Goal: Information Seeking & Learning: Learn about a topic

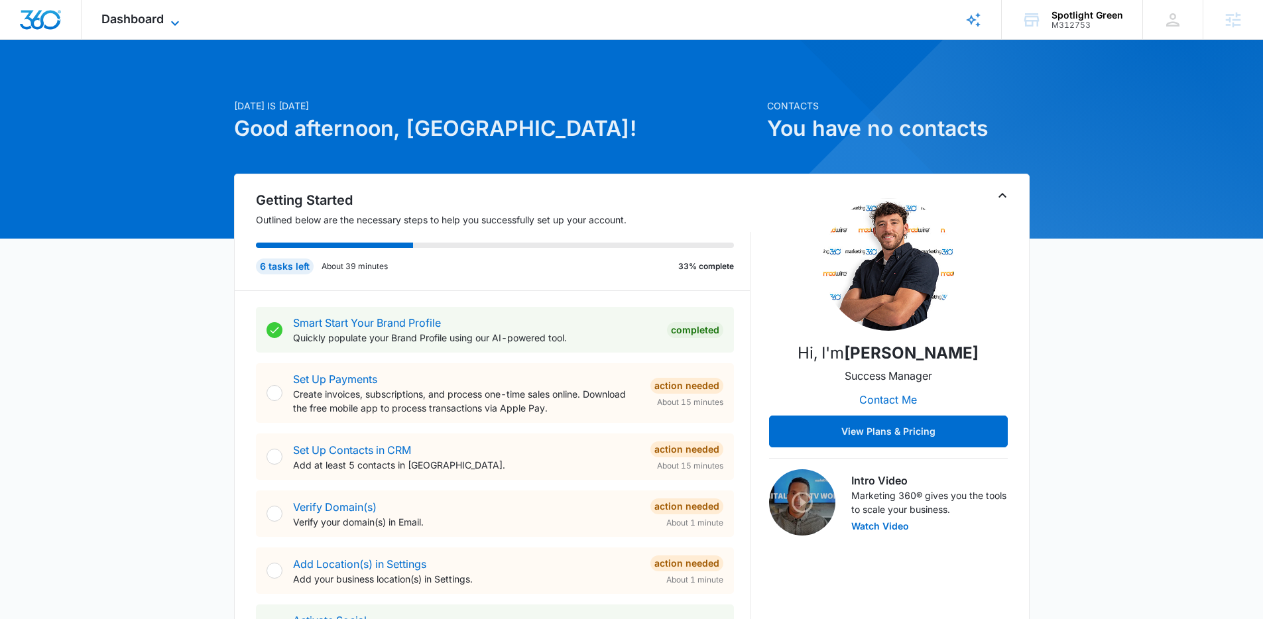
click at [160, 15] on span "Dashboard" at bounding box center [132, 19] width 62 height 14
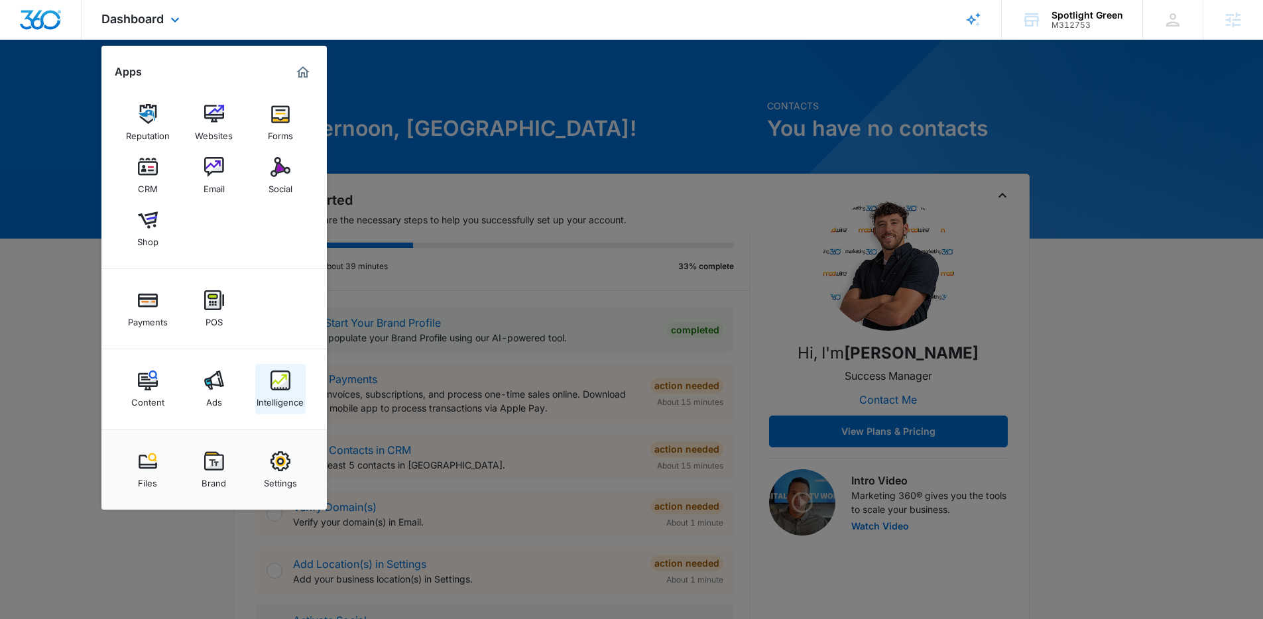
click at [279, 387] on img at bounding box center [281, 381] width 20 height 20
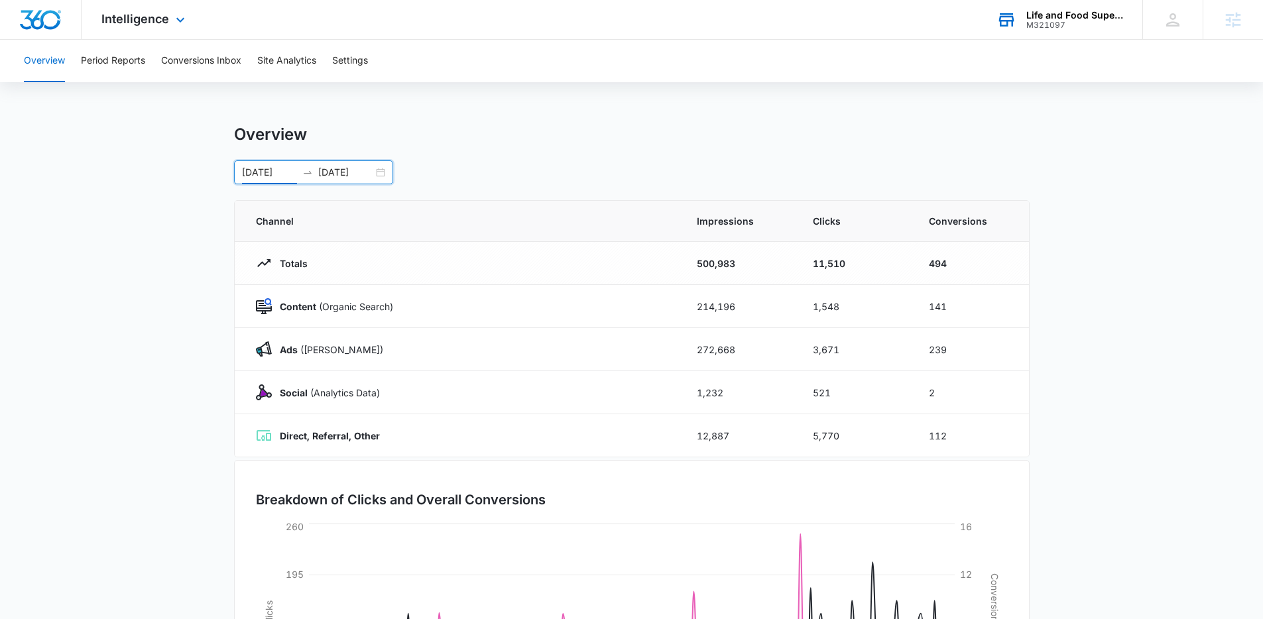
click at [1072, 14] on div "Life and Food Superstore" at bounding box center [1075, 15] width 97 height 11
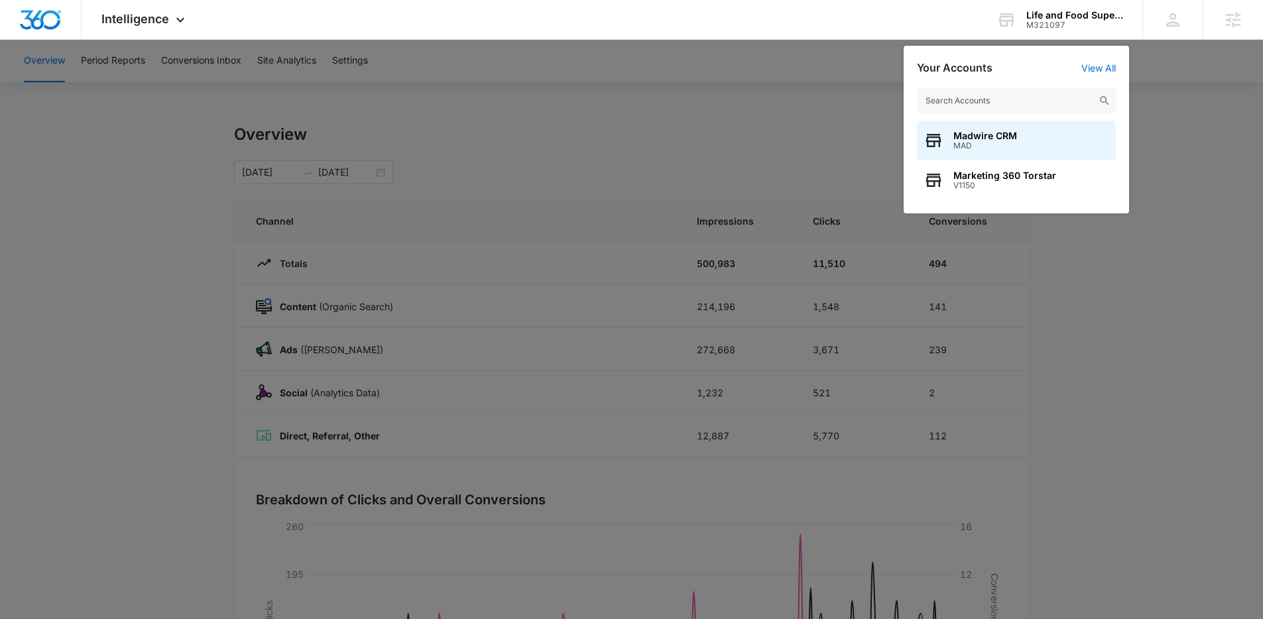
click at [721, 154] on div at bounding box center [631, 309] width 1263 height 619
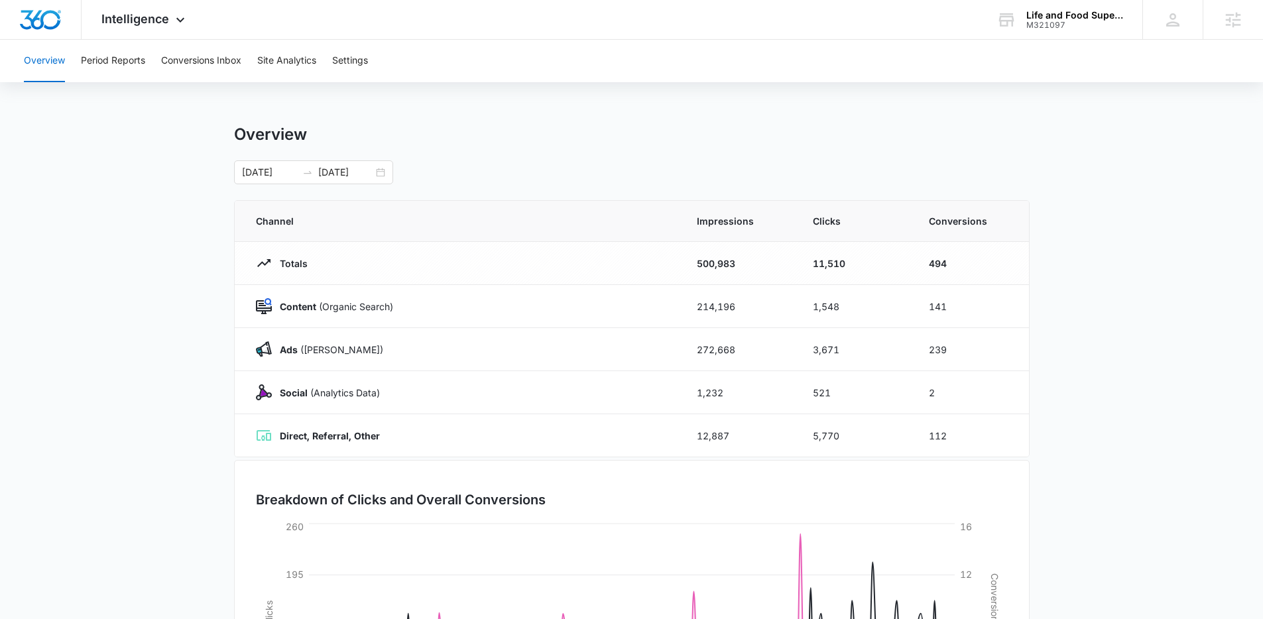
click at [202, 428] on main "Overview [DATE] [DATE] [DATE] Su Mo Tu We Th Fr Sa 26 27 28 29 30 31 1 2 3 4 5 …" at bounding box center [631, 473] width 1263 height 696
click at [273, 177] on input "[DATE]" at bounding box center [269, 172] width 55 height 15
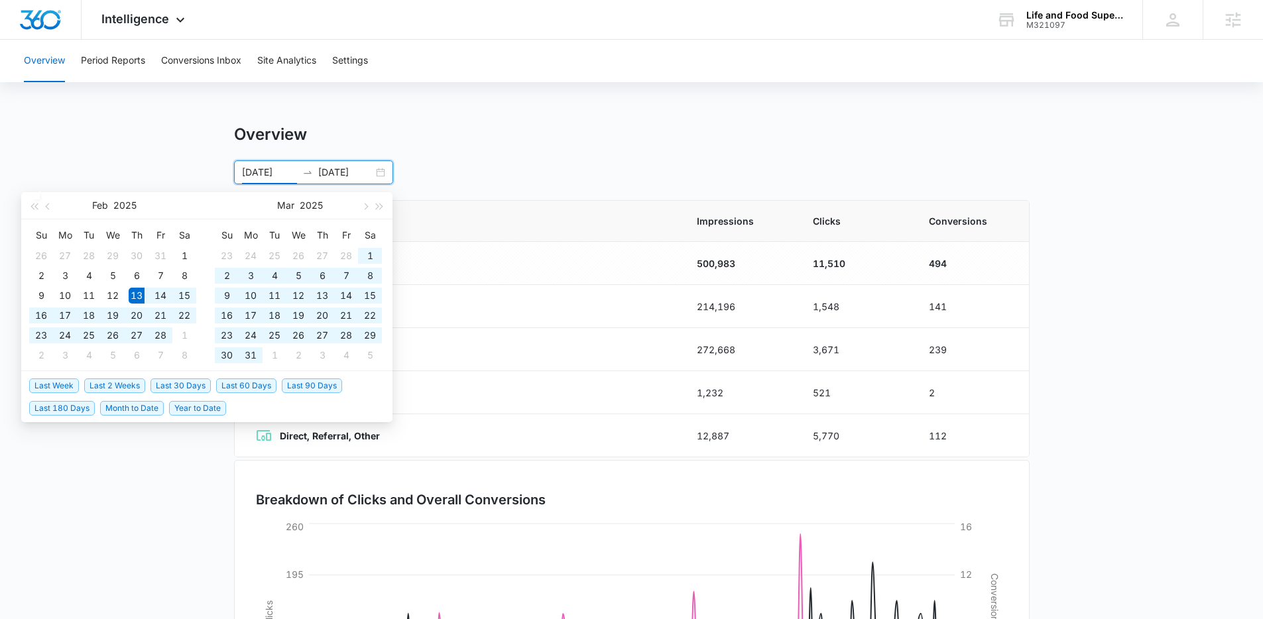
click at [456, 157] on div "Overview [DATE] [DATE] [DATE] Su Mo Tu We Th Fr Sa 26 27 28 29 30 31 1 2 3 4 5 …" at bounding box center [632, 155] width 796 height 60
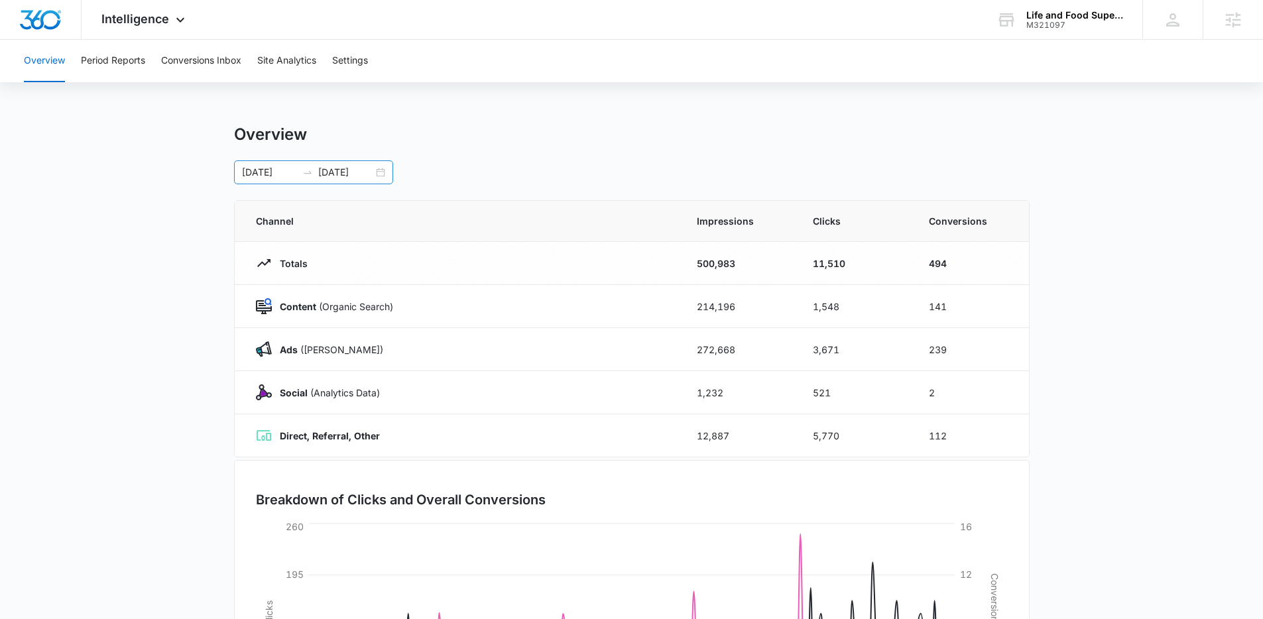
click at [320, 162] on div "[DATE] [DATE]" at bounding box center [313, 172] width 159 height 24
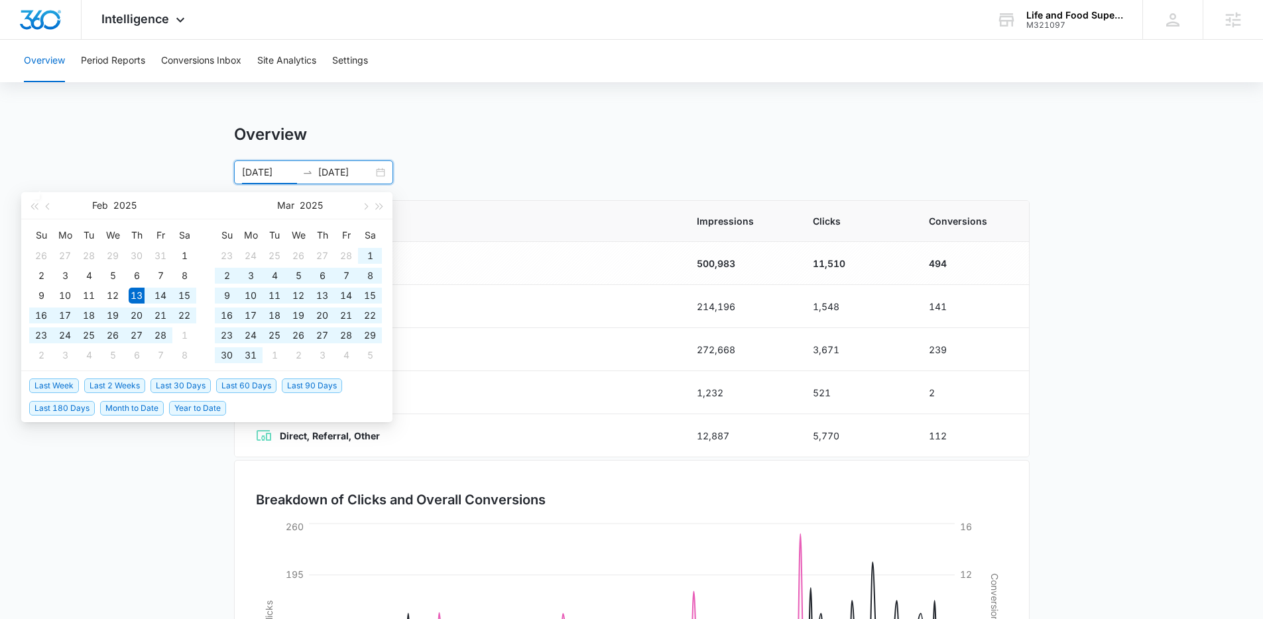
click at [1215, 348] on main "Overview [DATE] [DATE] [DATE] Su Mo Tu We Th Fr Sa 26 27 28 29 30 31 1 2 3 4 5 …" at bounding box center [631, 473] width 1263 height 696
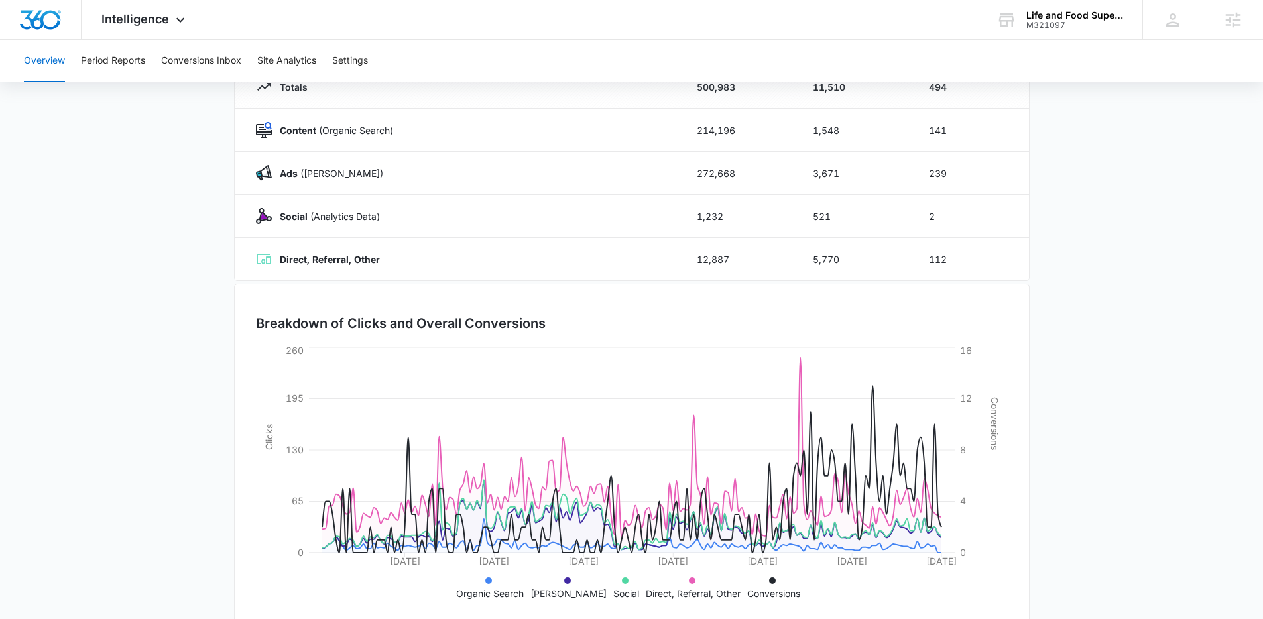
scroll to position [202, 0]
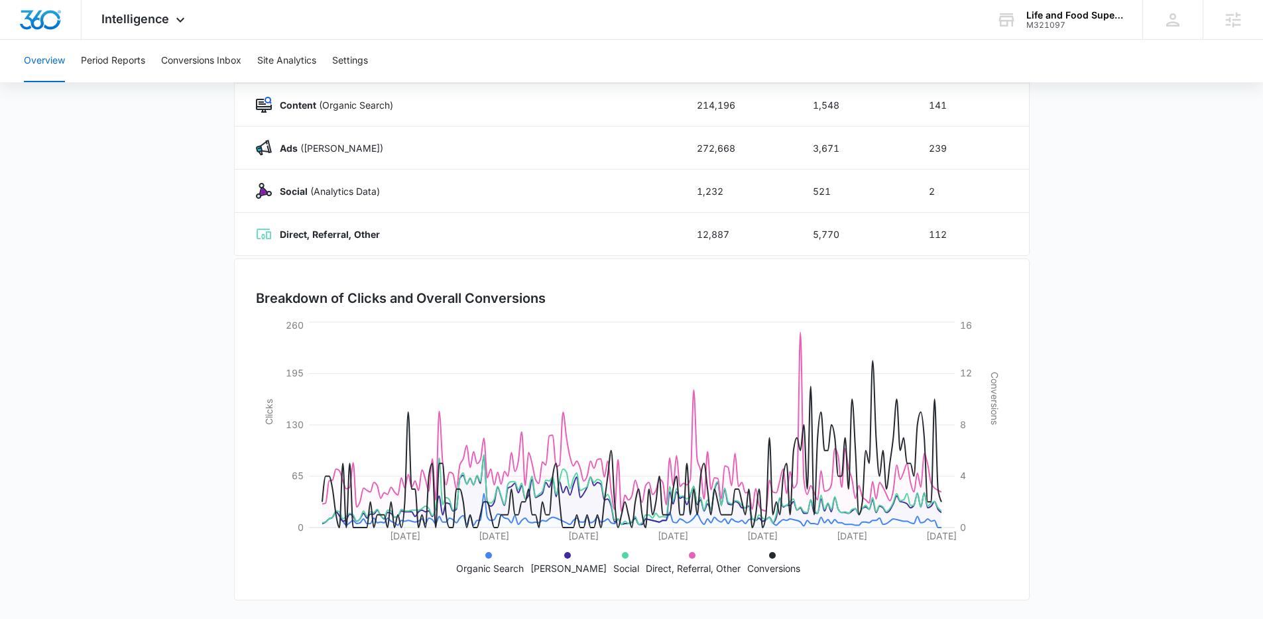
click at [492, 558] on icon at bounding box center [488, 555] width 7 height 7
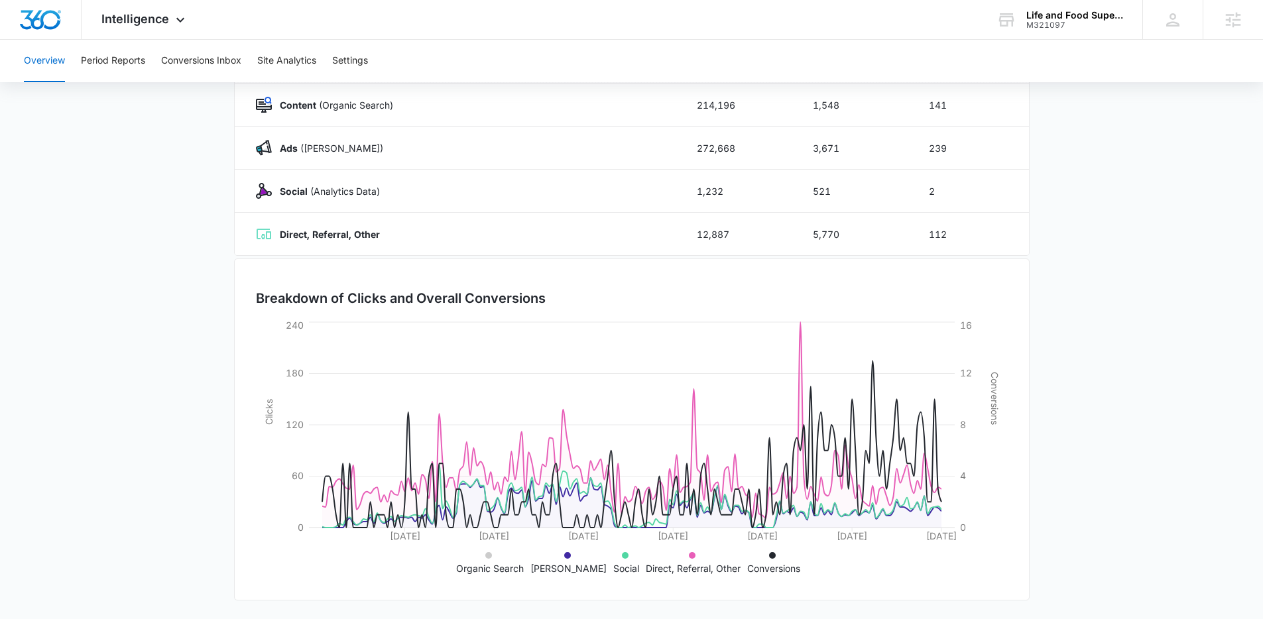
click at [564, 556] on icon at bounding box center [567, 555] width 7 height 7
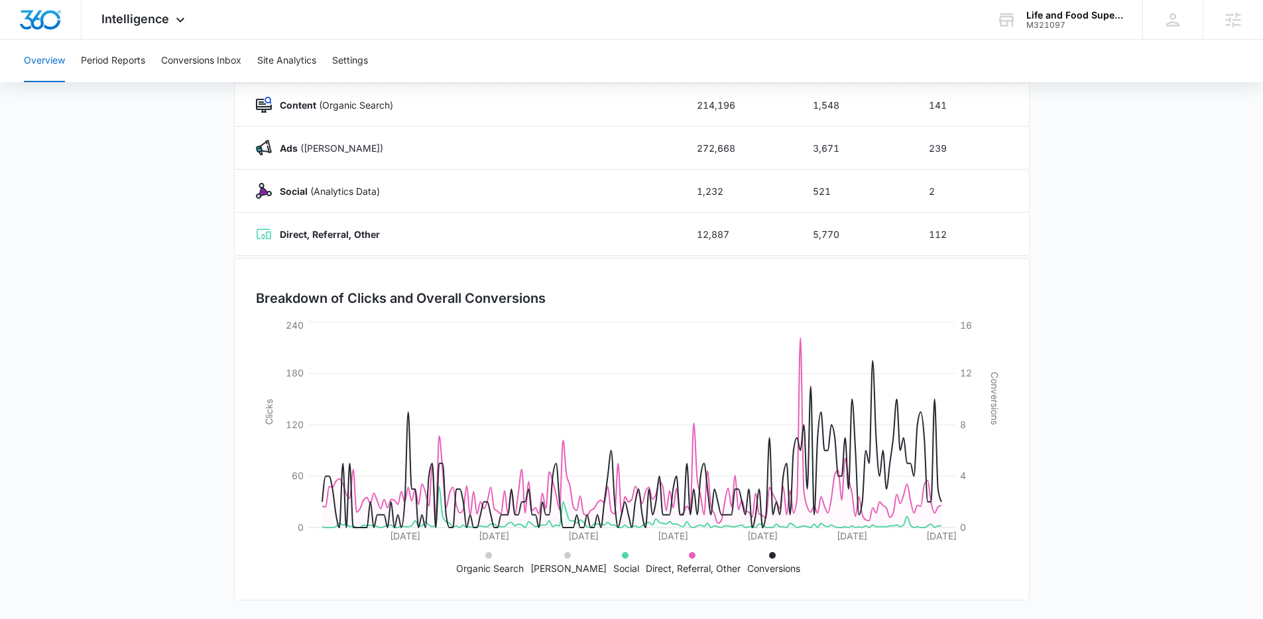
click at [622, 555] on icon at bounding box center [625, 555] width 7 height 7
click at [769, 552] on icon at bounding box center [772, 555] width 7 height 7
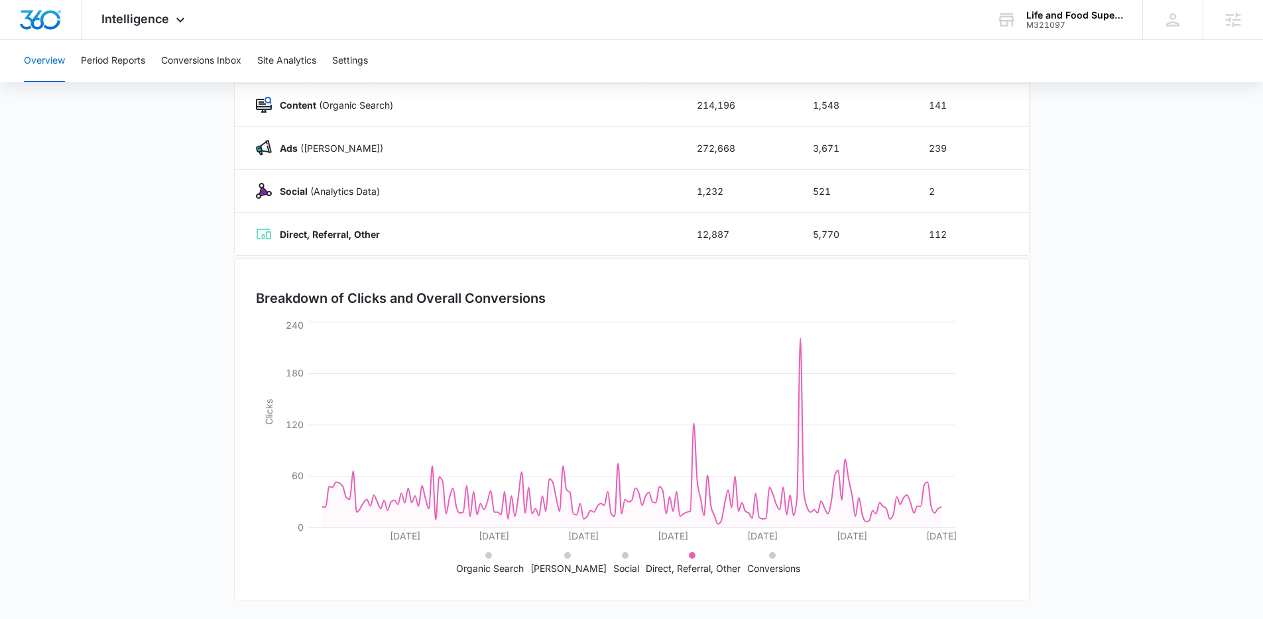
click at [689, 557] on icon at bounding box center [692, 555] width 7 height 7
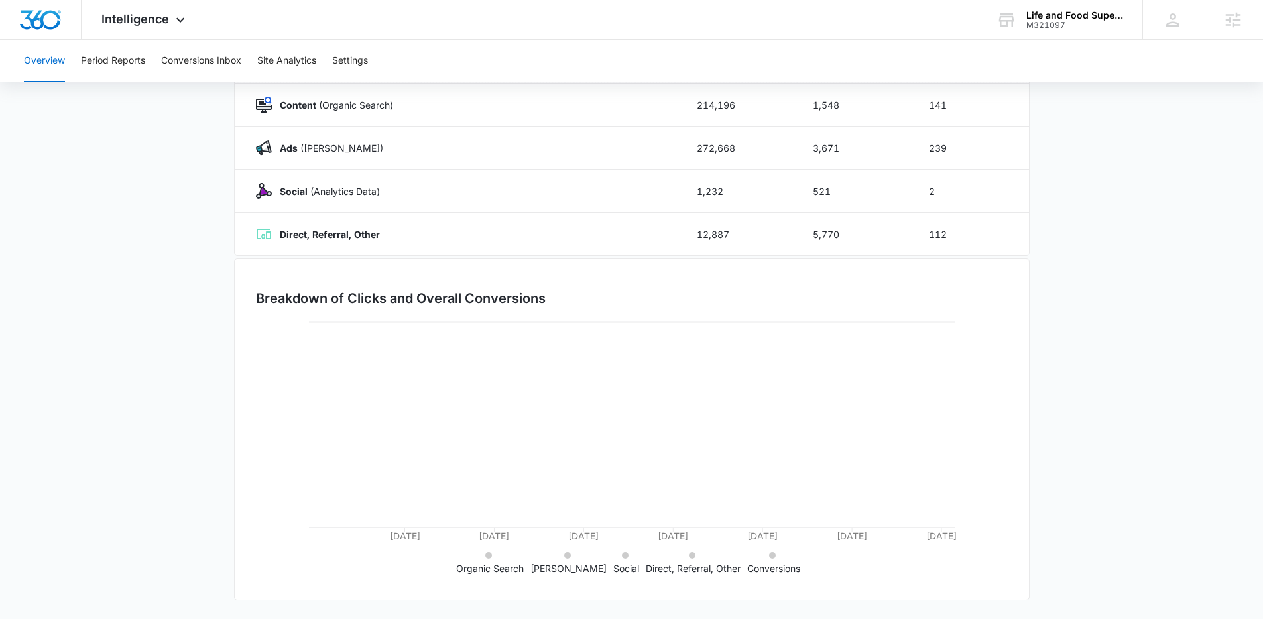
click at [769, 556] on icon at bounding box center [772, 555] width 7 height 7
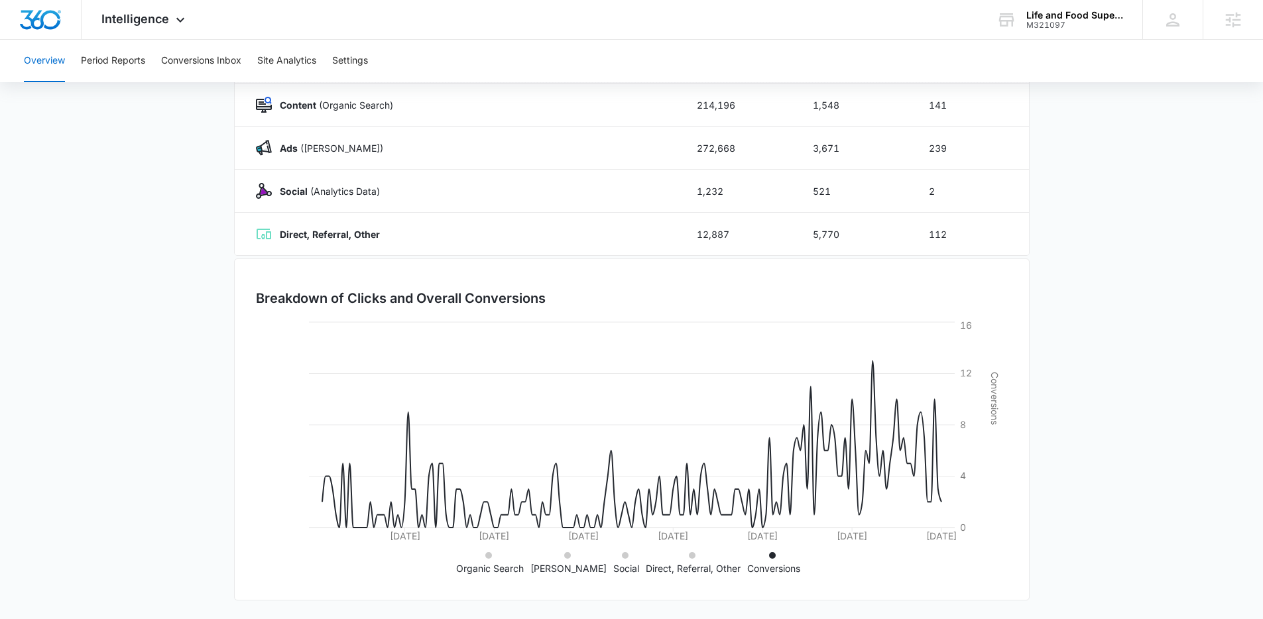
click at [769, 558] on icon at bounding box center [772, 555] width 7 height 7
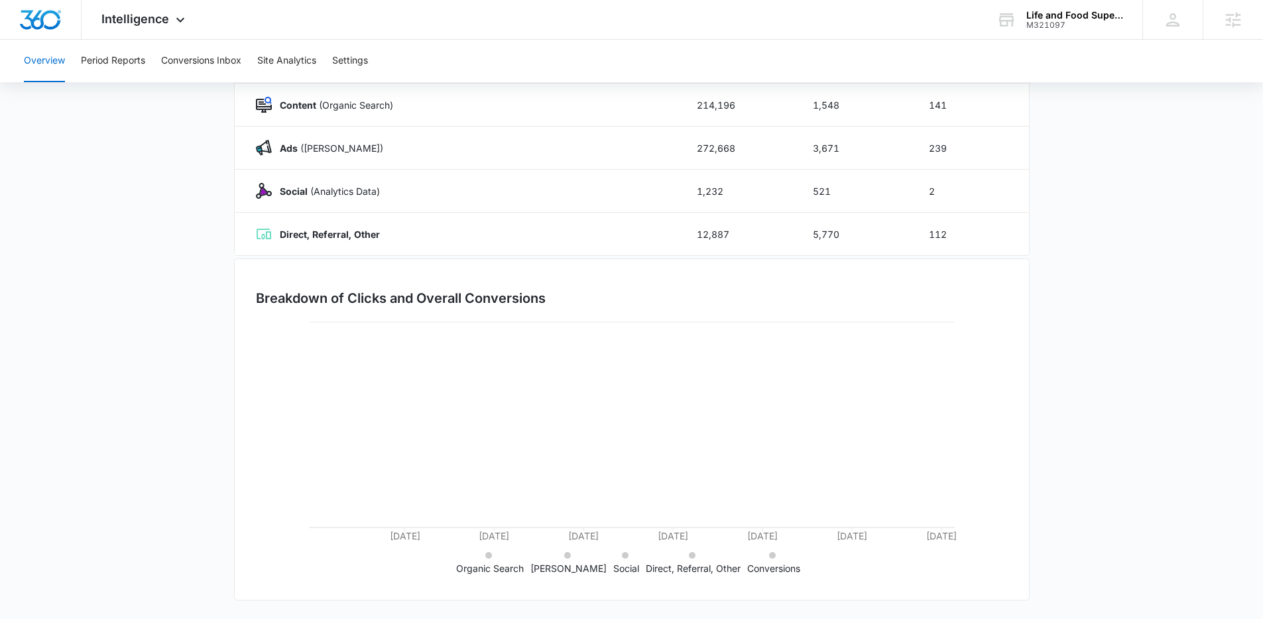
click at [689, 556] on icon at bounding box center [692, 555] width 7 height 7
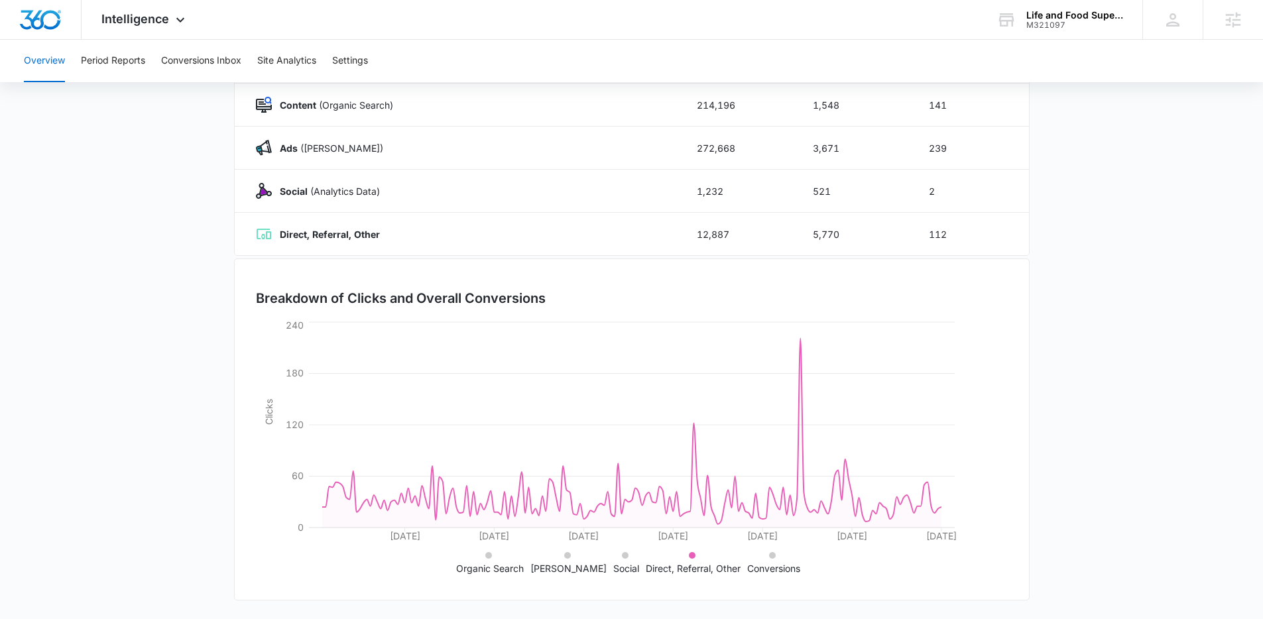
click at [562, 556] on li "[PERSON_NAME]" at bounding box center [569, 562] width 76 height 28
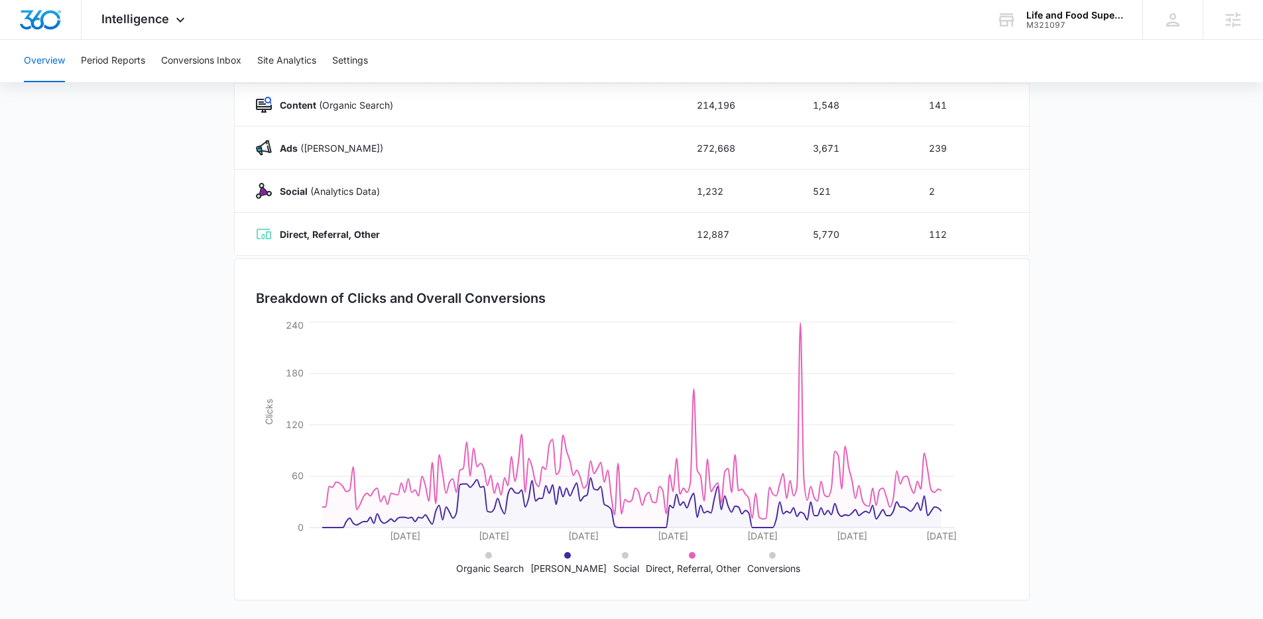
click at [622, 557] on icon at bounding box center [625, 555] width 7 height 7
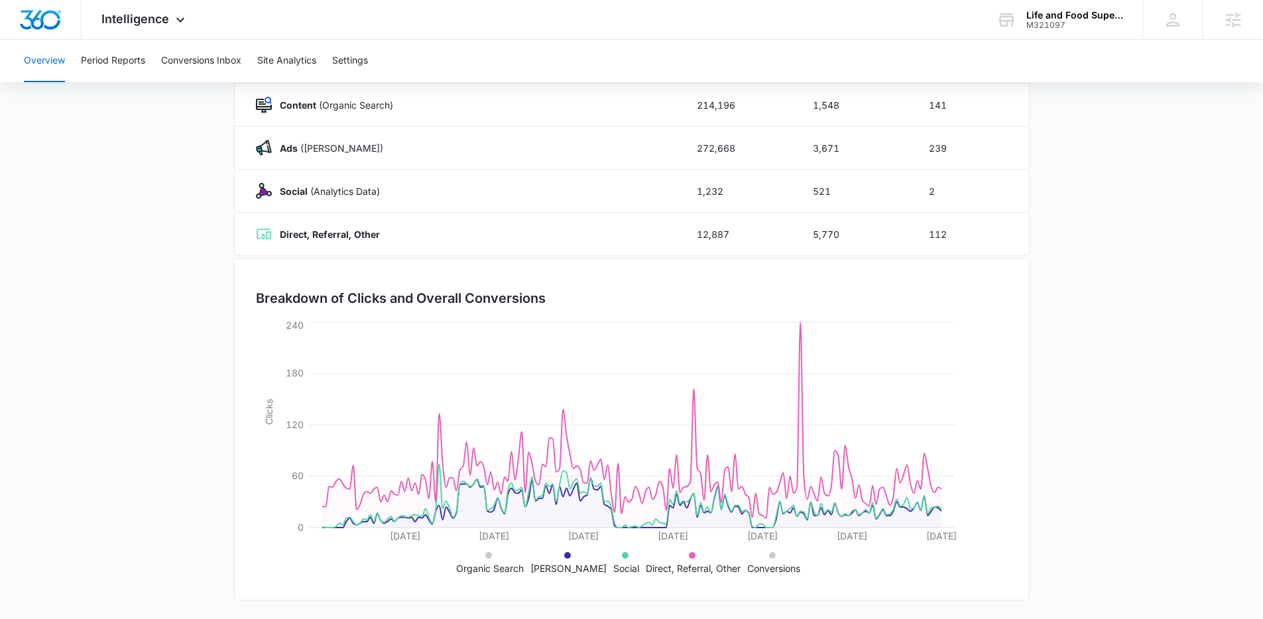
click at [689, 556] on icon at bounding box center [692, 555] width 7 height 7
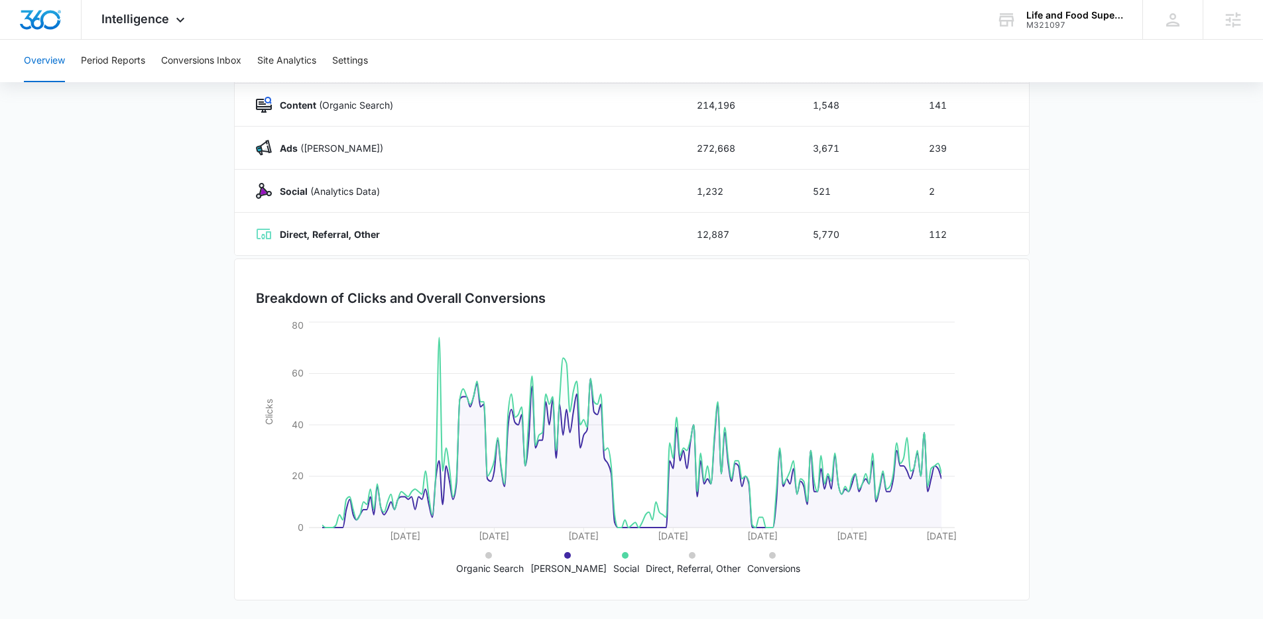
click at [492, 555] on icon at bounding box center [488, 555] width 7 height 7
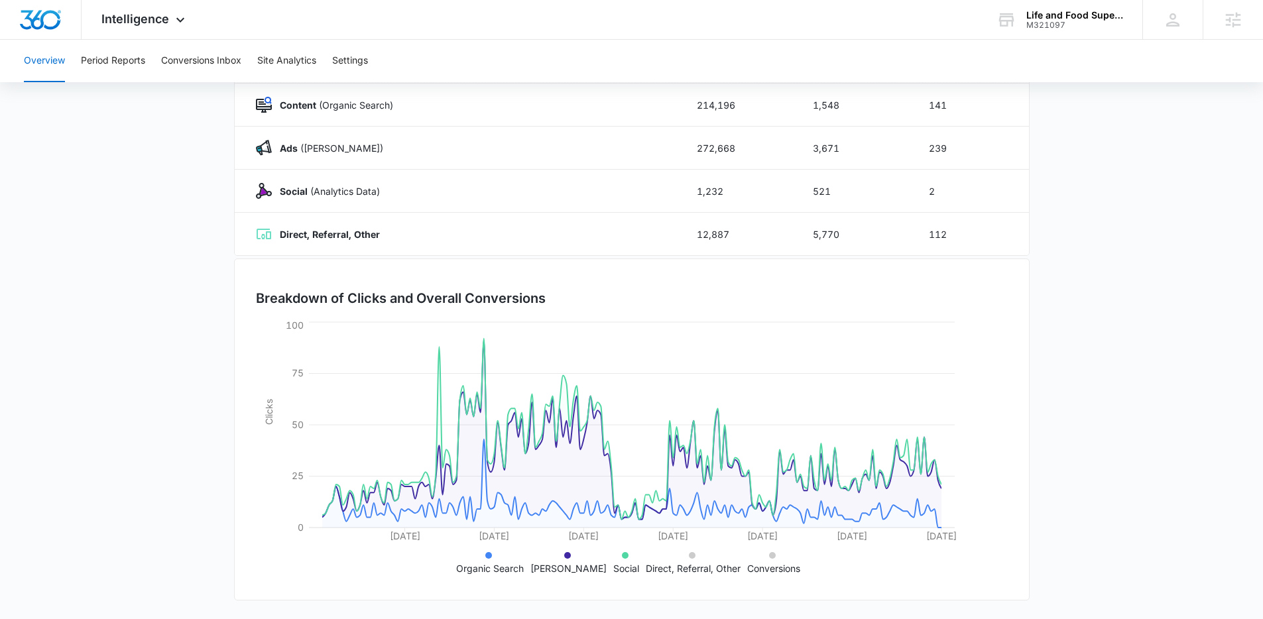
drag, startPoint x: 682, startPoint y: 555, endPoint x: 727, endPoint y: 556, distance: 44.5
click at [689, 555] on icon at bounding box center [692, 555] width 7 height 7
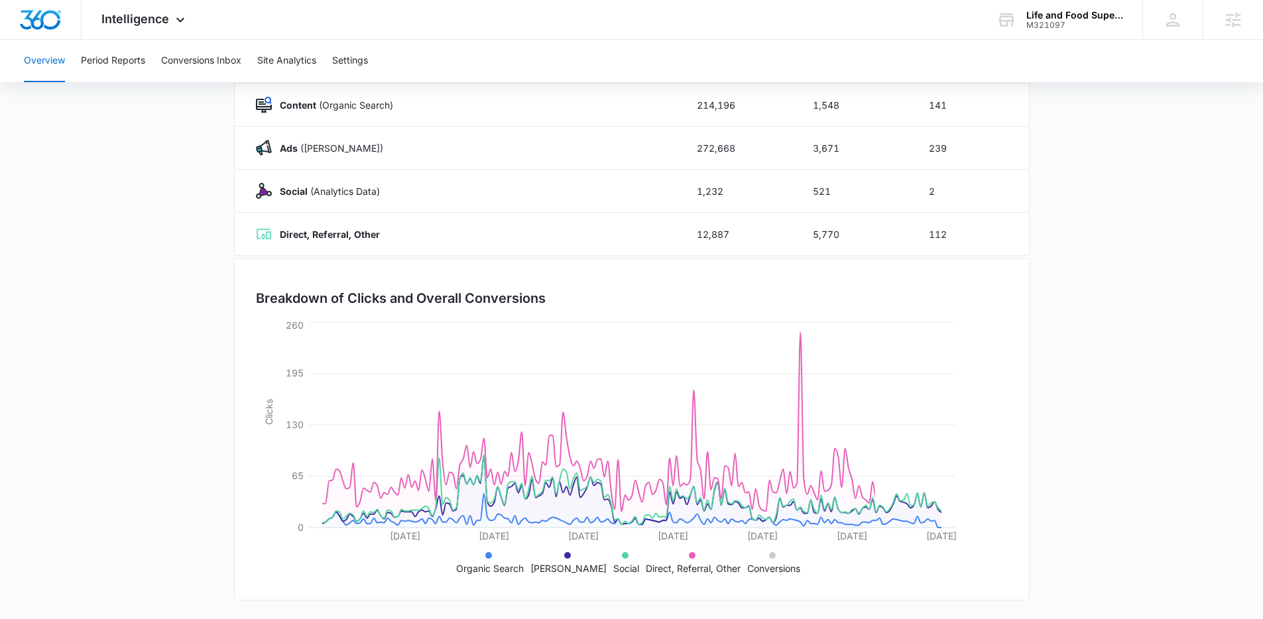
click at [769, 557] on icon at bounding box center [772, 555] width 7 height 7
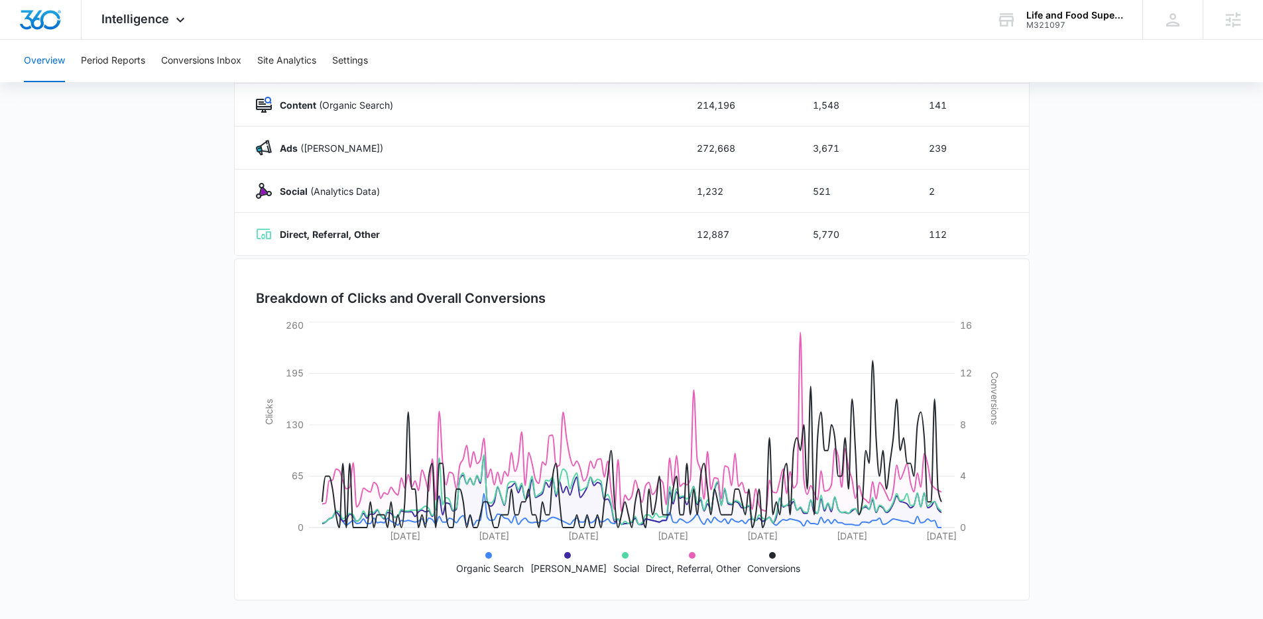
click at [689, 553] on icon at bounding box center [692, 555] width 7 height 7
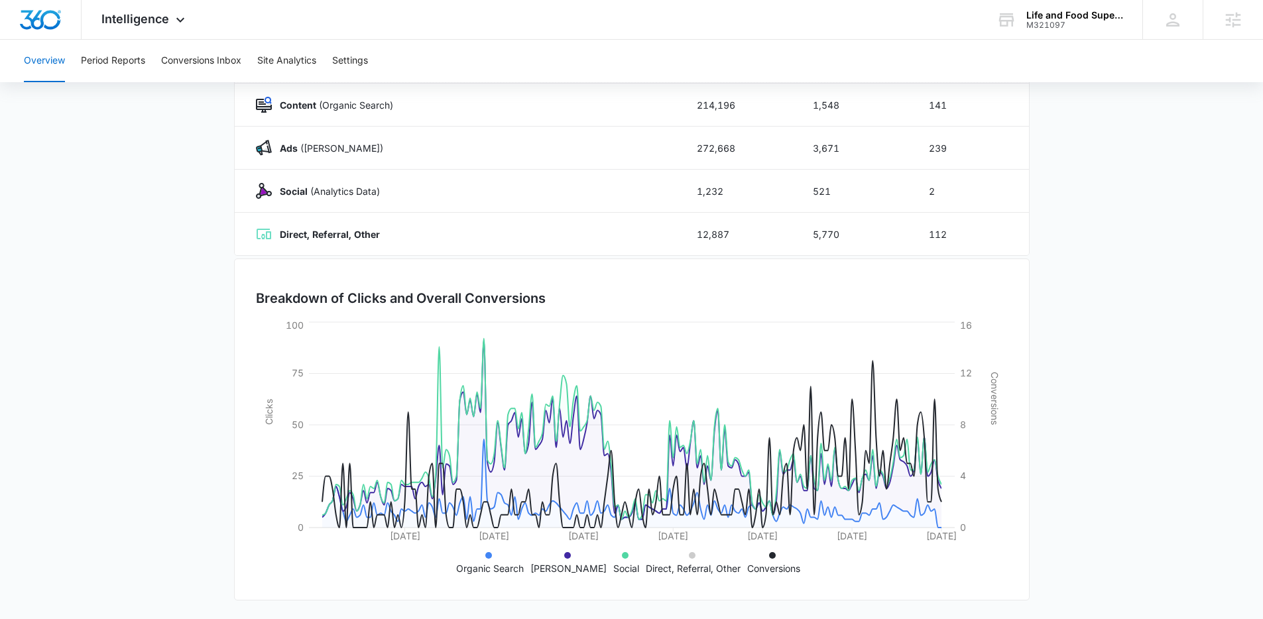
click at [622, 554] on icon at bounding box center [625, 555] width 7 height 7
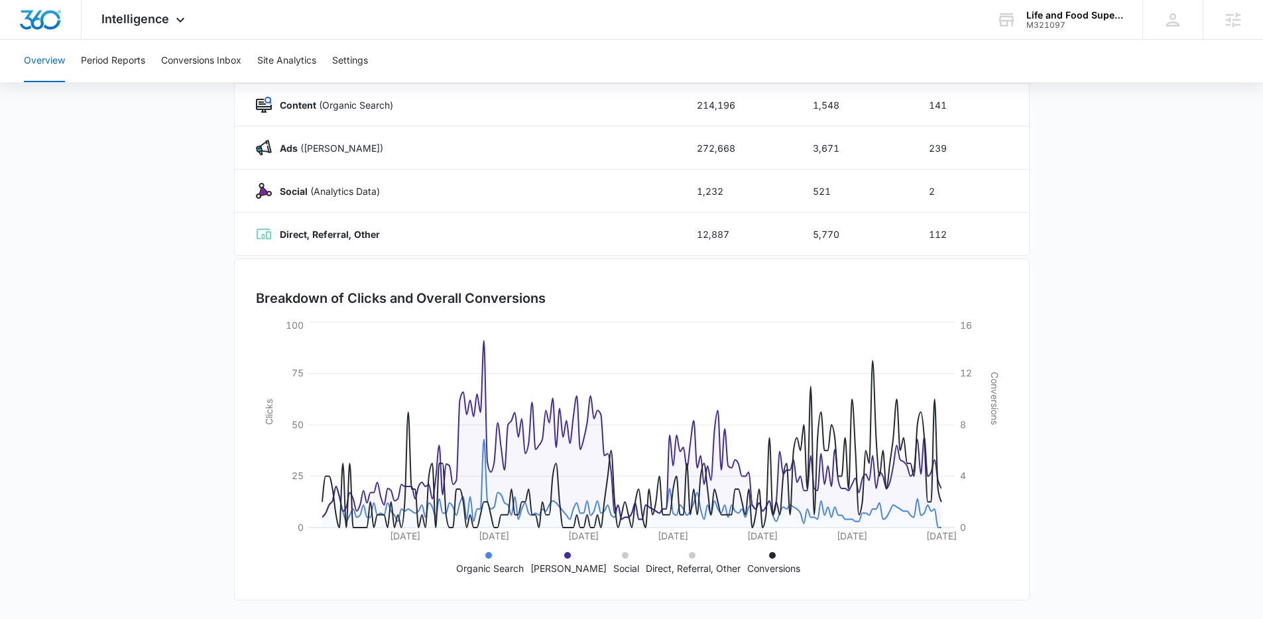
click at [566, 551] on li "[PERSON_NAME]" at bounding box center [569, 562] width 76 height 28
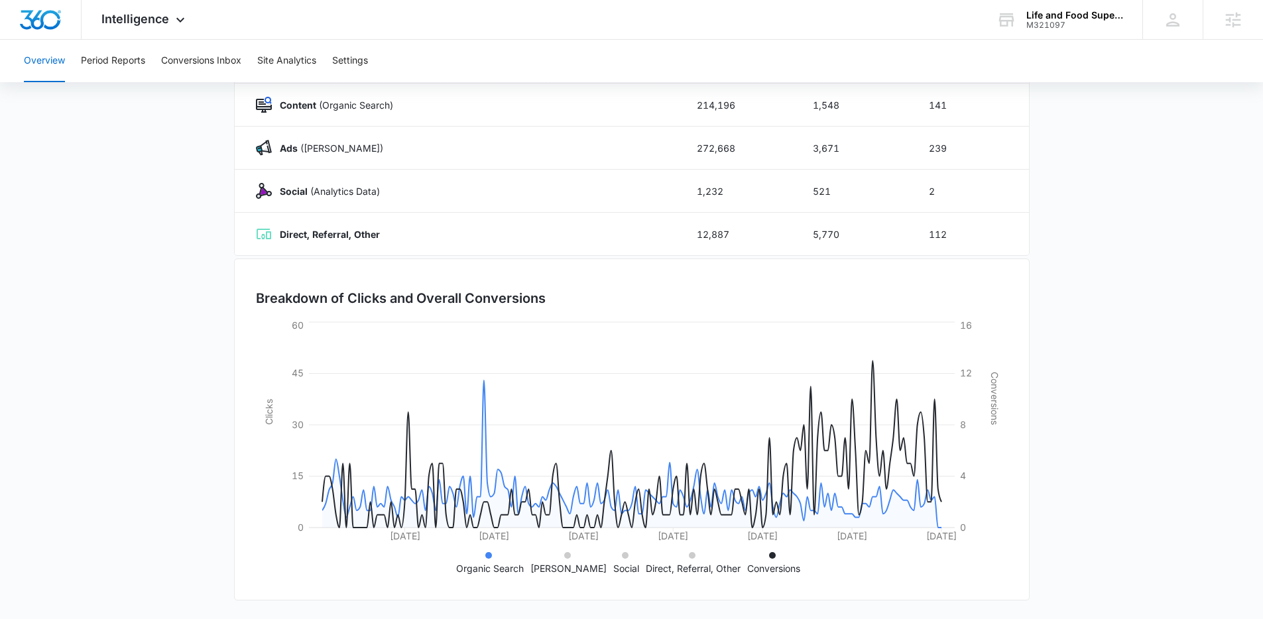
click at [492, 555] on icon at bounding box center [488, 555] width 7 height 7
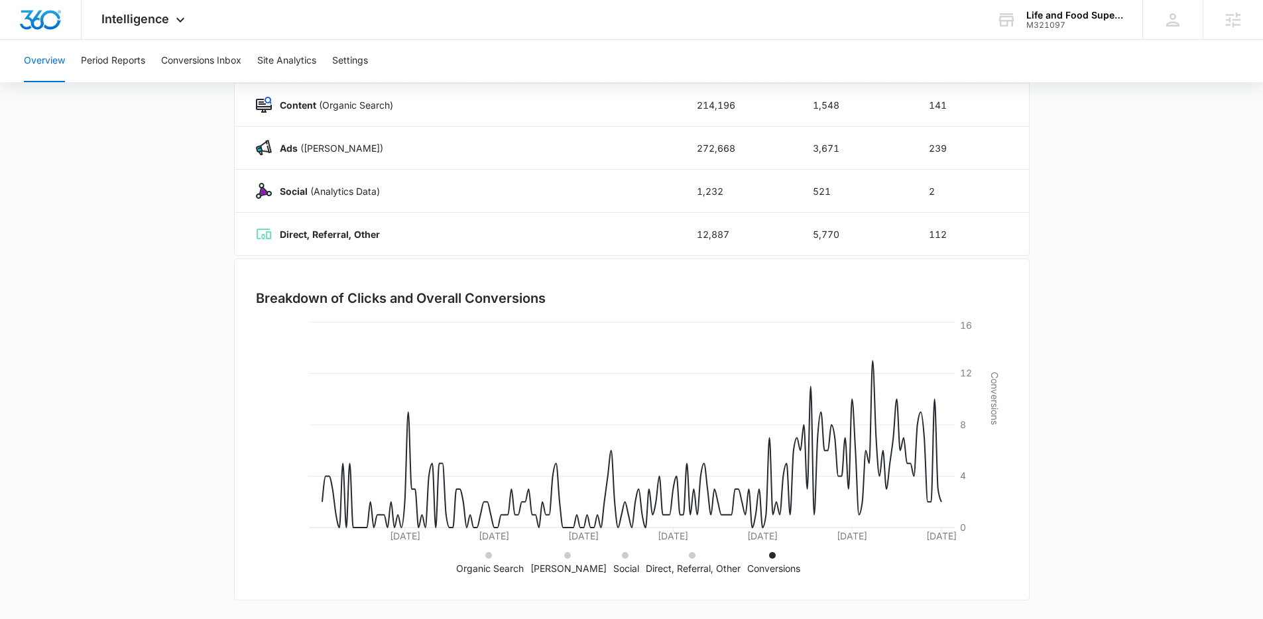
click at [568, 553] on icon at bounding box center [567, 555] width 7 height 7
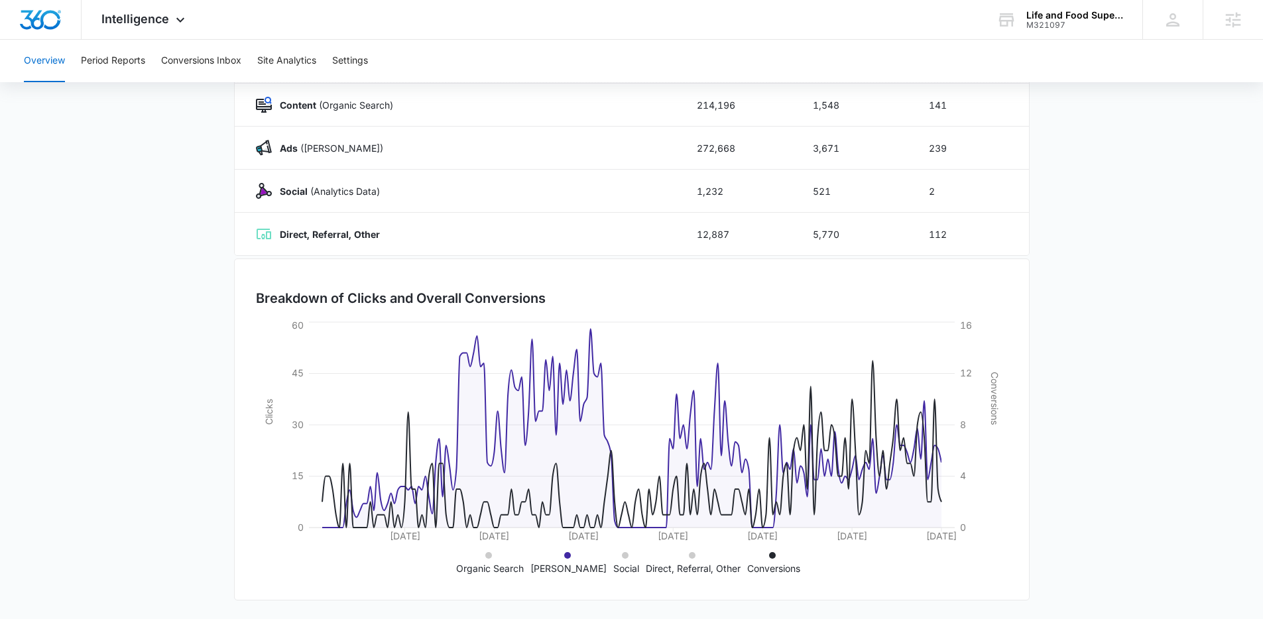
click at [769, 556] on icon at bounding box center [772, 555] width 7 height 7
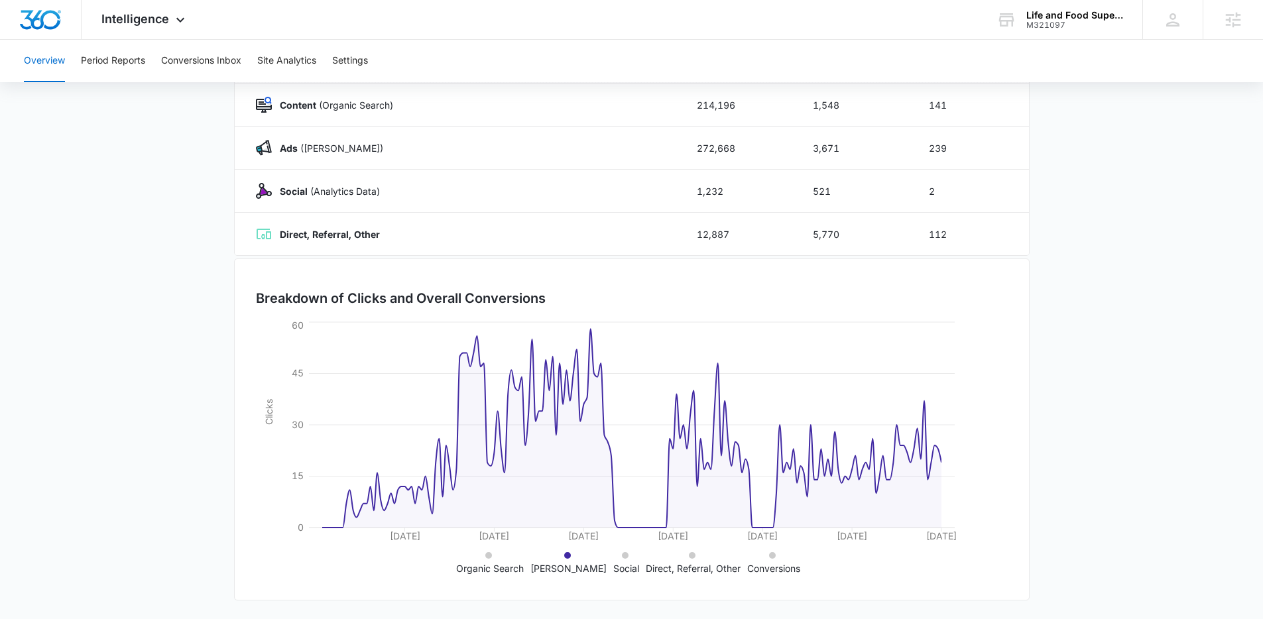
click at [769, 554] on icon at bounding box center [772, 555] width 7 height 7
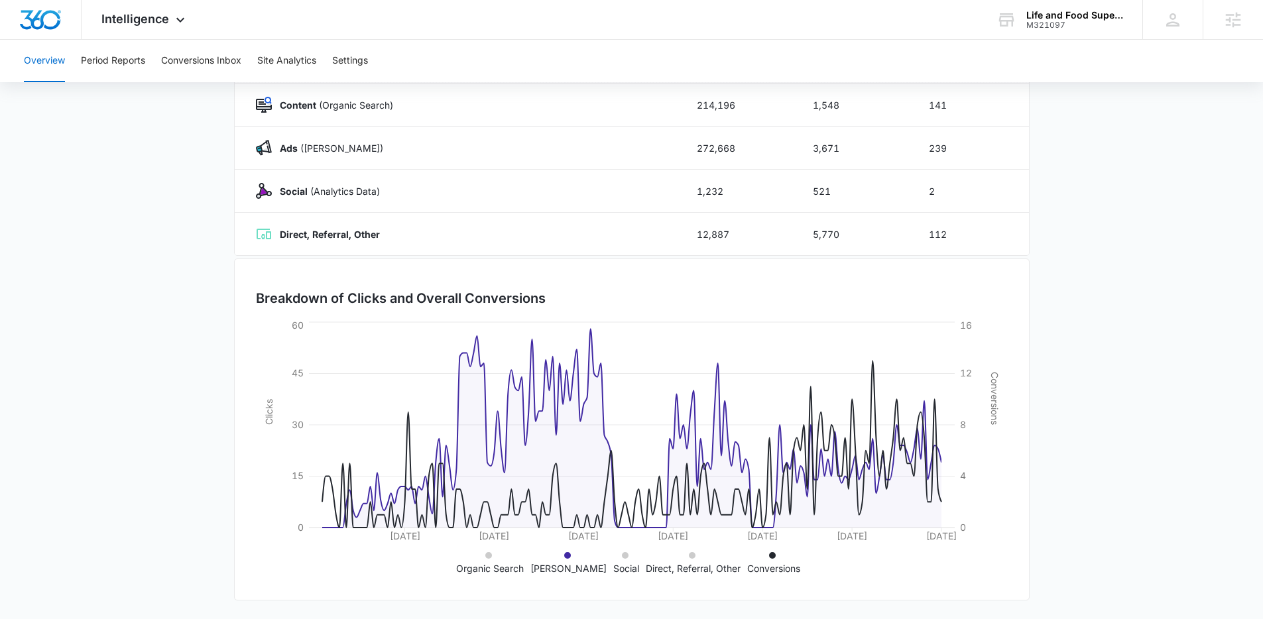
click at [689, 556] on icon at bounding box center [692, 555] width 7 height 7
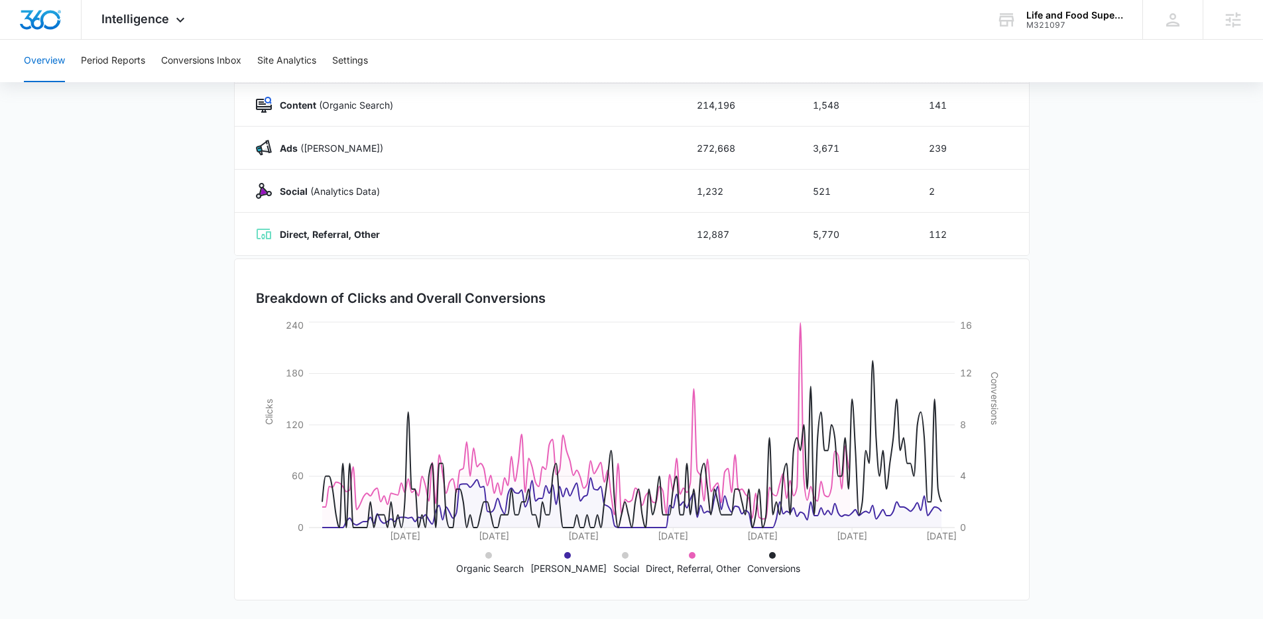
click at [622, 558] on icon at bounding box center [625, 555] width 7 height 7
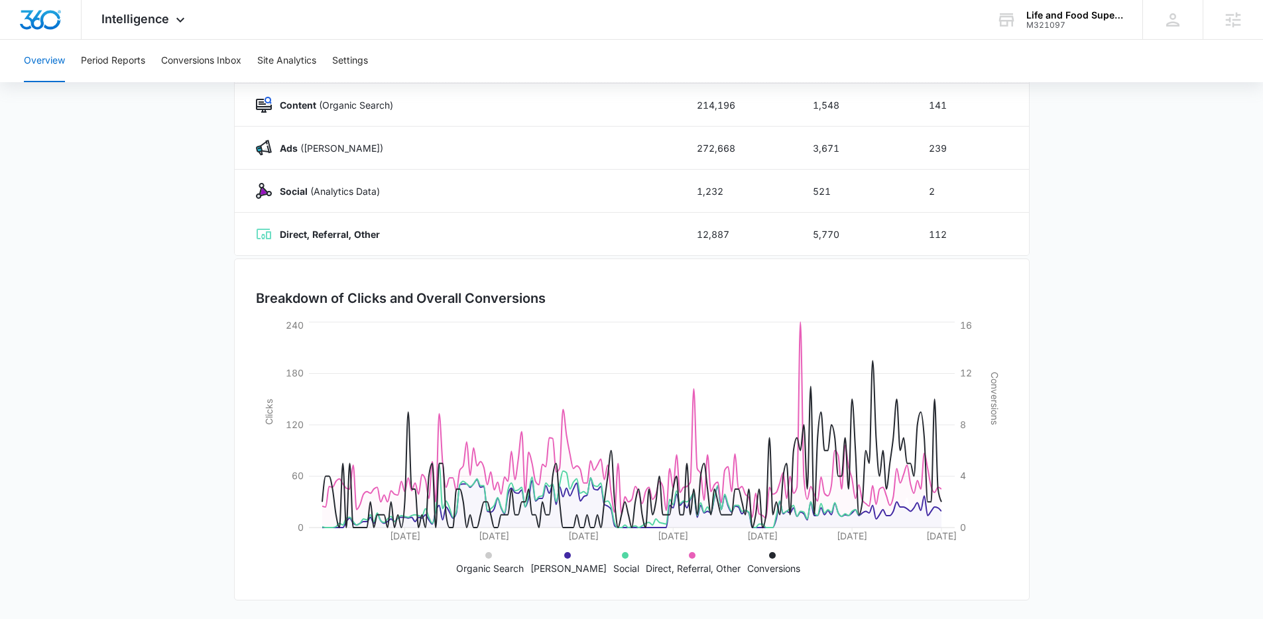
click at [492, 553] on icon at bounding box center [488, 555] width 7 height 7
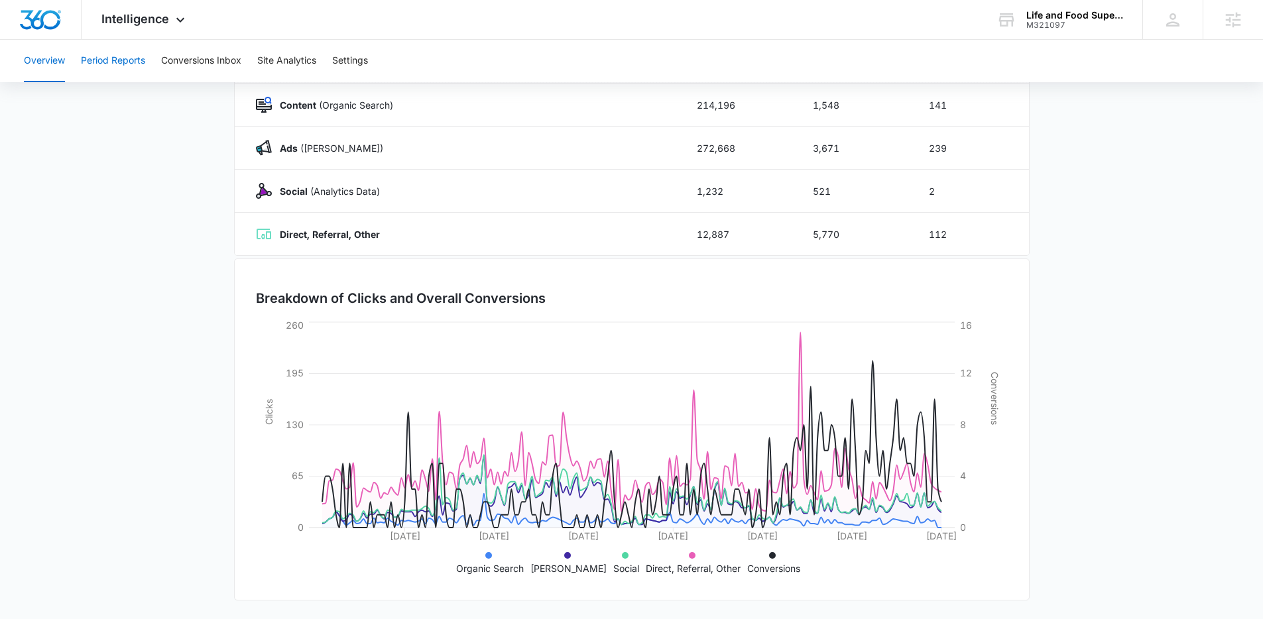
click at [119, 67] on button "Period Reports" at bounding box center [113, 61] width 64 height 42
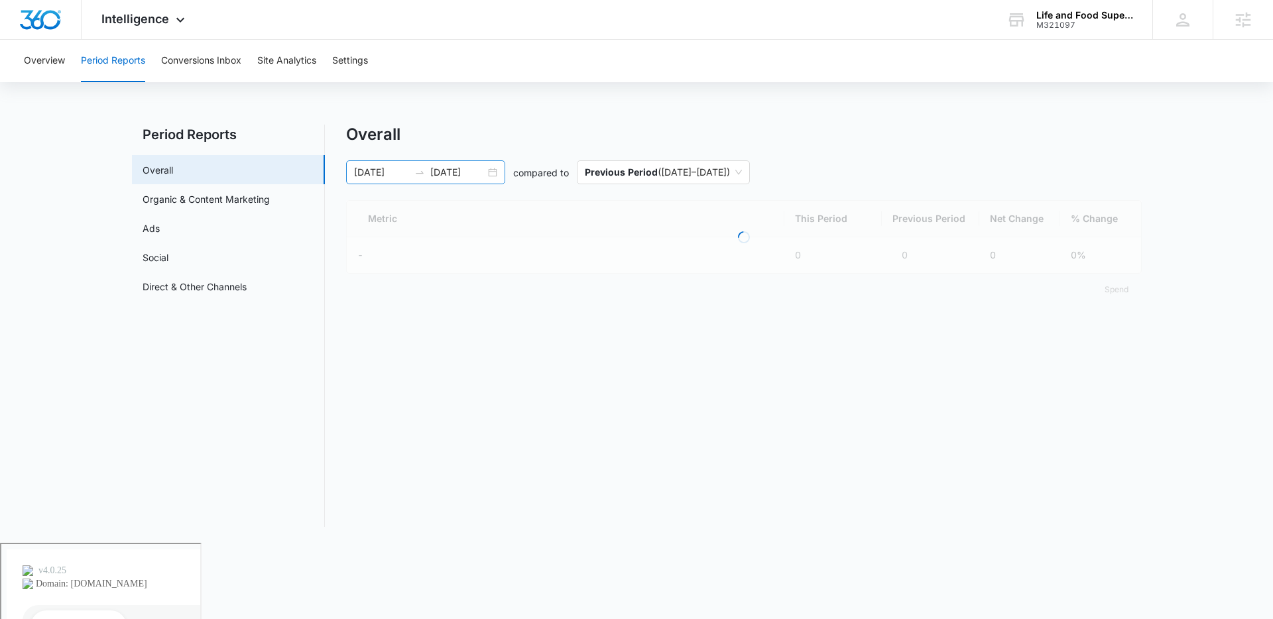
click at [453, 176] on input "[DATE]" at bounding box center [457, 172] width 55 height 15
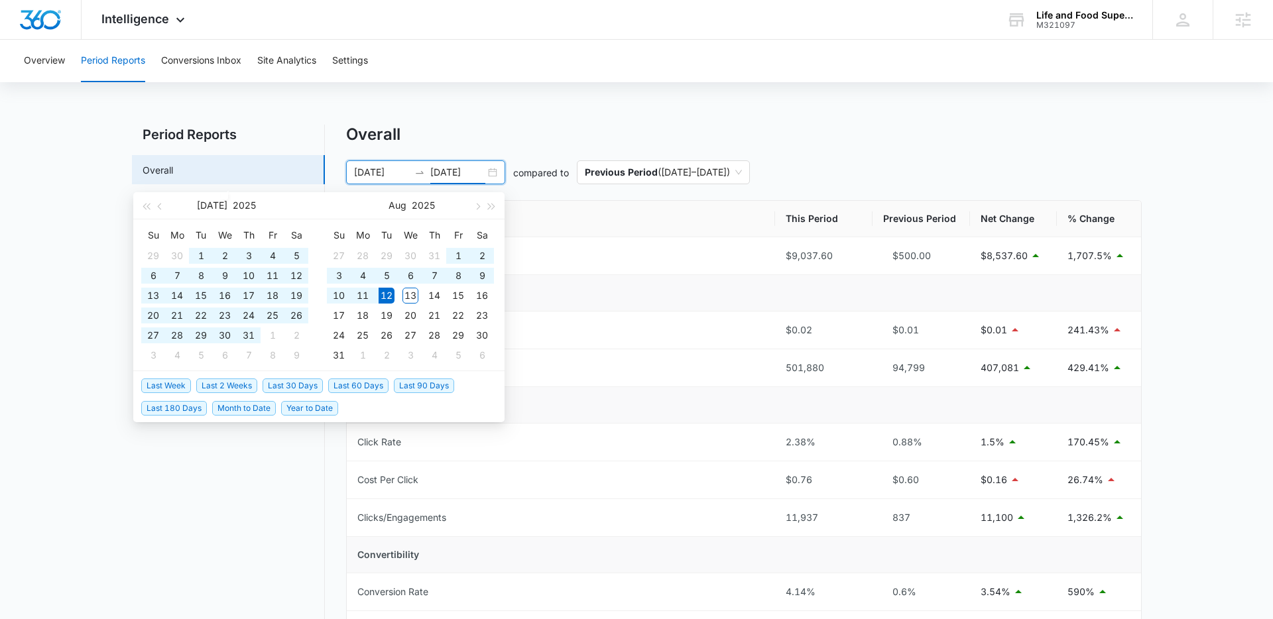
type input "[DATE]"
click at [367, 385] on span "Last 60 Days" at bounding box center [358, 386] width 60 height 15
type input "06/13/2025"
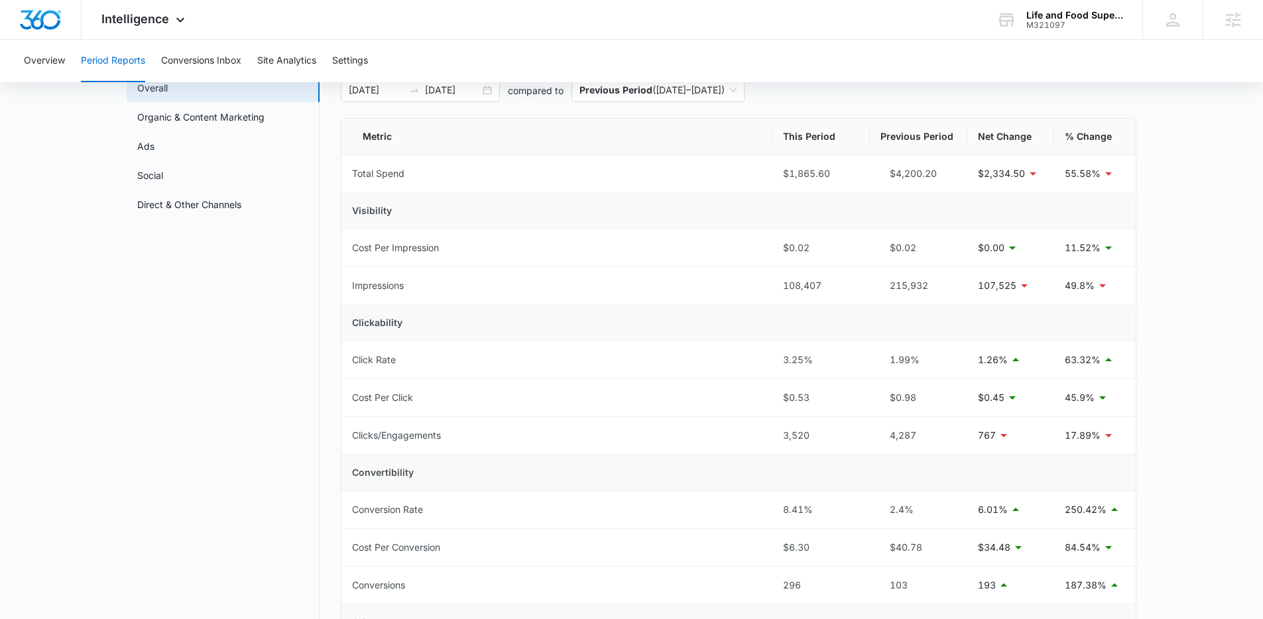
scroll to position [84, 0]
click at [155, 149] on link "Ads" at bounding box center [145, 144] width 17 height 14
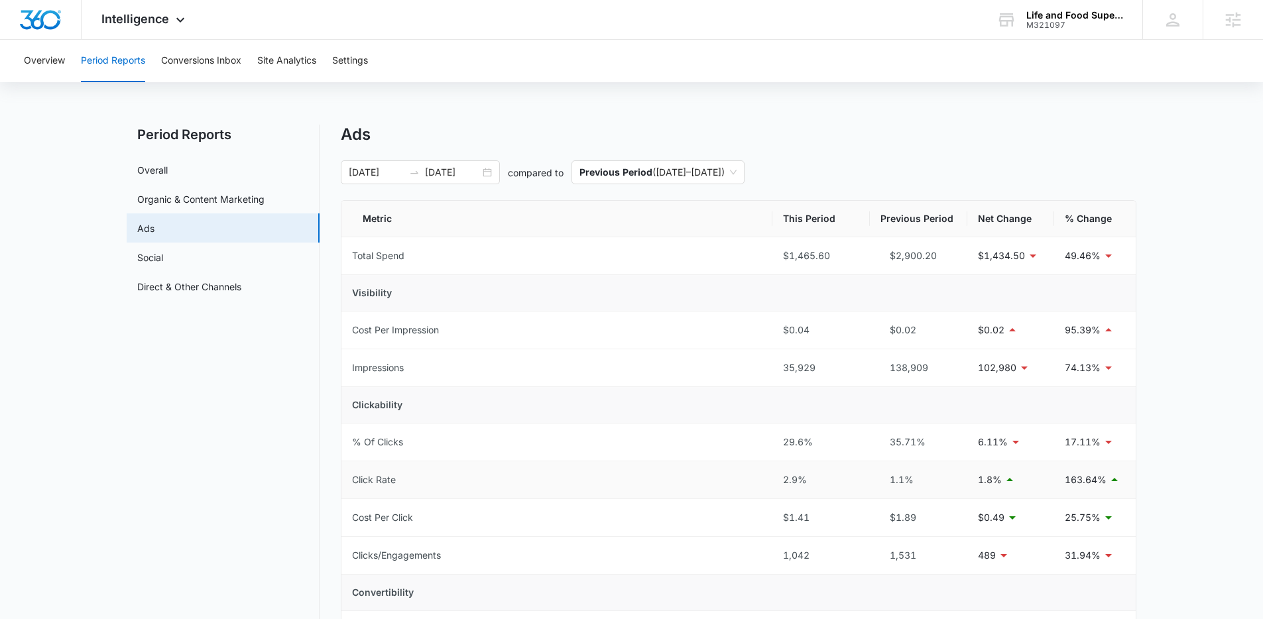
click at [911, 480] on div "1.1%" at bounding box center [919, 480] width 76 height 15
drag, startPoint x: 777, startPoint y: 478, endPoint x: 832, endPoint y: 478, distance: 55.1
click at [832, 478] on td "2.9%" at bounding box center [821, 481] width 97 height 38
drag, startPoint x: 792, startPoint y: 366, endPoint x: 838, endPoint y: 368, distance: 45.8
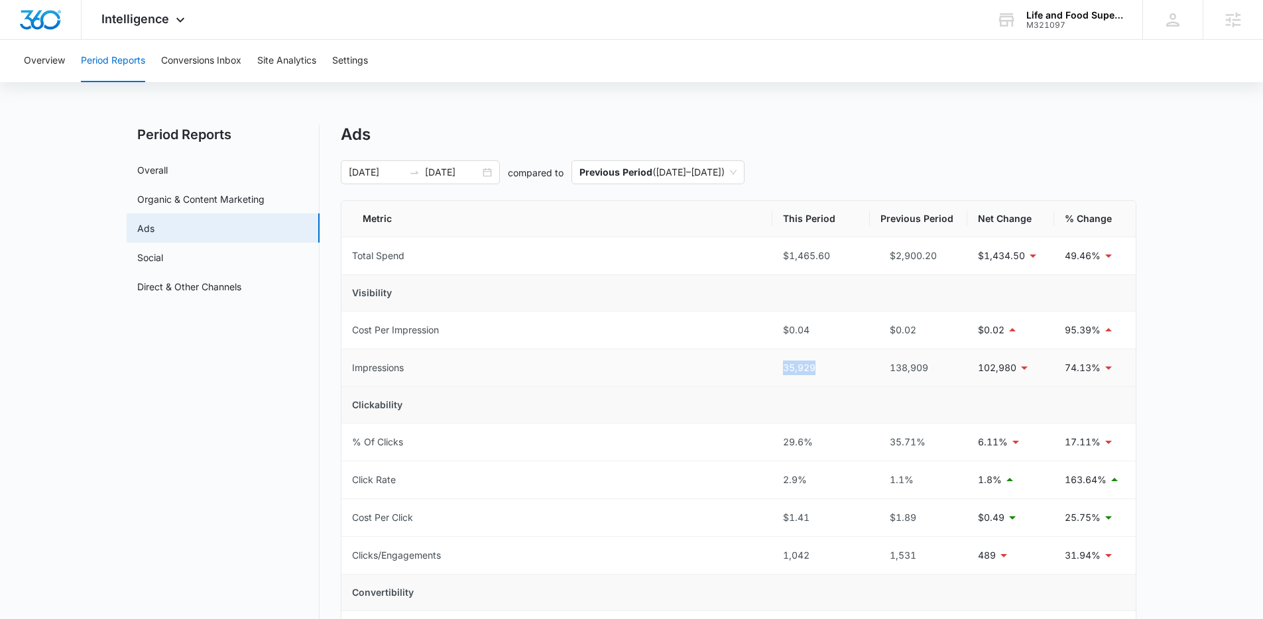
click at [838, 368] on td "35,929" at bounding box center [821, 369] width 97 height 38
drag, startPoint x: 780, startPoint y: 483, endPoint x: 812, endPoint y: 483, distance: 31.8
click at [812, 483] on tr "Click Rate 2.9% 1.1% 1.8% 163.64%" at bounding box center [739, 481] width 795 height 38
click at [992, 370] on p "102,980" at bounding box center [997, 368] width 38 height 15
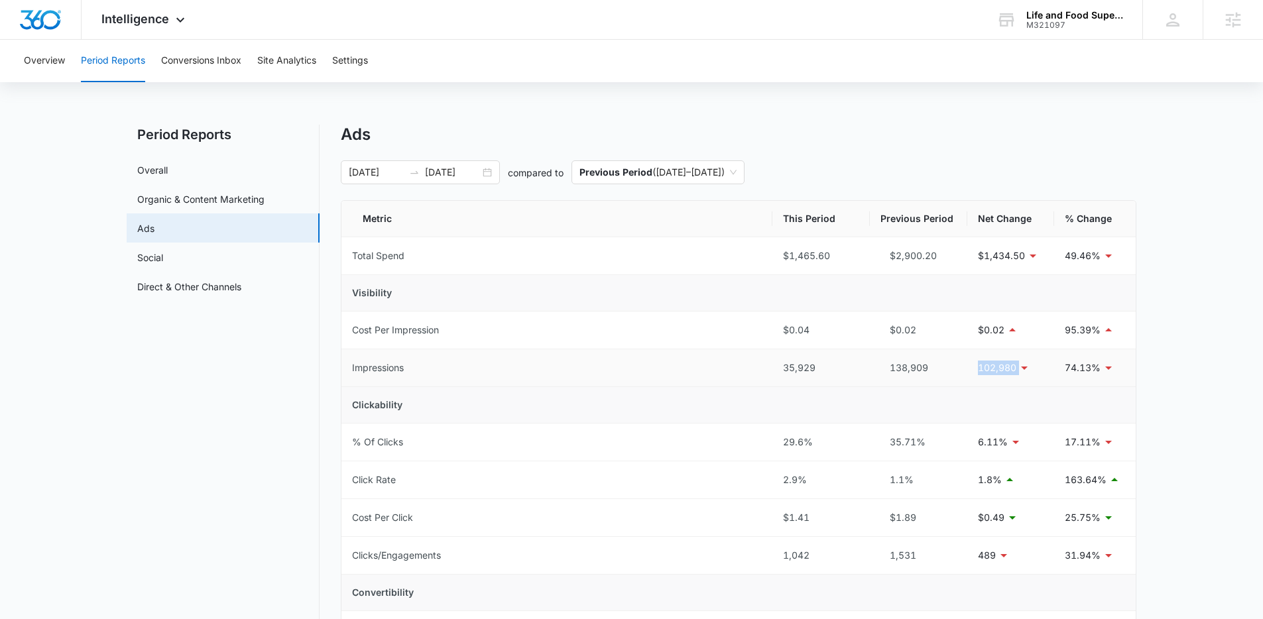
click at [992, 370] on p "102,980" at bounding box center [997, 368] width 38 height 15
click at [984, 553] on p "489" at bounding box center [987, 555] width 18 height 15
click at [1078, 257] on p "49.46%" at bounding box center [1083, 256] width 36 height 15
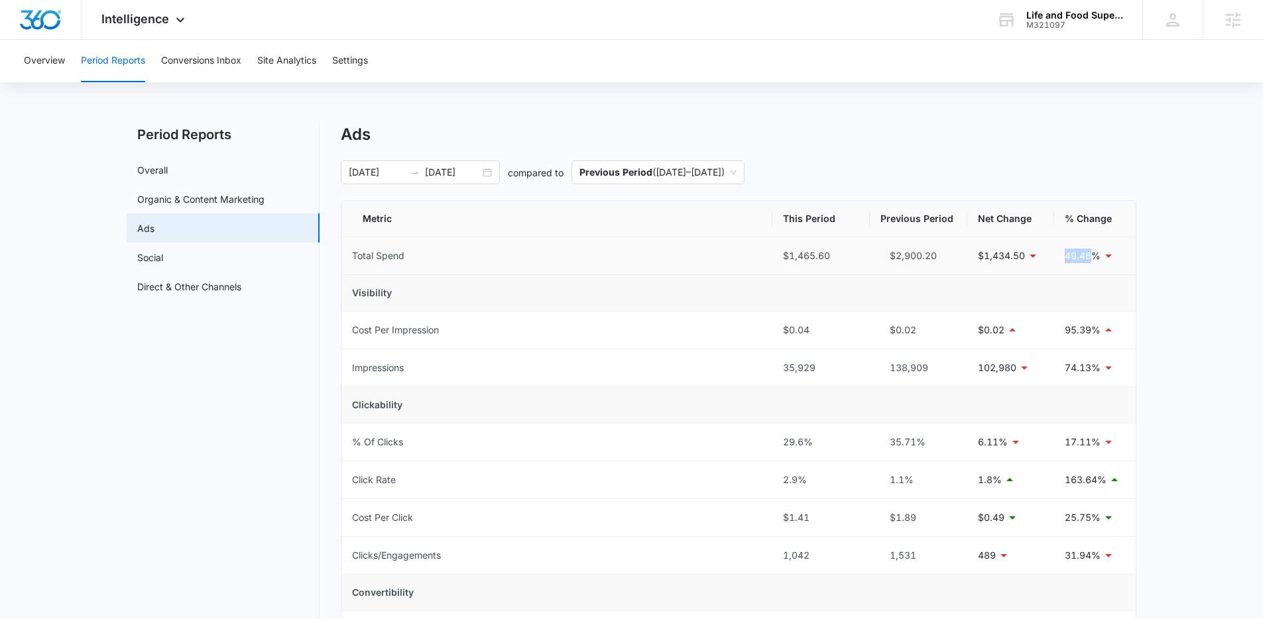
click at [1078, 257] on p "49.46%" at bounding box center [1083, 256] width 36 height 15
click at [1074, 367] on p "74.13%" at bounding box center [1083, 368] width 36 height 15
click at [1080, 556] on p "31.94%" at bounding box center [1083, 555] width 36 height 15
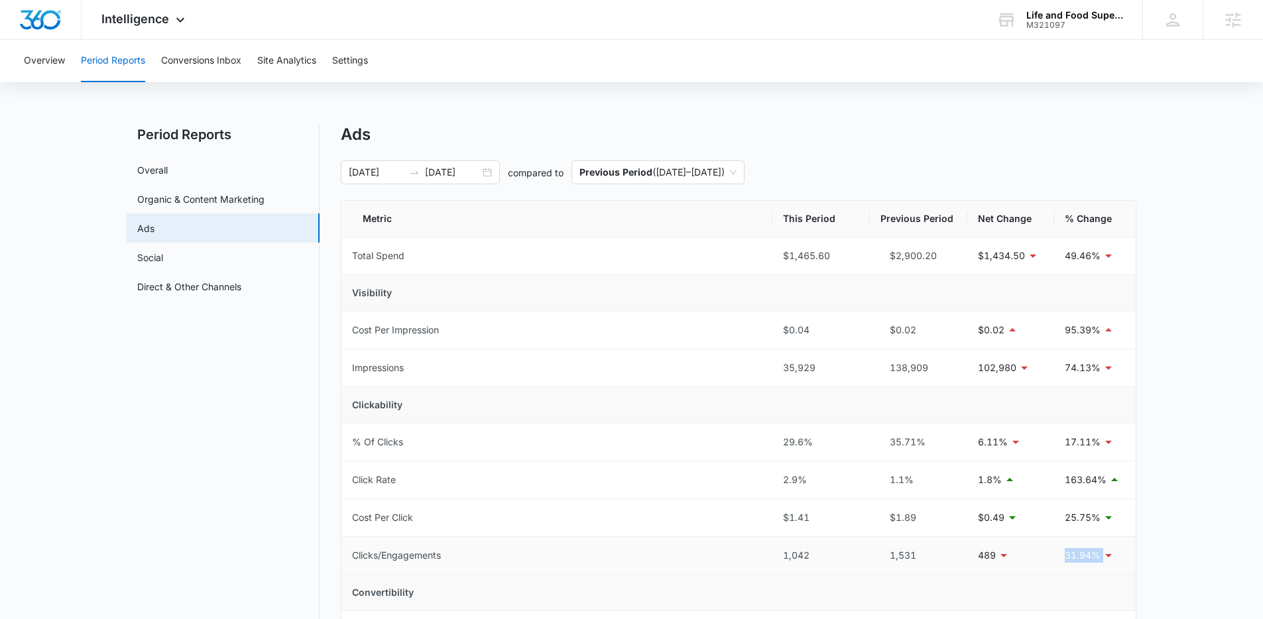
click at [1080, 556] on p "31.94%" at bounding box center [1083, 555] width 36 height 15
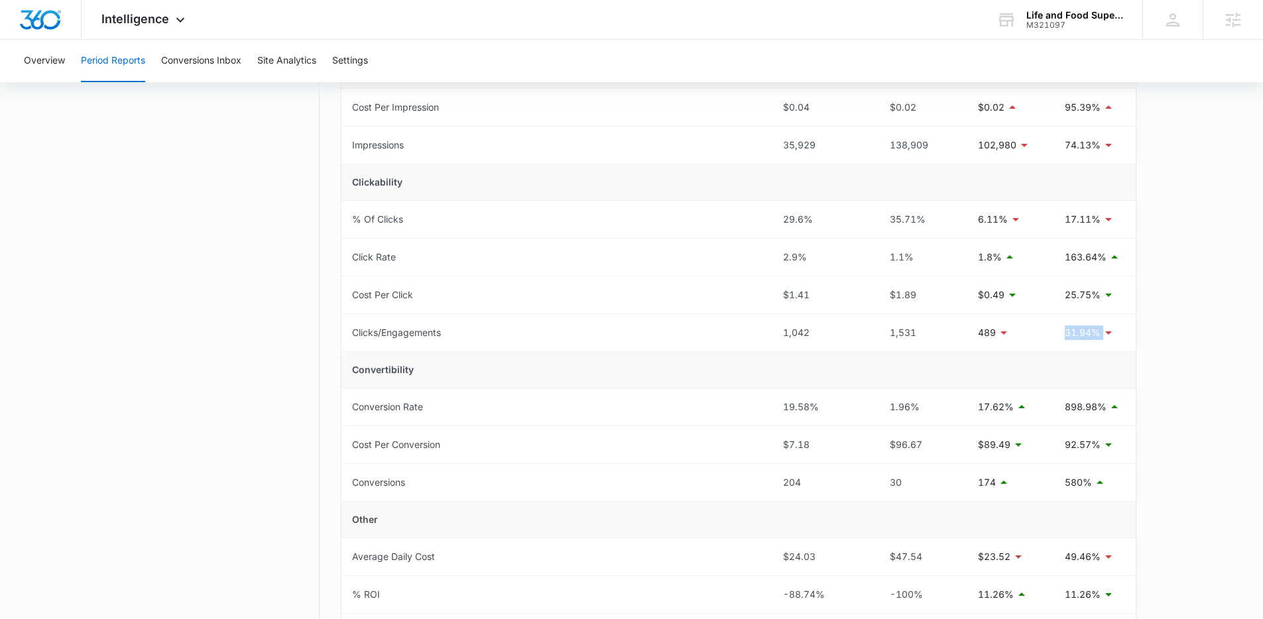
scroll to position [32, 0]
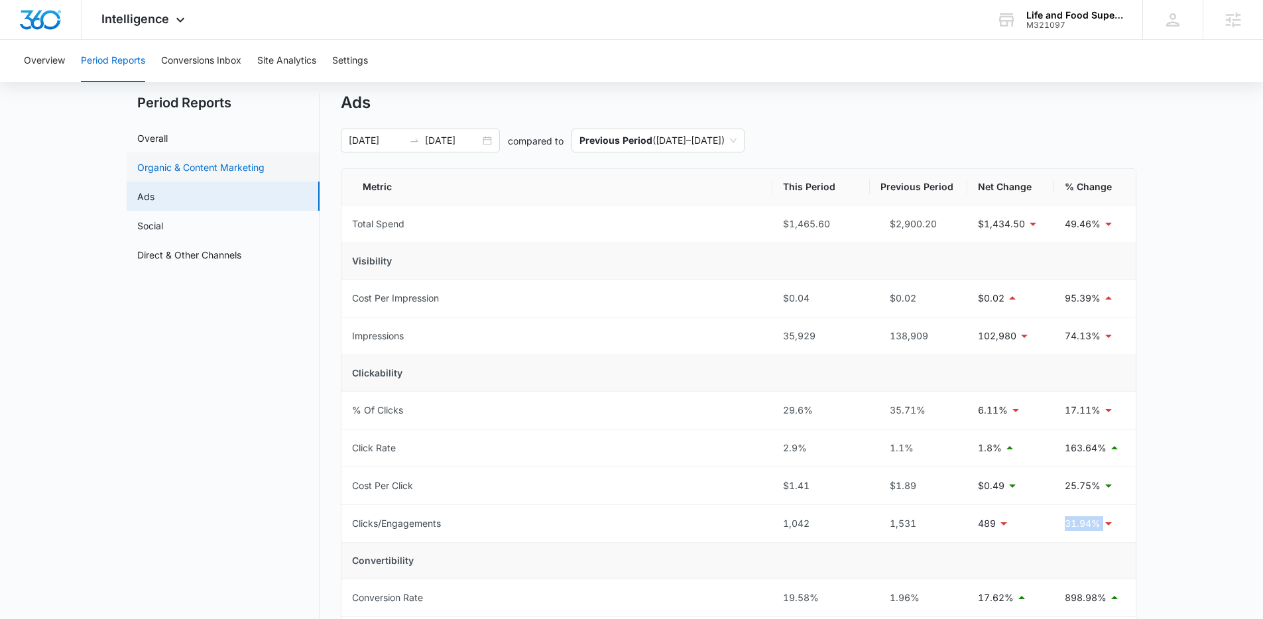
click at [164, 160] on link "Organic & Content Marketing" at bounding box center [200, 167] width 127 height 14
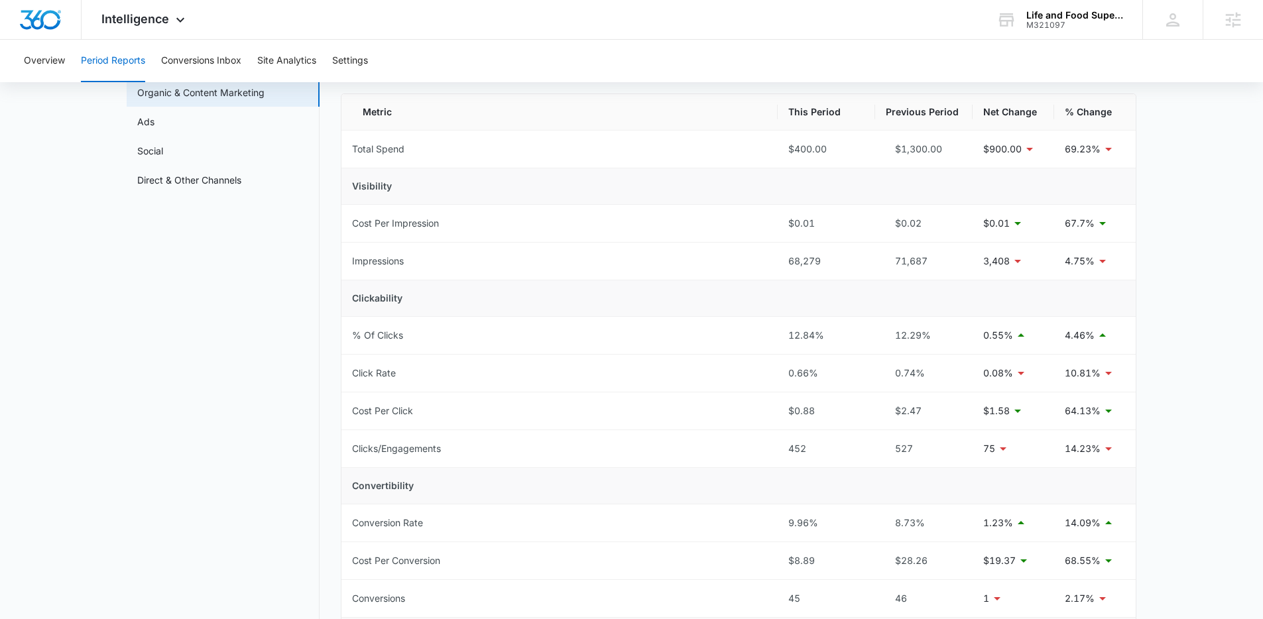
scroll to position [107, 0]
drag, startPoint x: 892, startPoint y: 151, endPoint x: 946, endPoint y: 151, distance: 53.7
click at [946, 151] on div "$1,300.00" at bounding box center [924, 148] width 76 height 15
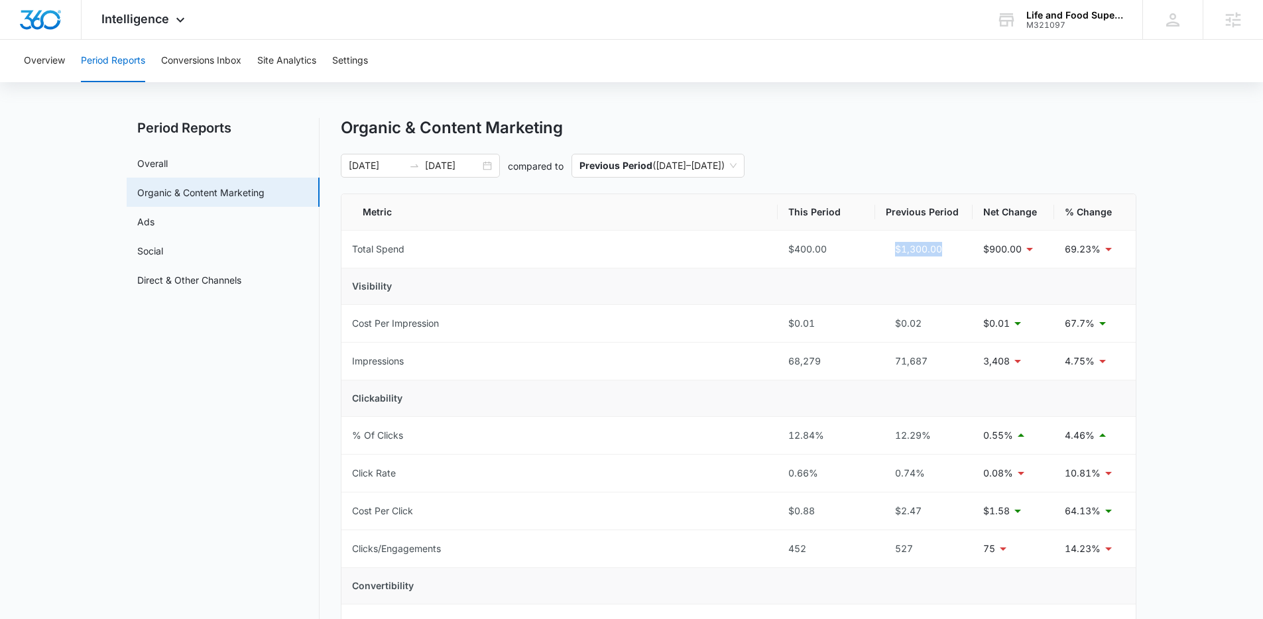
scroll to position [0, 0]
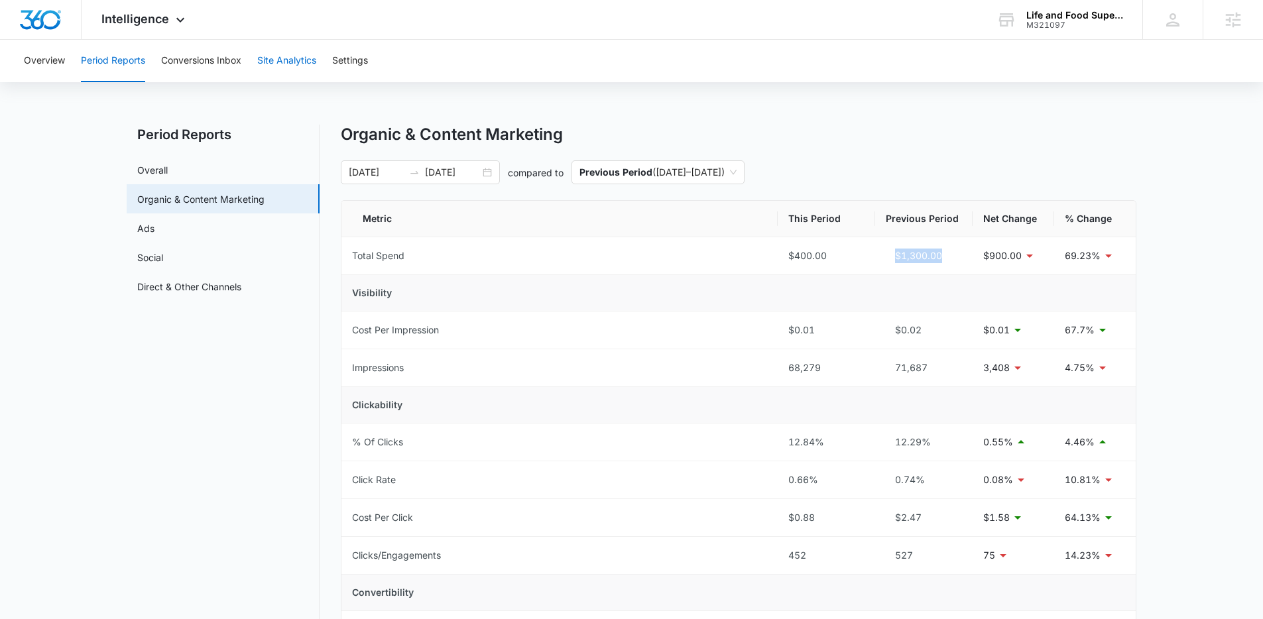
click at [270, 62] on button "Site Analytics" at bounding box center [286, 61] width 59 height 42
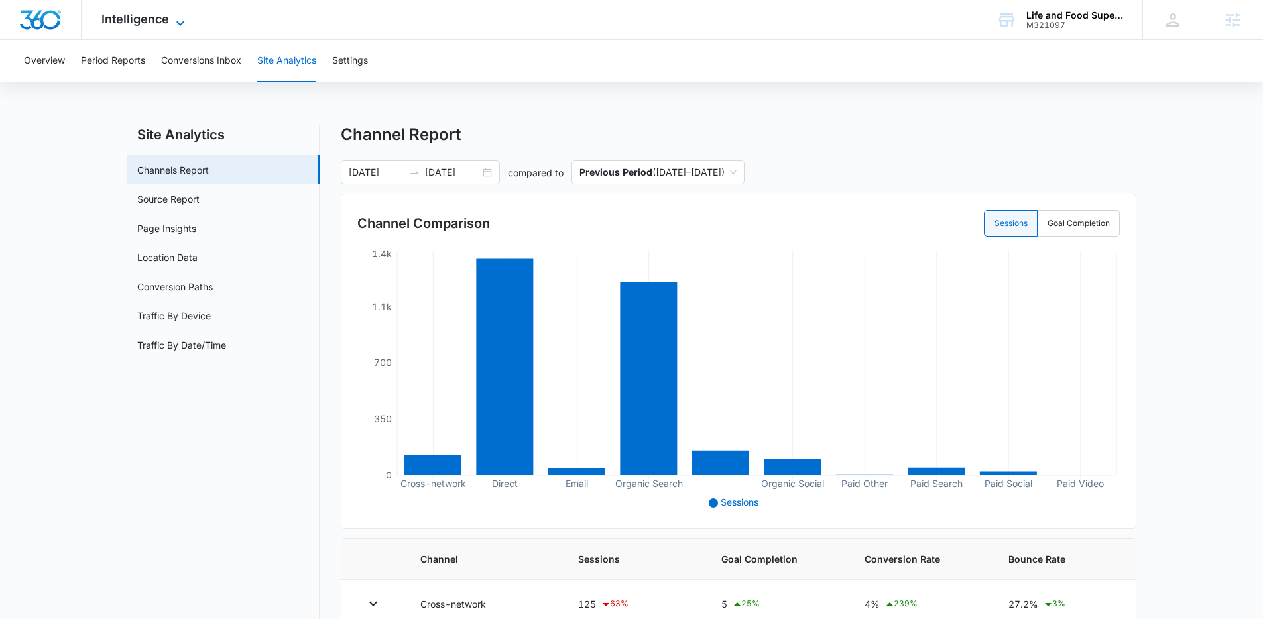
click at [142, 21] on span "Intelligence" at bounding box center [135, 19] width 68 height 14
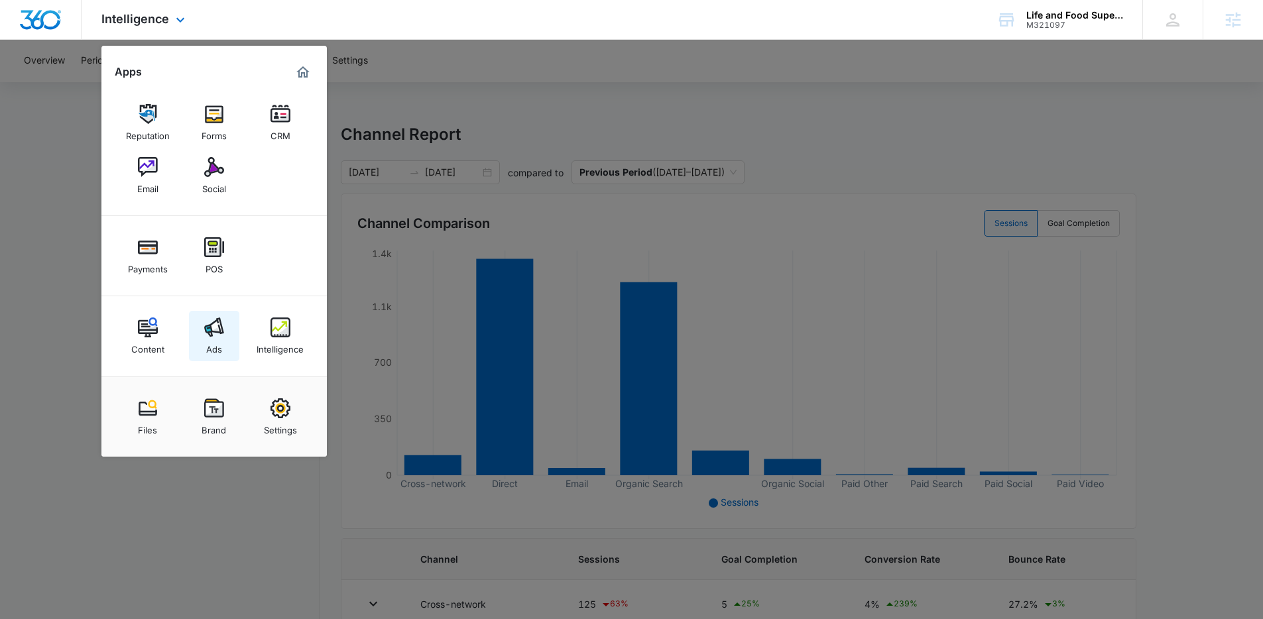
click at [214, 342] on div "Ads" at bounding box center [214, 346] width 16 height 17
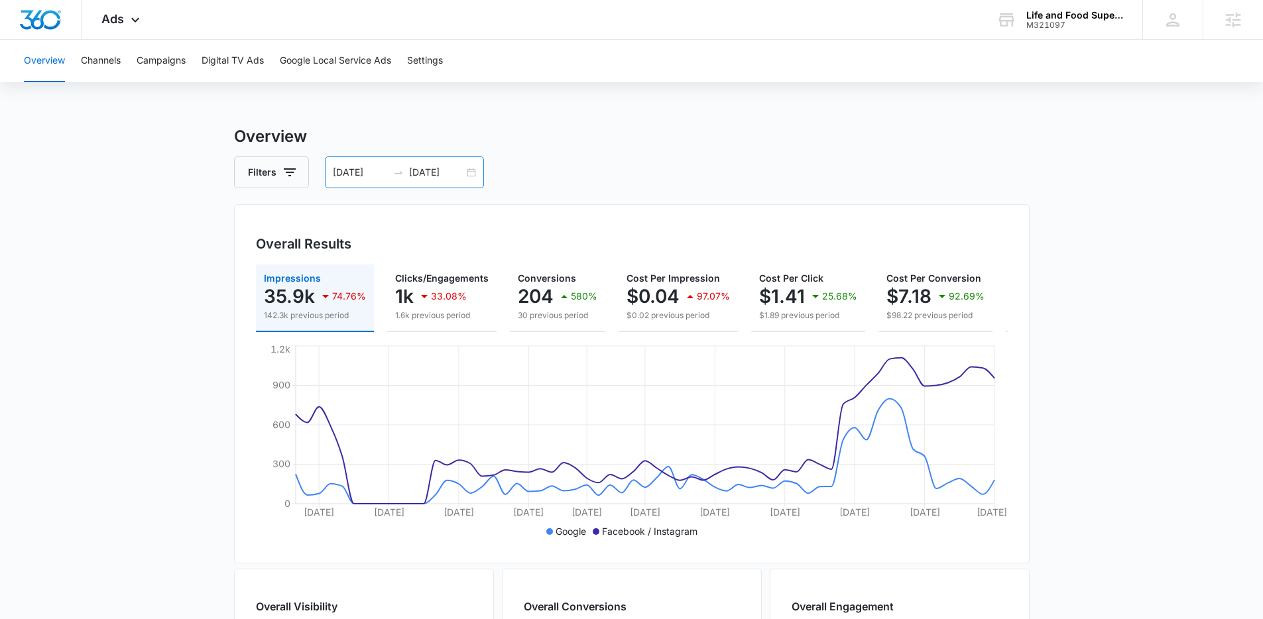
click at [365, 186] on div "06/13/2025 08/12/2025" at bounding box center [404, 173] width 159 height 32
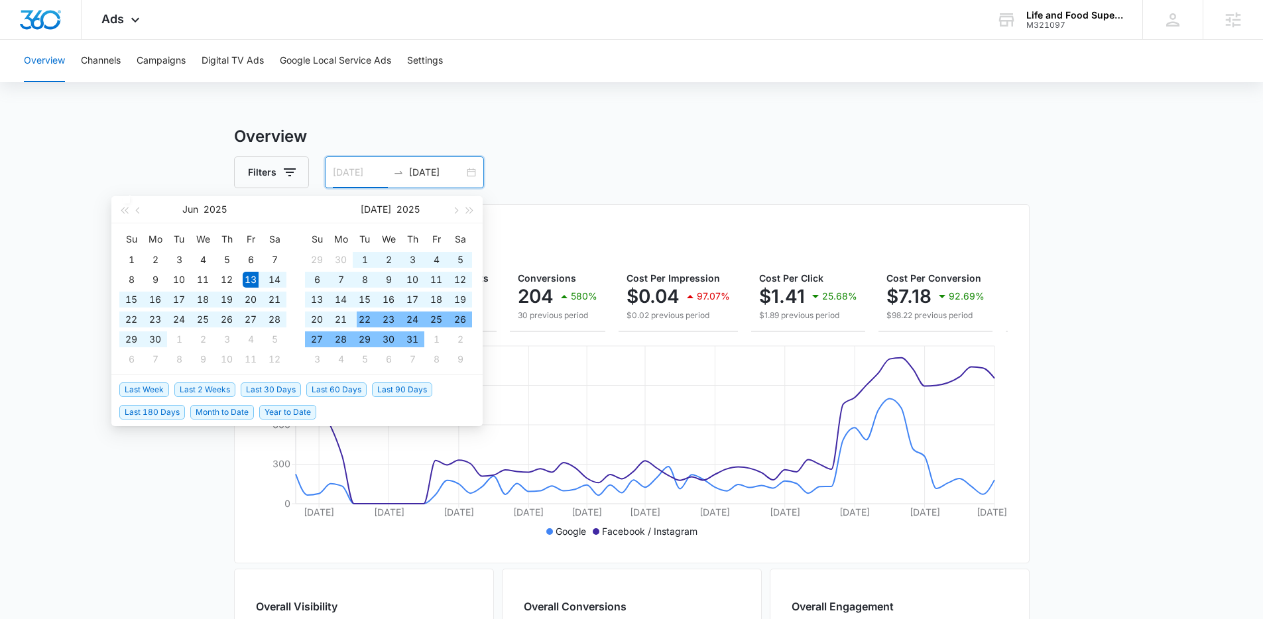
type input "06/13/2025"
click at [109, 488] on main "Overview Filters 06/13/2025 08/12/2025 Overall Results Impressions 35.9k 74.76%…" at bounding box center [631, 601] width 1263 height 952
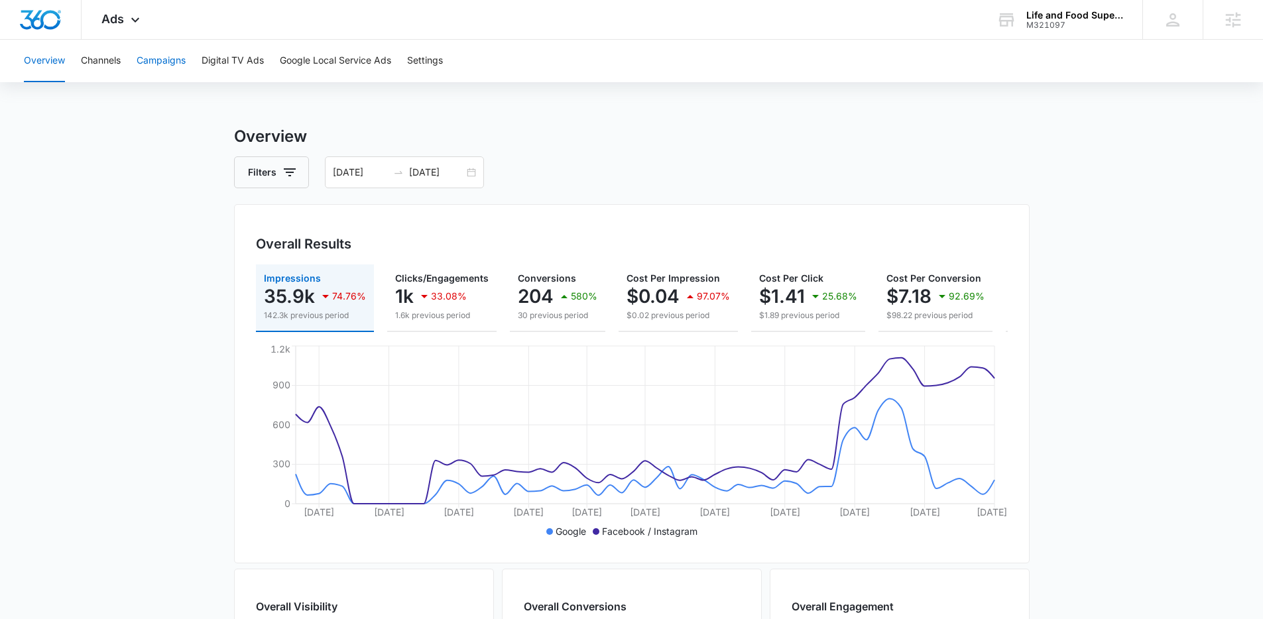
click at [157, 66] on button "Campaigns" at bounding box center [161, 61] width 49 height 42
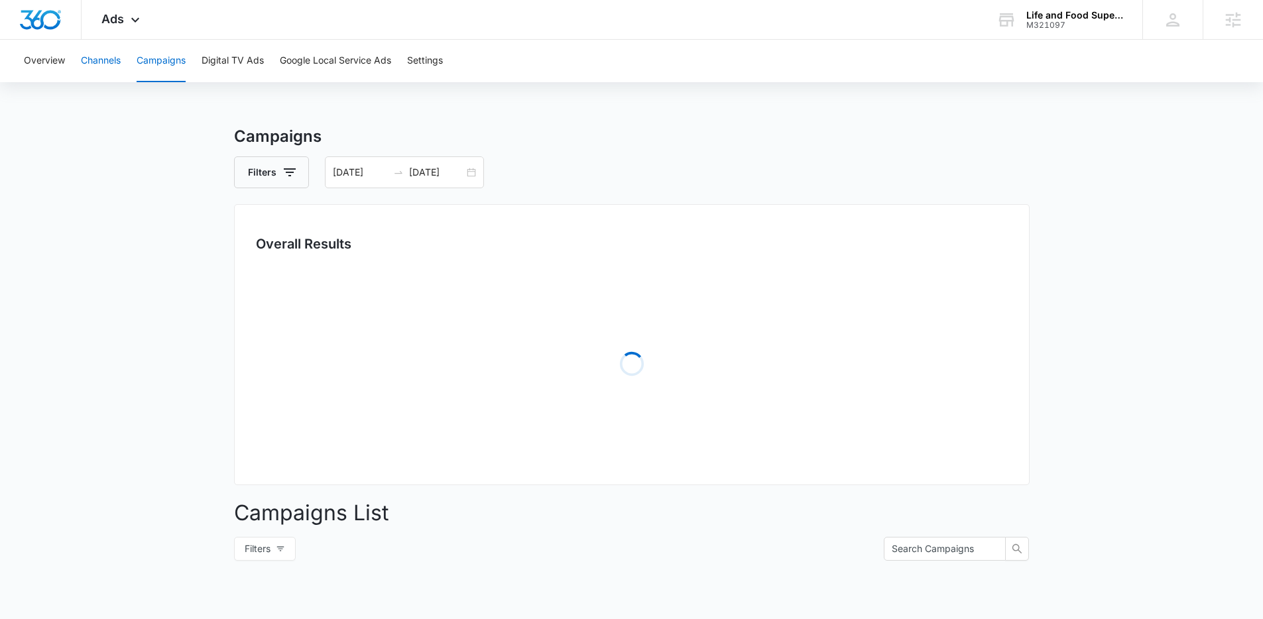
click at [103, 67] on button "Channels" at bounding box center [101, 61] width 40 height 42
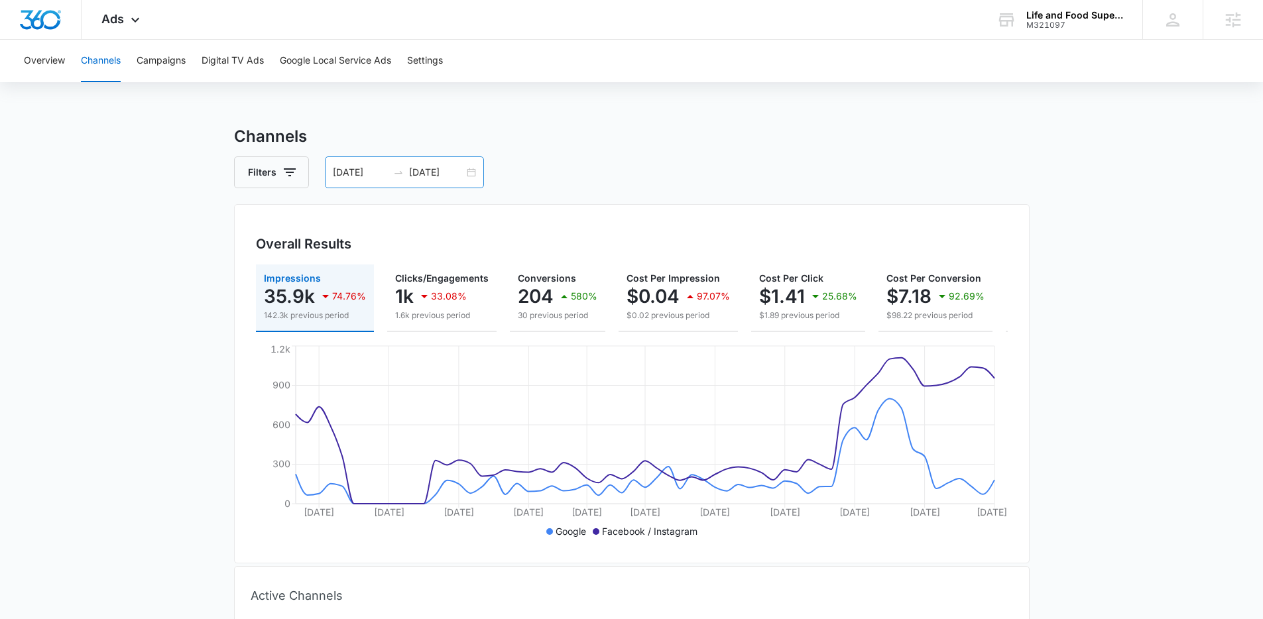
click at [359, 167] on input "06/13/2025" at bounding box center [360, 172] width 55 height 15
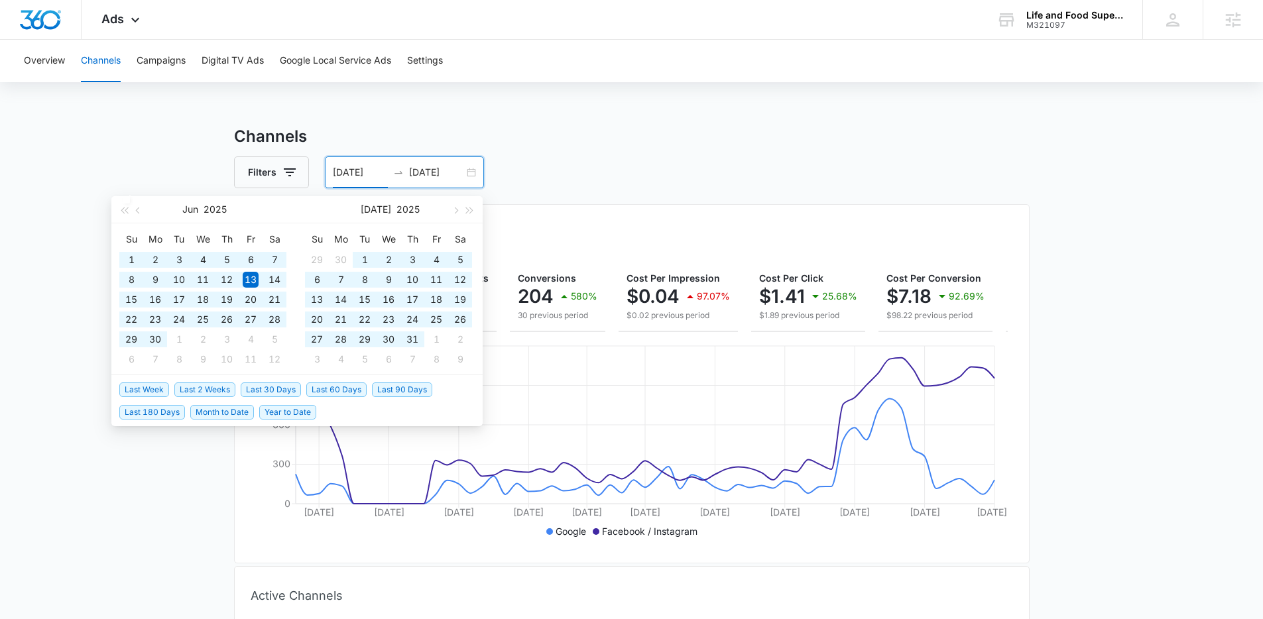
click at [156, 416] on span "Last 180 Days" at bounding box center [152, 412] width 66 height 15
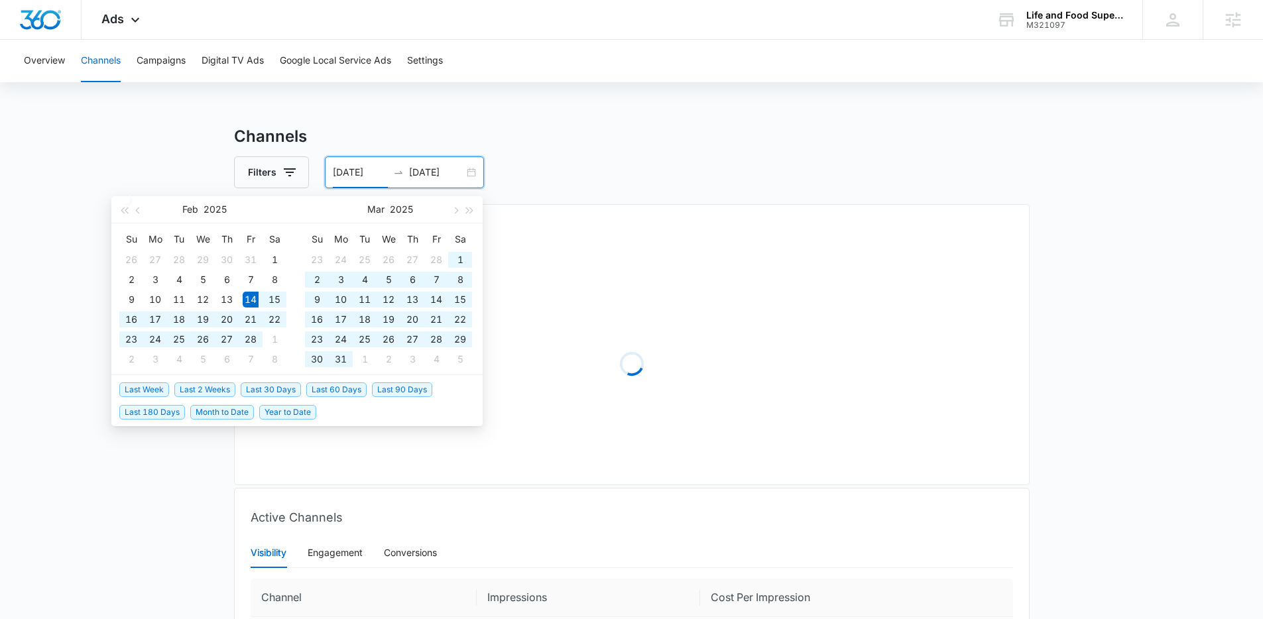
type input "02/14/2025"
type input "08/13/2025"
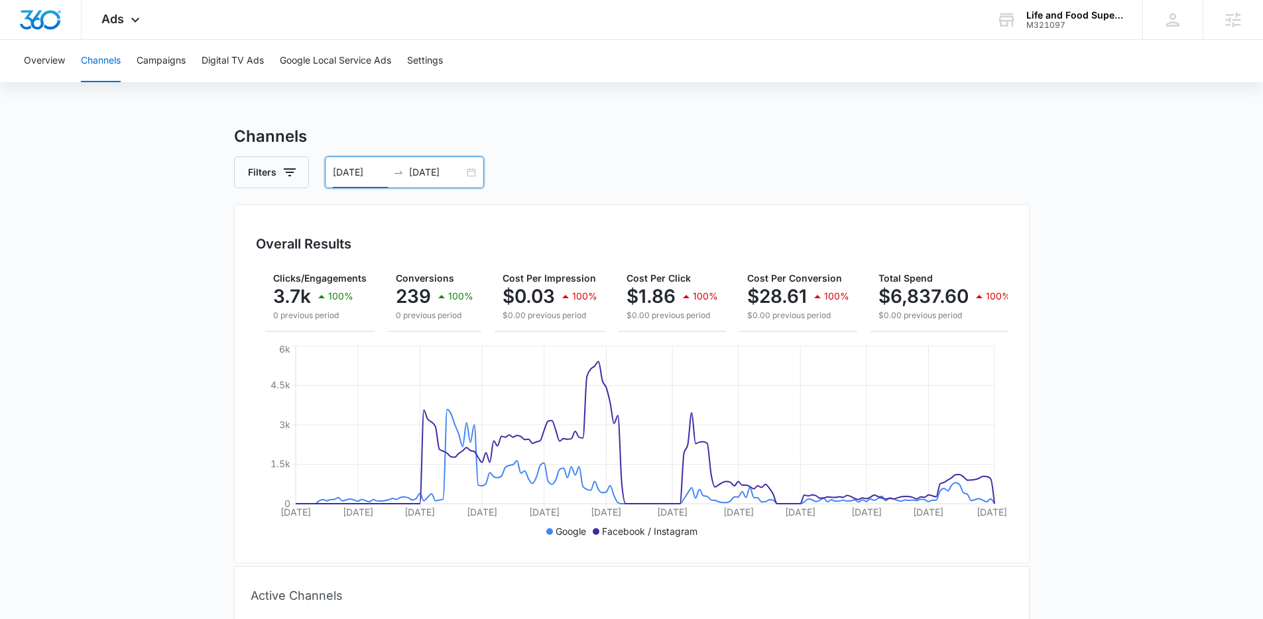
scroll to position [0, 139]
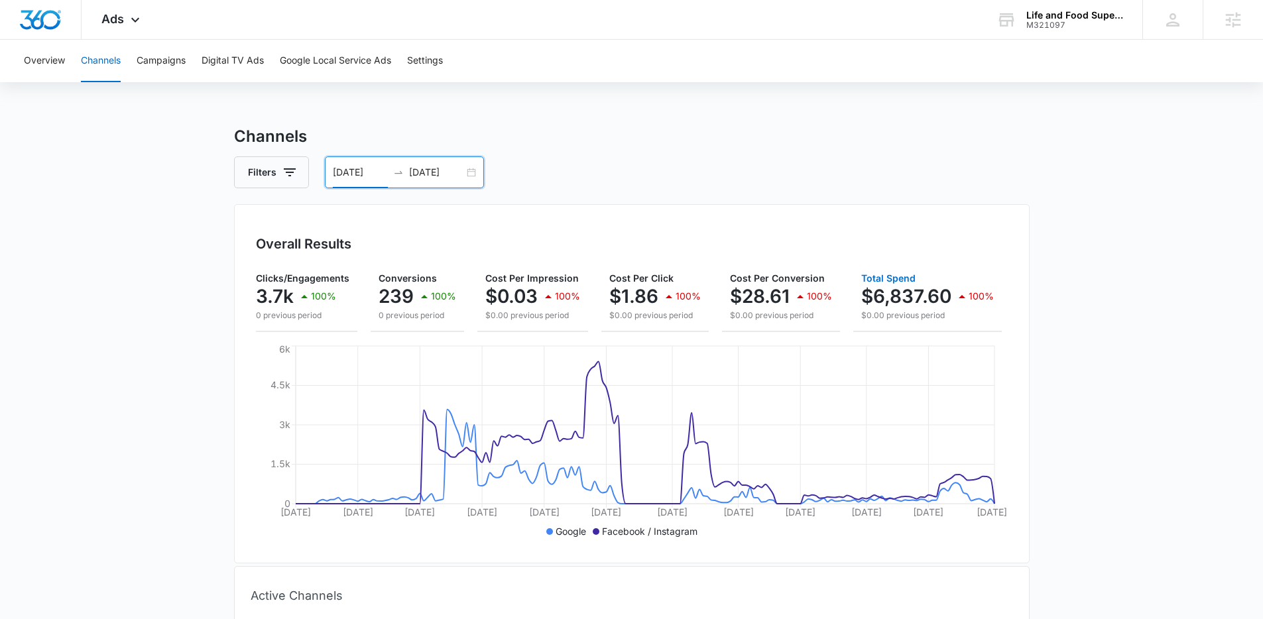
click at [911, 290] on p "$6,837.60" at bounding box center [907, 296] width 90 height 21
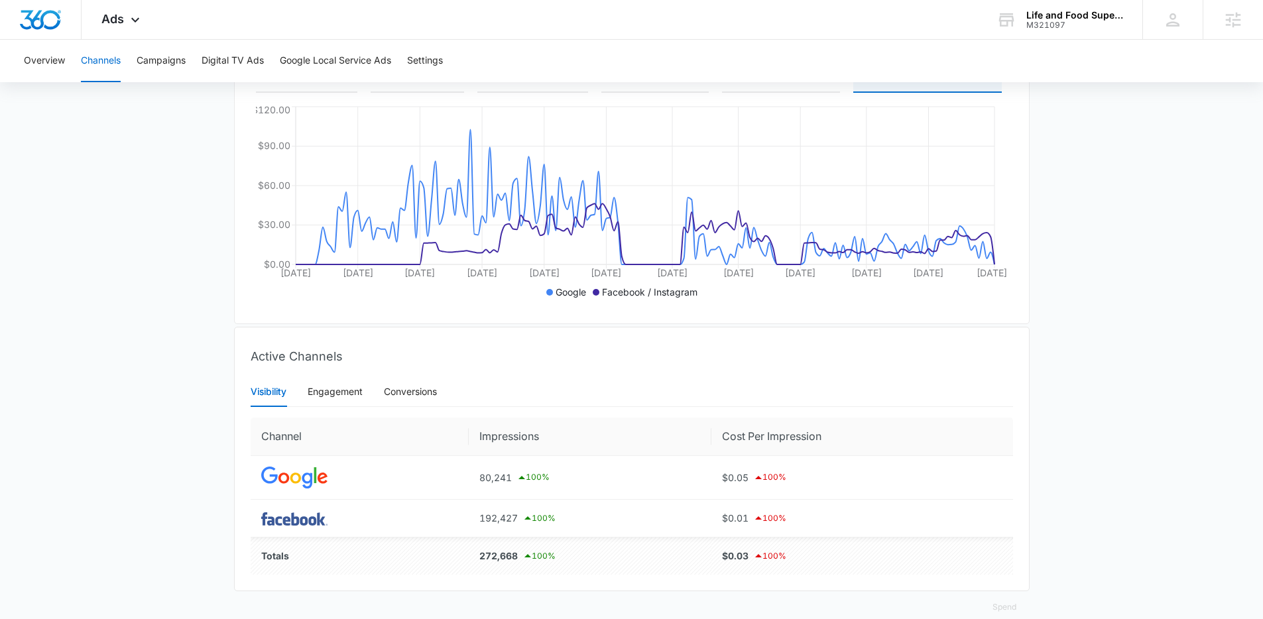
scroll to position [269, 0]
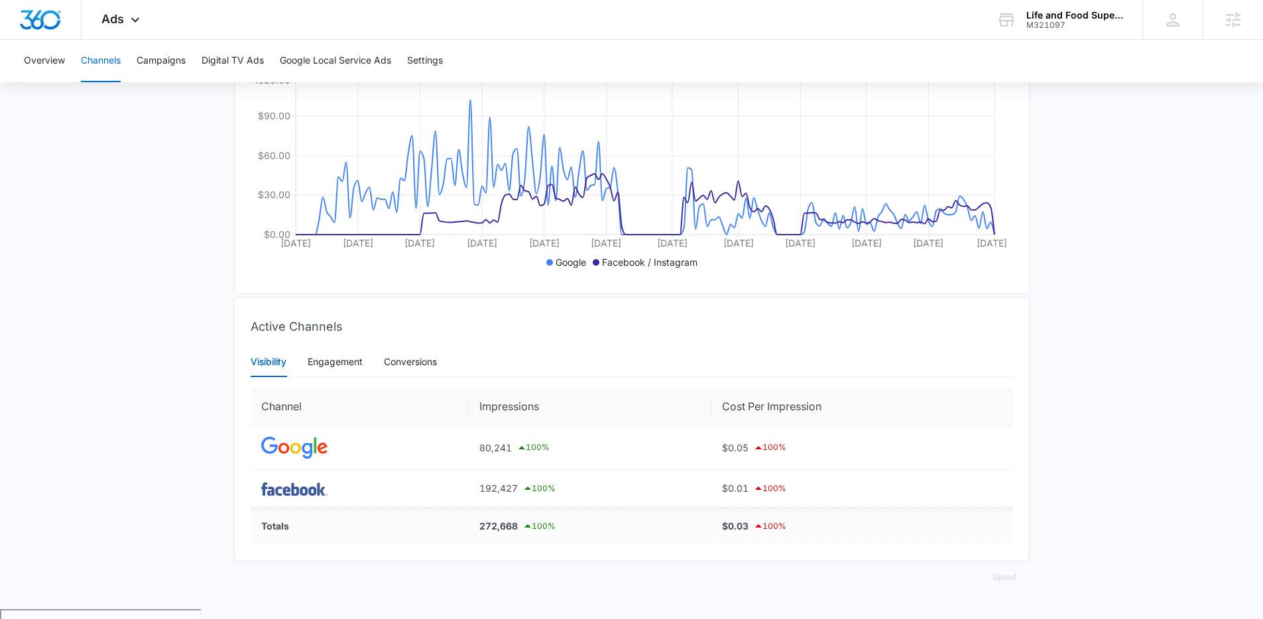
click at [440, 371] on div "Visibility Engagement Conversions" at bounding box center [632, 362] width 763 height 31
click at [434, 369] on div "Conversions" at bounding box center [410, 362] width 53 height 15
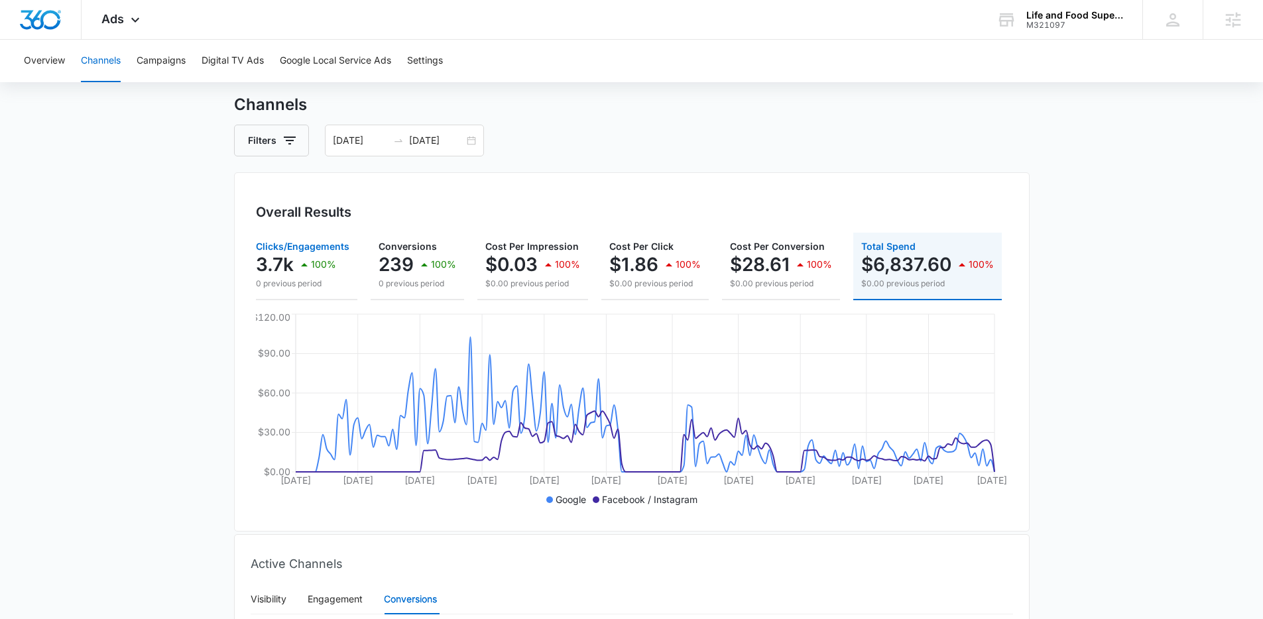
scroll to position [0, 0]
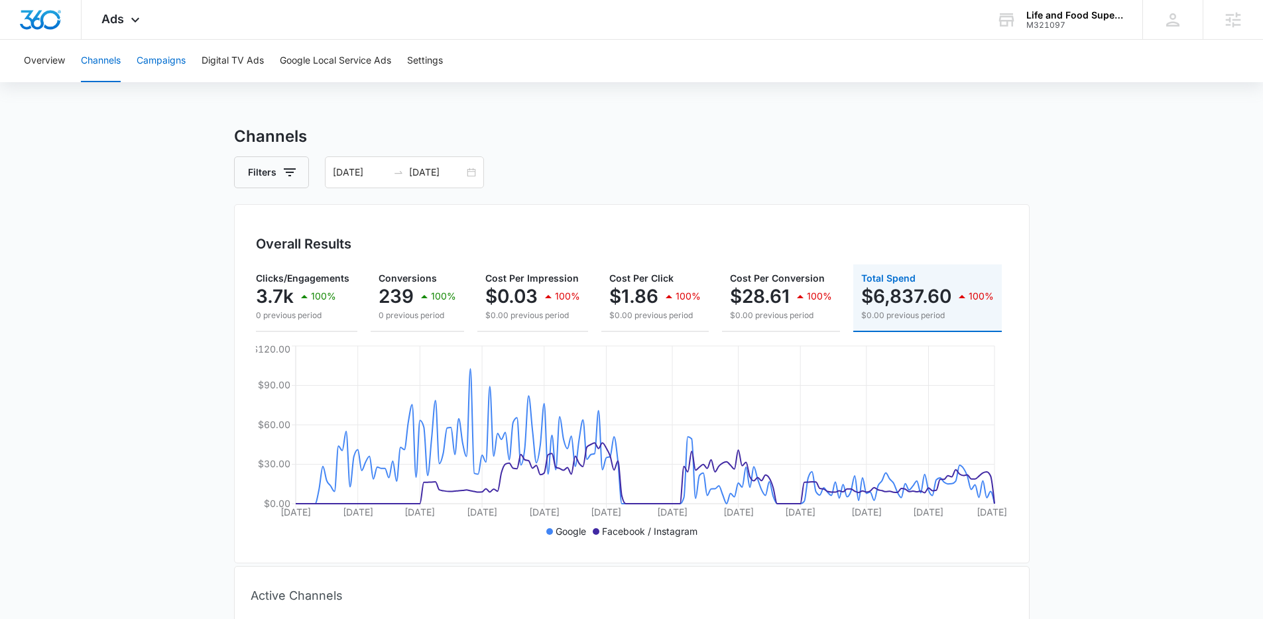
click at [166, 64] on button "Campaigns" at bounding box center [161, 61] width 49 height 42
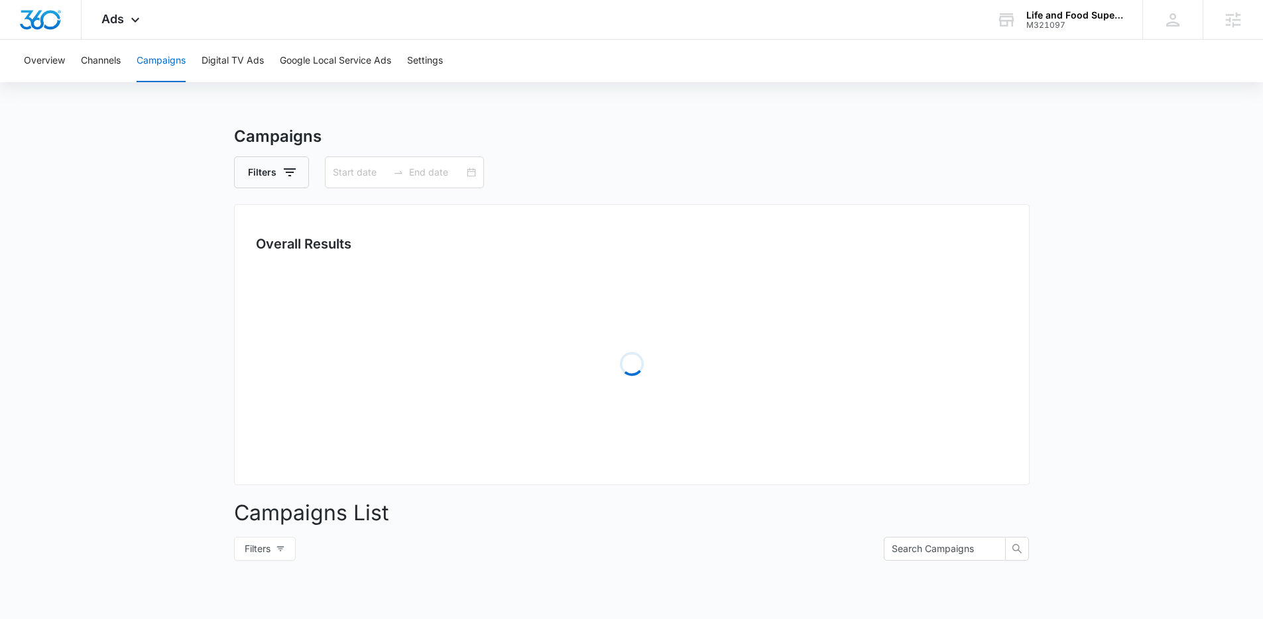
type input "02/14/2025"
type input "08/13/2025"
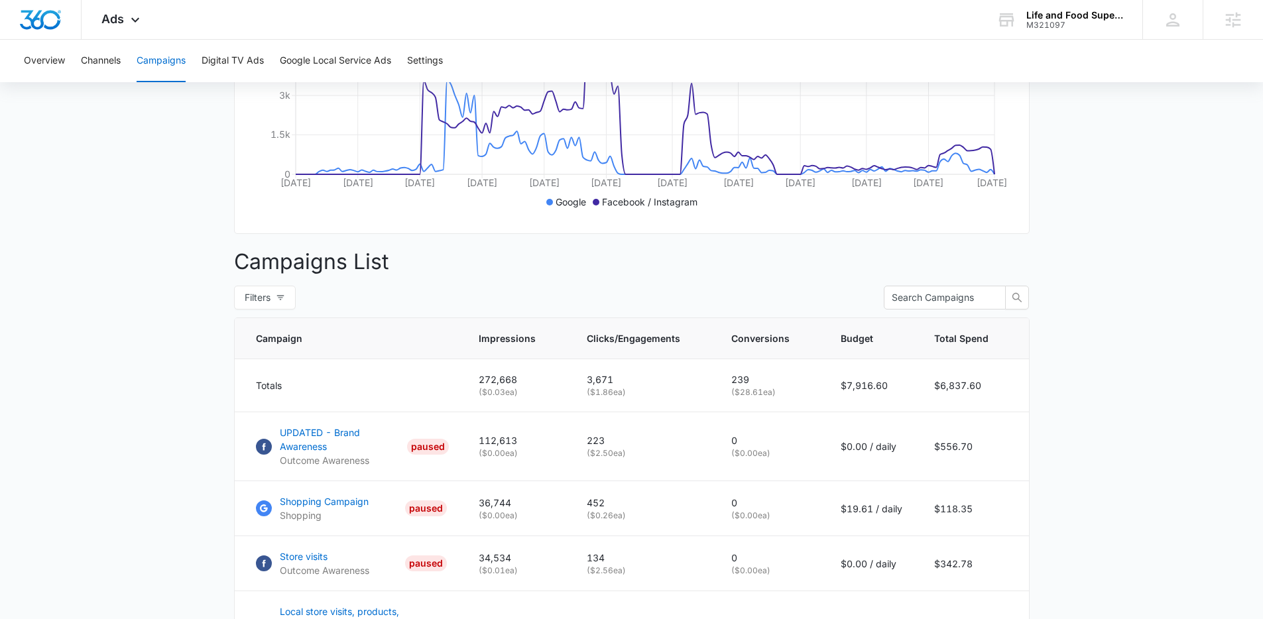
scroll to position [325, 0]
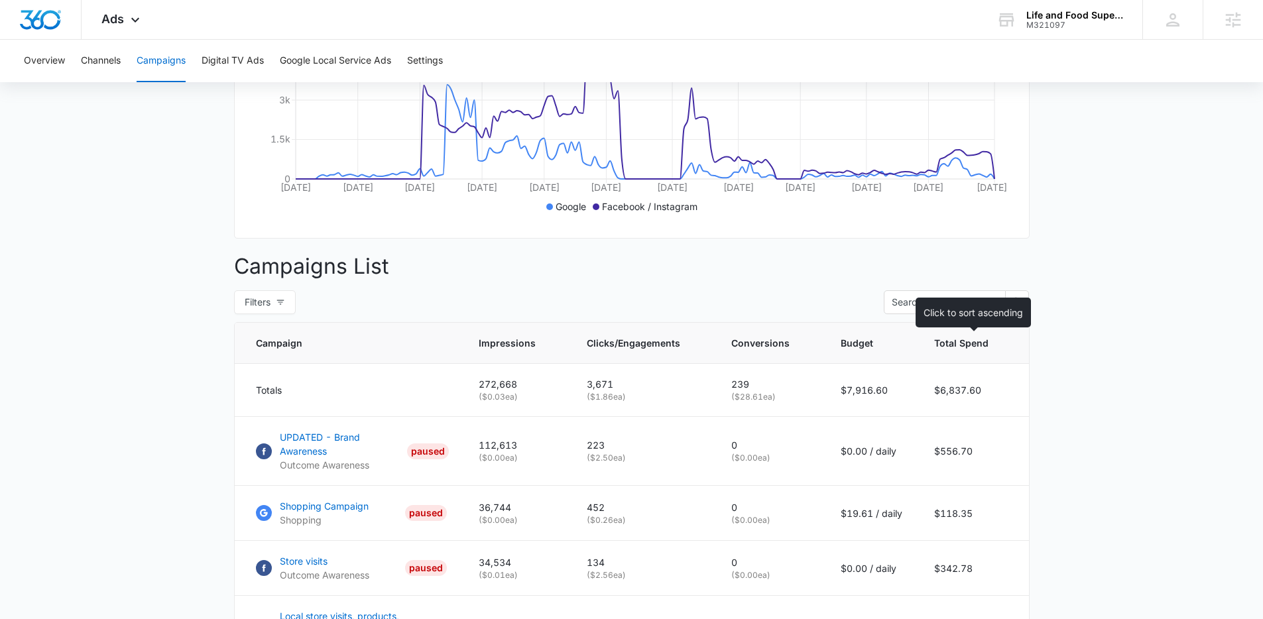
click at [976, 350] on span "Total Spend" at bounding box center [961, 343] width 54 height 14
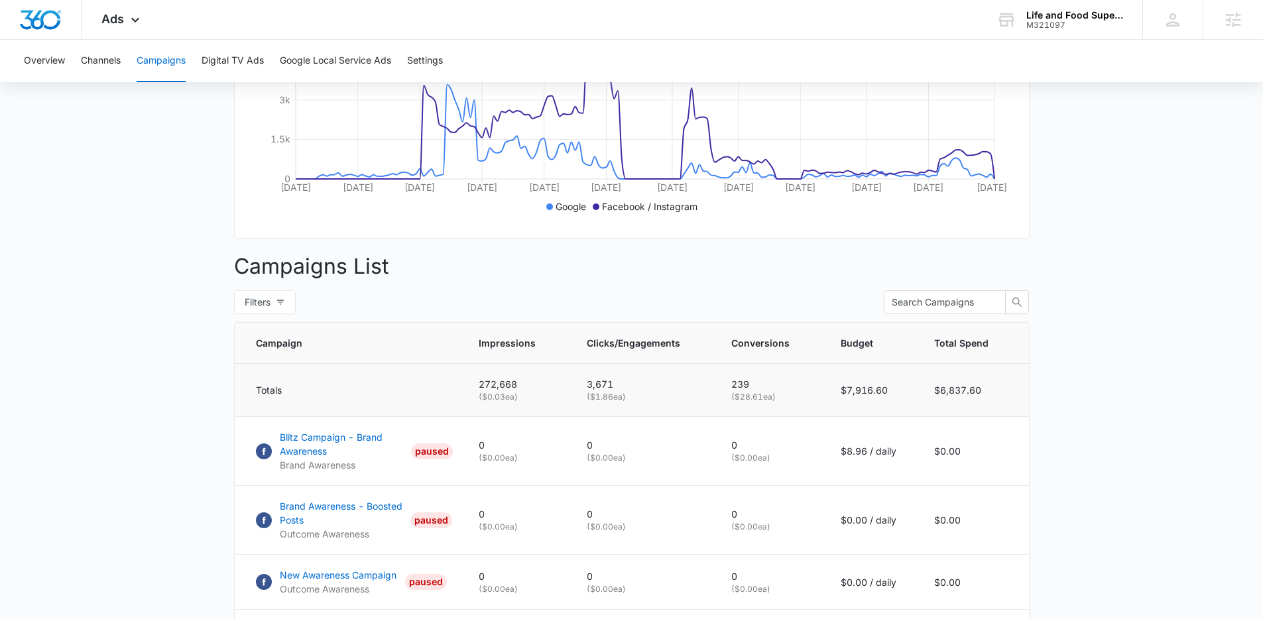
click at [985, 396] on td "$6,837.60" at bounding box center [974, 390] width 111 height 53
click at [968, 397] on td "$6,837.60" at bounding box center [974, 390] width 111 height 53
click at [957, 364] on th "Total Spend" at bounding box center [974, 343] width 111 height 41
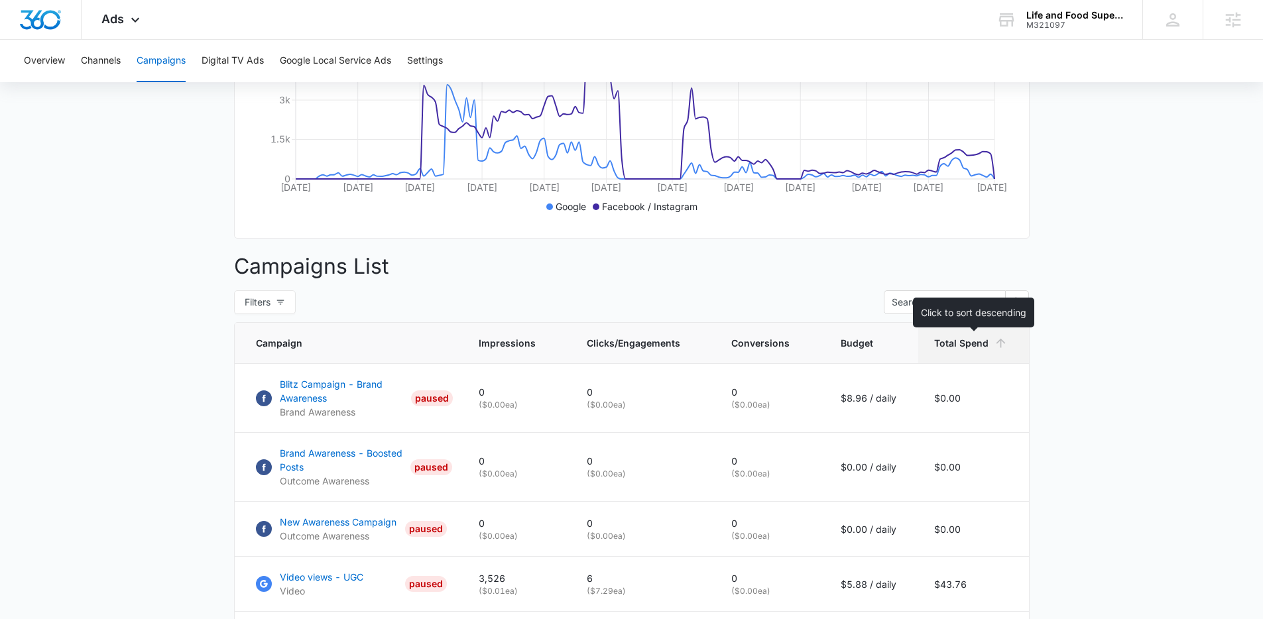
click at [962, 340] on th "Total Spend" at bounding box center [974, 343] width 111 height 41
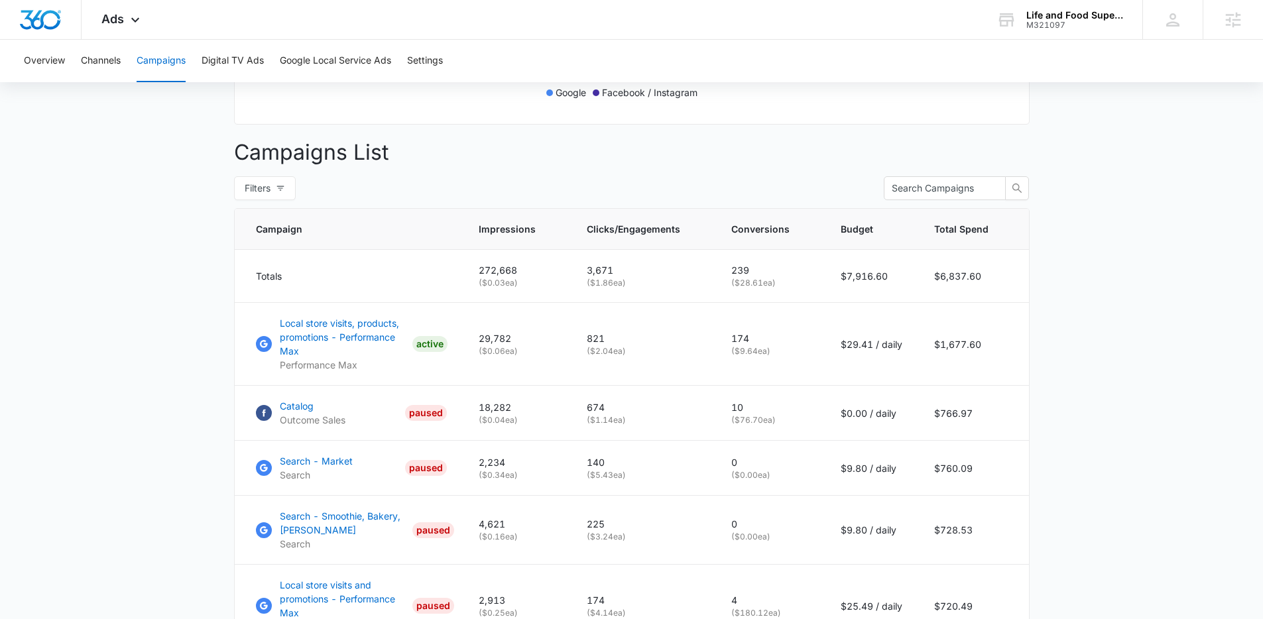
scroll to position [440, 0]
drag, startPoint x: 733, startPoint y: 343, endPoint x: 770, endPoint y: 350, distance: 37.8
click at [770, 350] on td "174 ( $9.64 ea)" at bounding box center [770, 343] width 109 height 83
drag, startPoint x: 736, startPoint y: 359, endPoint x: 773, endPoint y: 363, distance: 37.4
click at [773, 356] on p "( $9.64 ea)" at bounding box center [771, 350] width 78 height 12
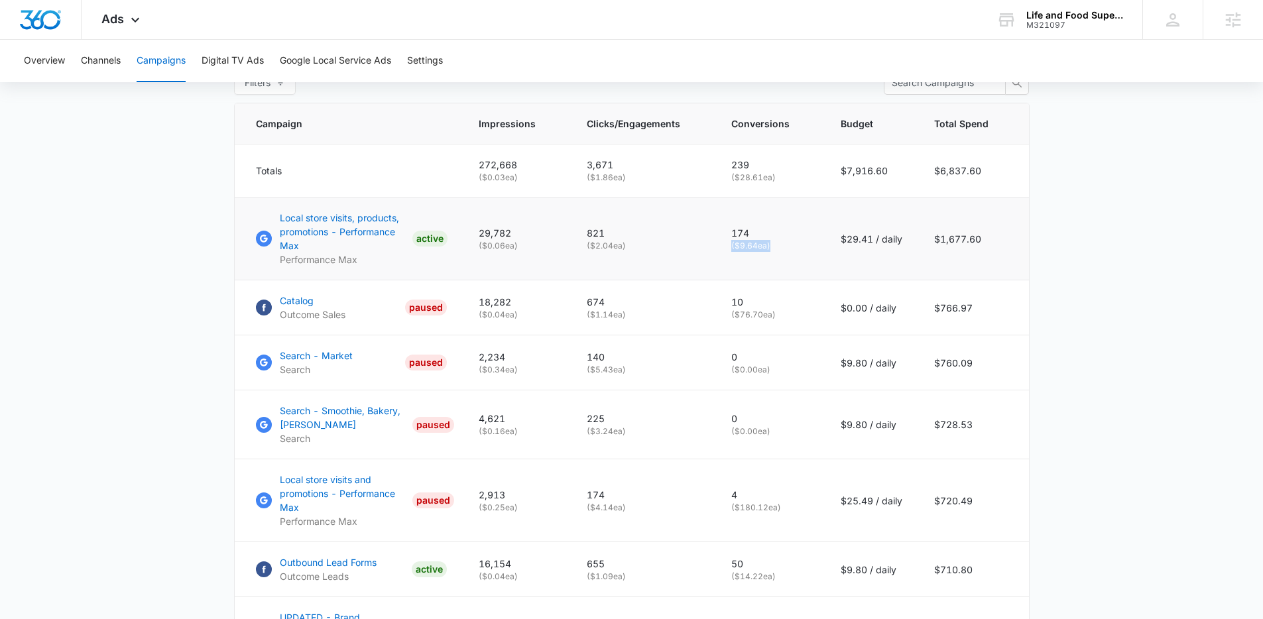
scroll to position [592, 0]
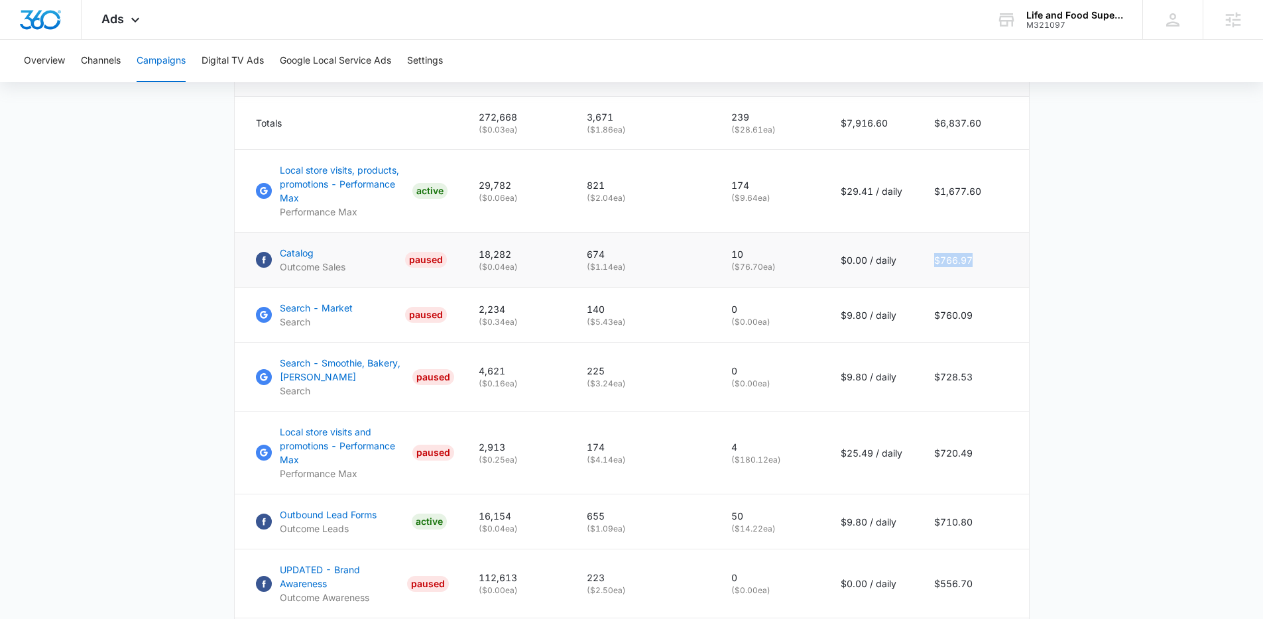
drag, startPoint x: 992, startPoint y: 272, endPoint x: 936, endPoint y: 269, distance: 55.8
click at [936, 269] on td "$766.97" at bounding box center [974, 260] width 111 height 55
drag, startPoint x: 732, startPoint y: 273, endPoint x: 802, endPoint y: 287, distance: 71.1
click at [802, 287] on td "10 ( $76.70 ea)" at bounding box center [770, 260] width 109 height 55
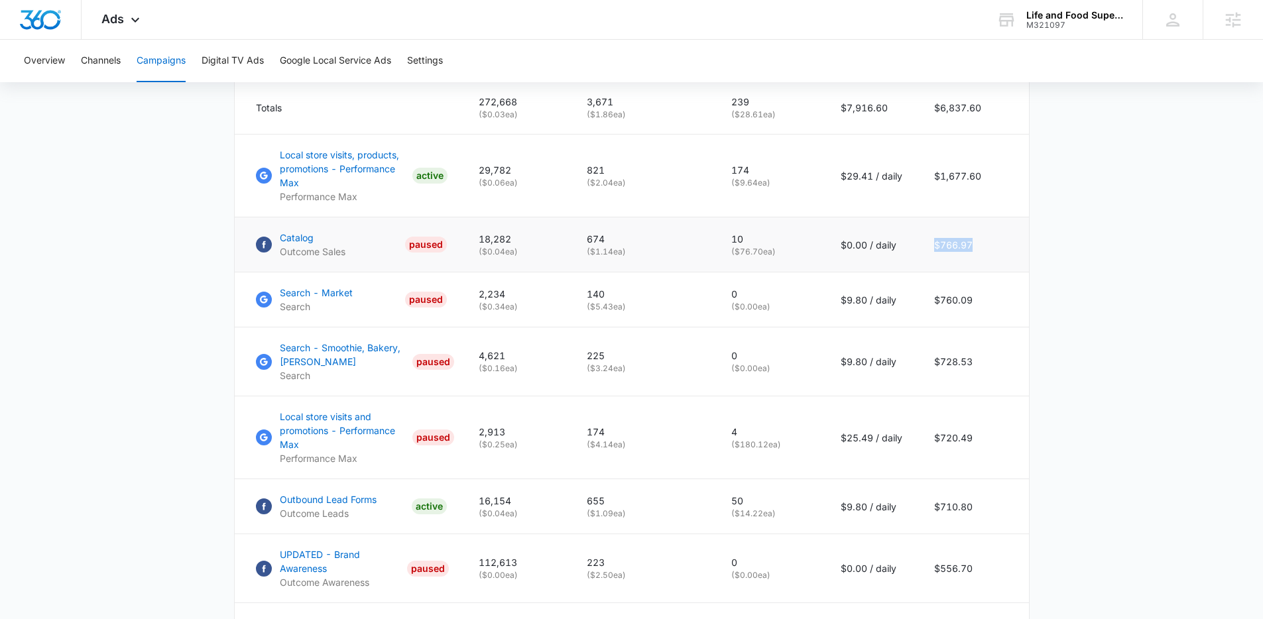
scroll to position [615, 0]
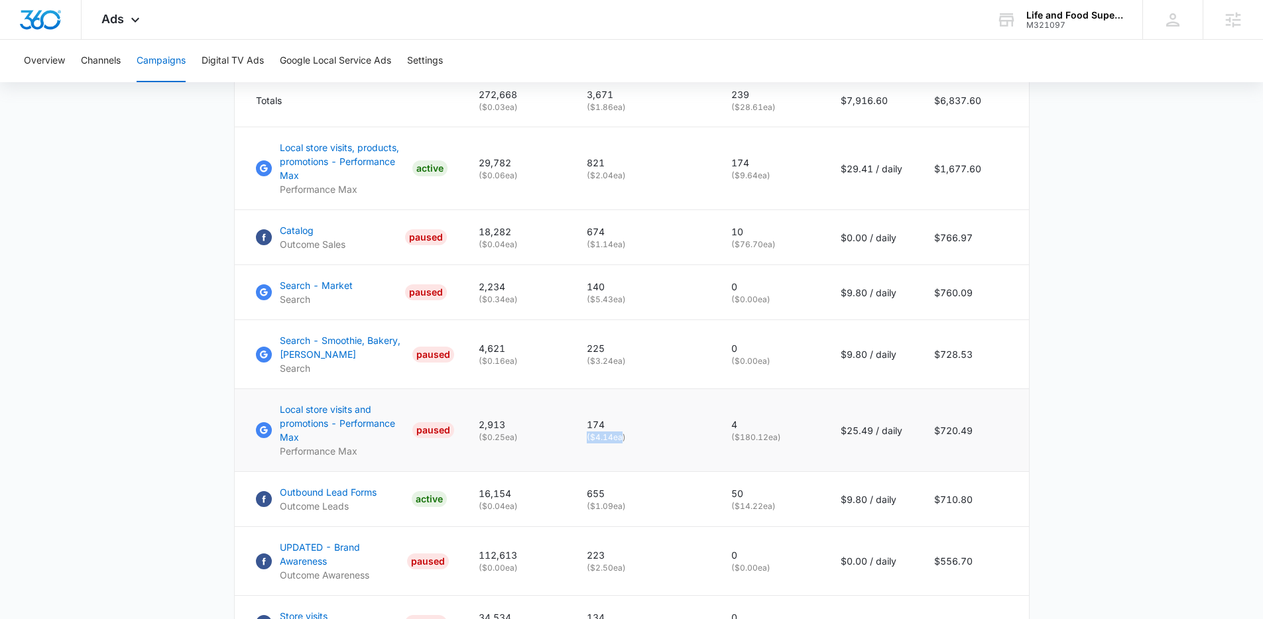
drag, startPoint x: 591, startPoint y: 444, endPoint x: 622, endPoint y: 451, distance: 32.0
click at [622, 444] on p "( $4.14 ea)" at bounding box center [643, 438] width 113 height 12
drag, startPoint x: 745, startPoint y: 448, endPoint x: 783, endPoint y: 452, distance: 37.3
click at [783, 444] on p "( $180.12 ea)" at bounding box center [771, 438] width 78 height 12
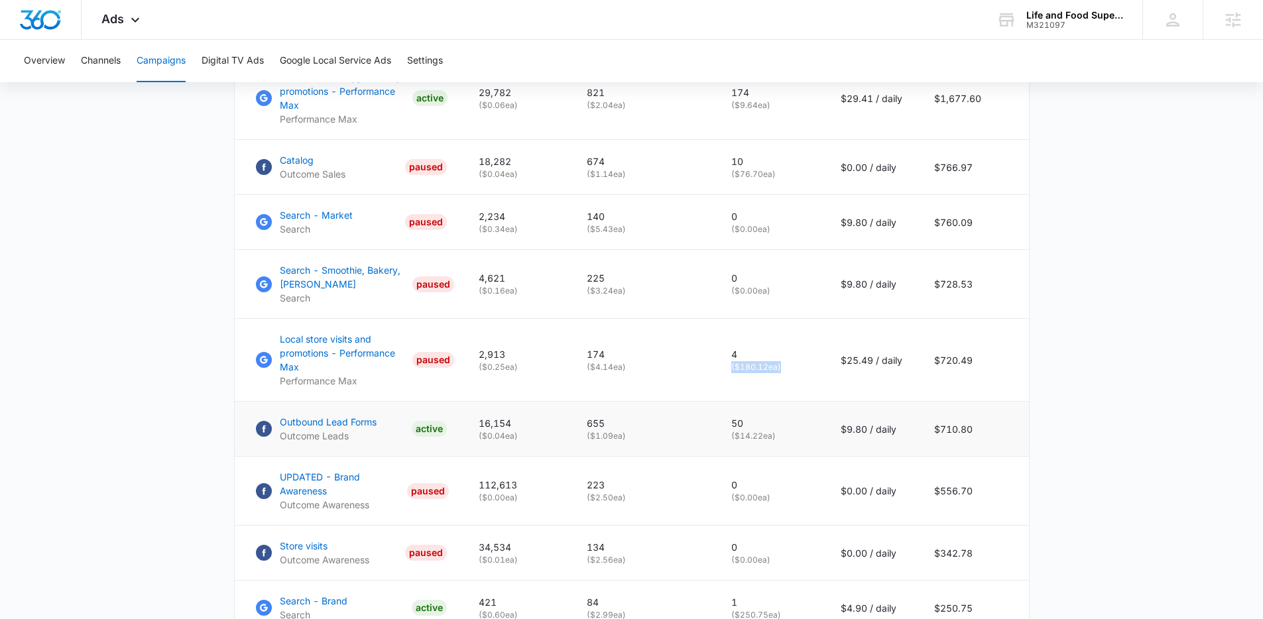
scroll to position [745, 0]
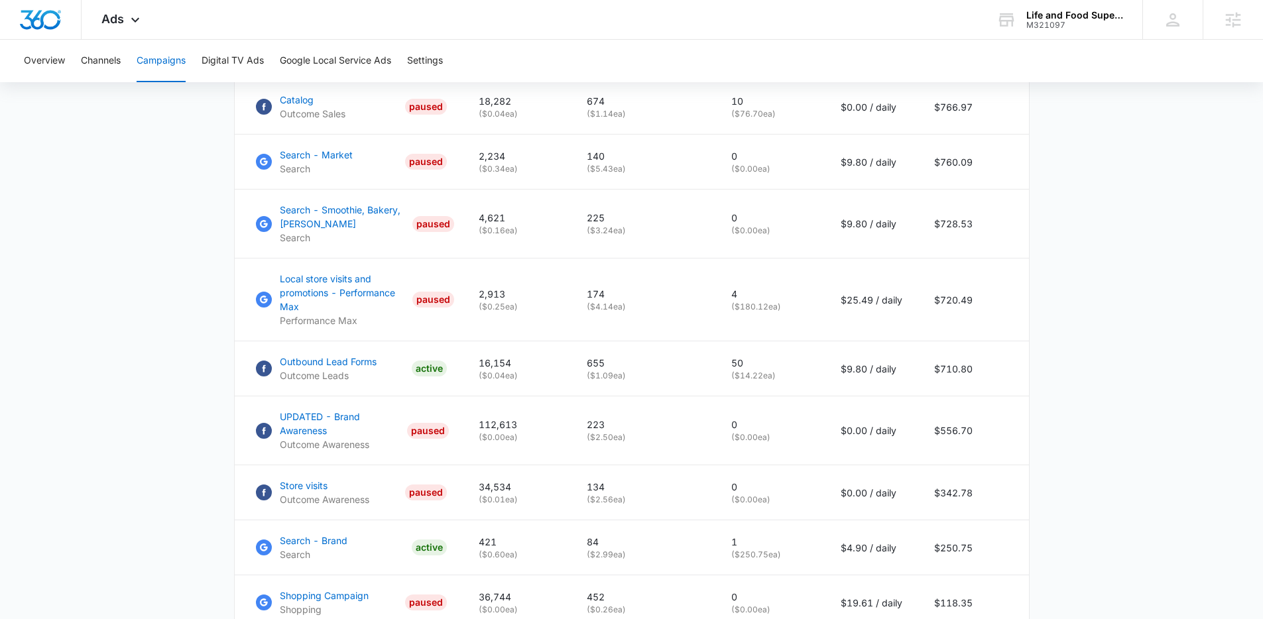
click at [1167, 422] on main "Campaigns Filters 02/14/2025 08/13/2025 Overall Results Impressions 272.7k 100%…" at bounding box center [631, 57] width 1263 height 1356
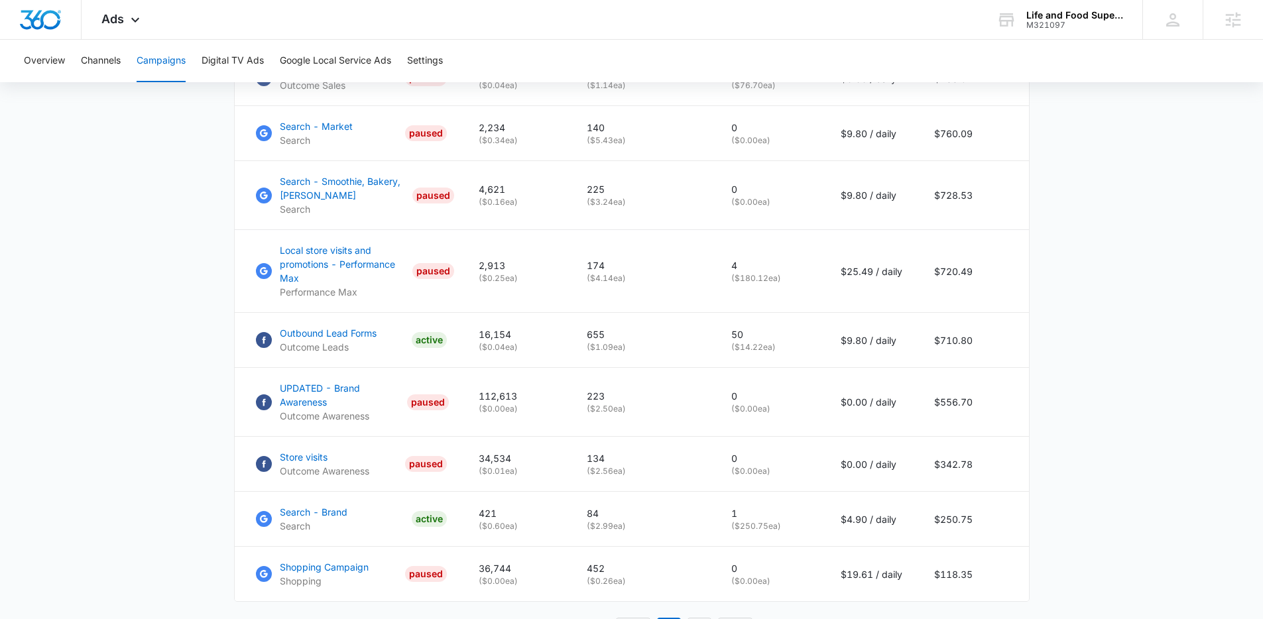
scroll to position [772, 0]
drag, startPoint x: 733, startPoint y: 346, endPoint x: 748, endPoint y: 346, distance: 15.3
click at [748, 346] on td "50 ( $14.22 ea)" at bounding box center [770, 342] width 109 height 55
click at [1200, 448] on main "Campaigns Filters 02/14/2025 08/13/2025 Overall Results Impressions 272.7k 100%…" at bounding box center [631, 31] width 1263 height 1356
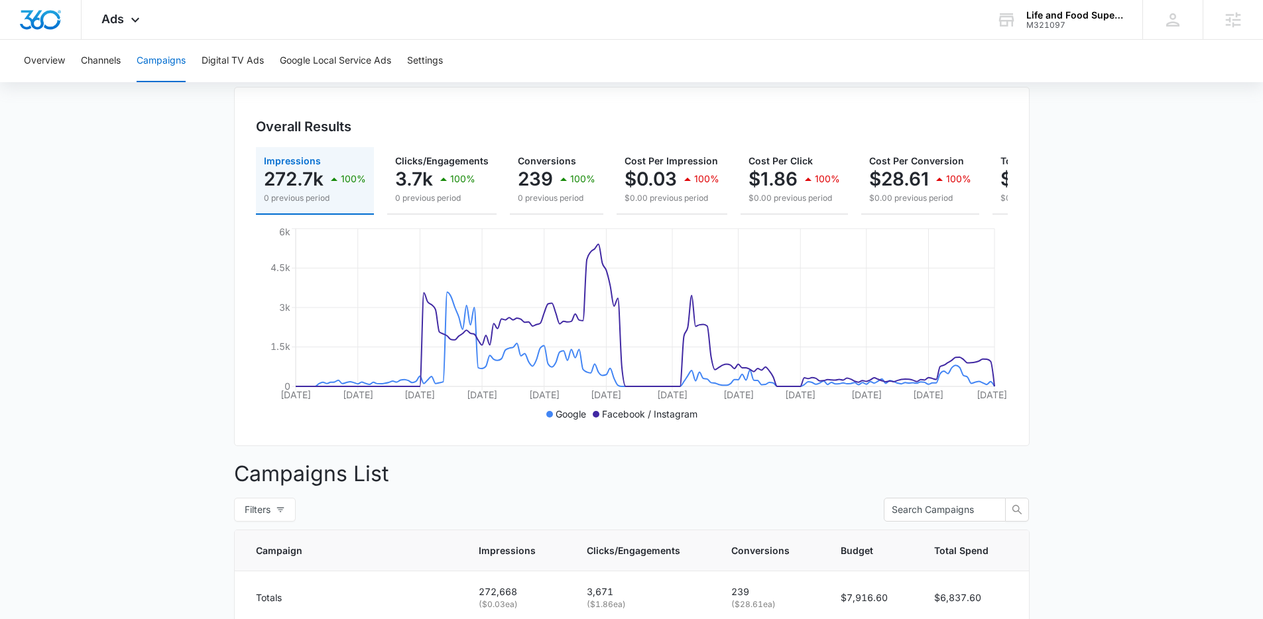
scroll to position [0, 0]
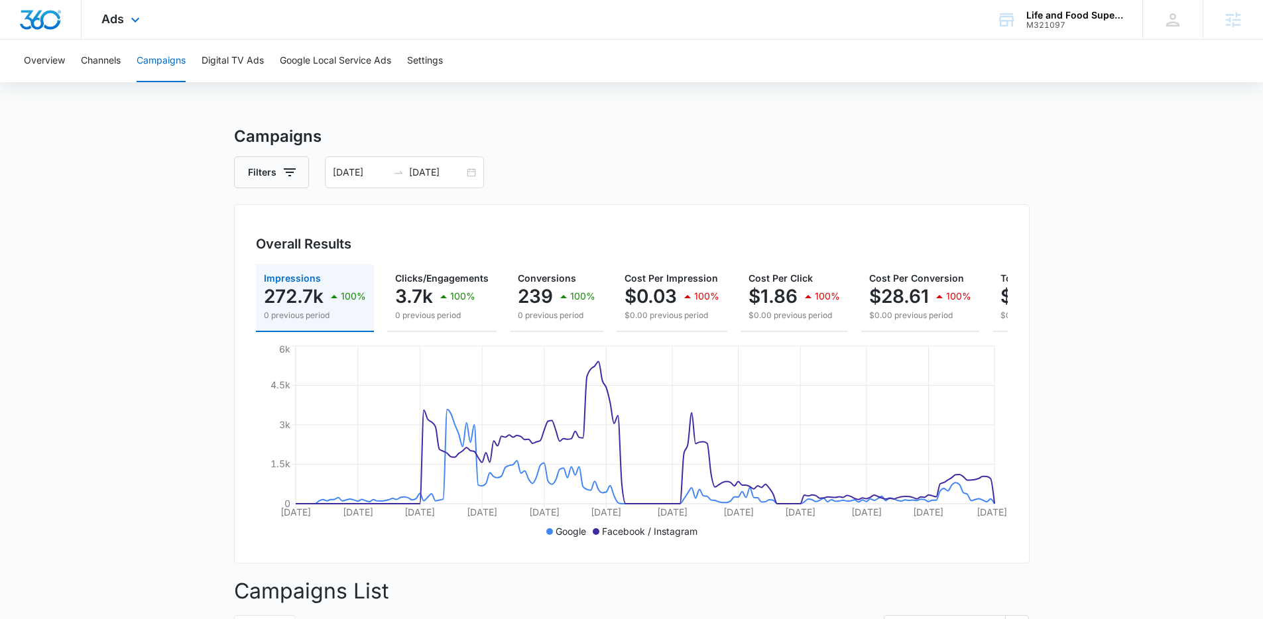
click at [144, 21] on div "Ads Apps Reputation Forms CRM Email Social Payments POS Content Ads Intelligenc…" at bounding box center [123, 19] width 82 height 39
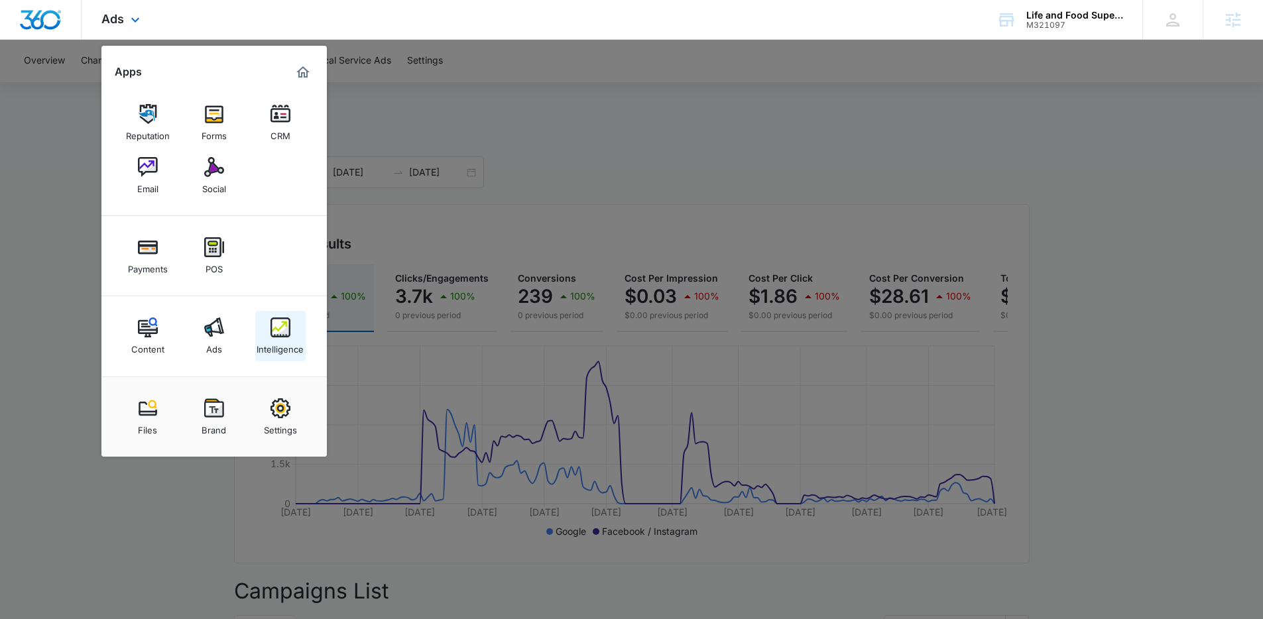
click at [273, 343] on div "Intelligence" at bounding box center [280, 346] width 47 height 17
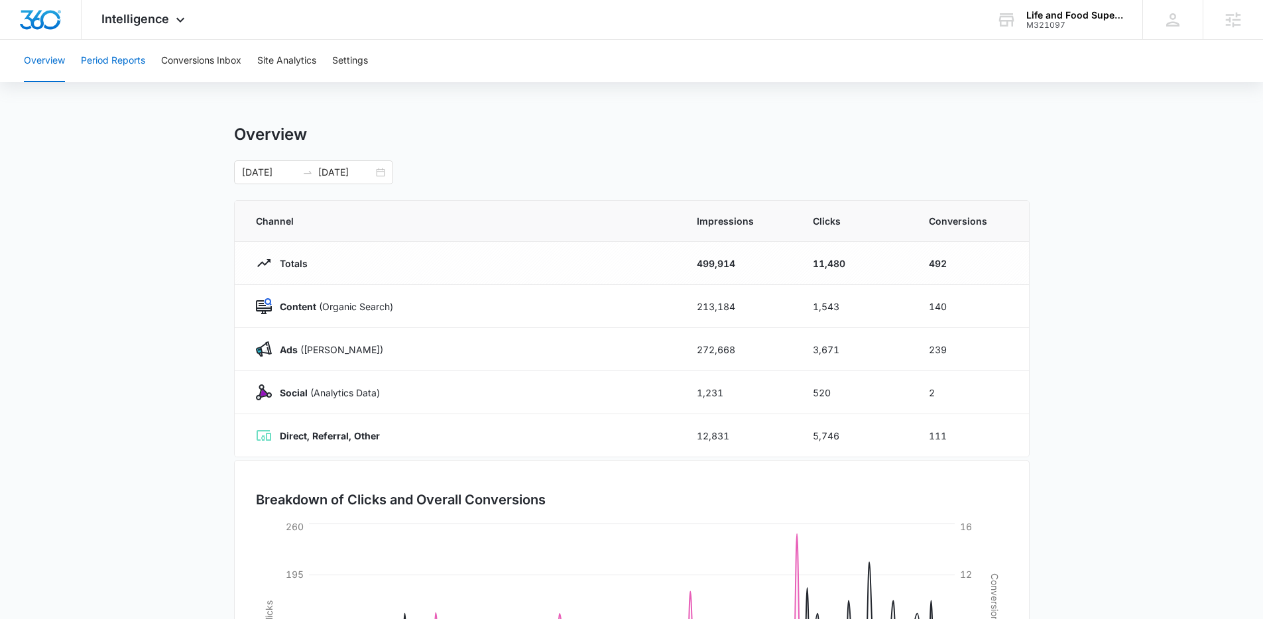
click at [90, 64] on button "Period Reports" at bounding box center [113, 61] width 64 height 42
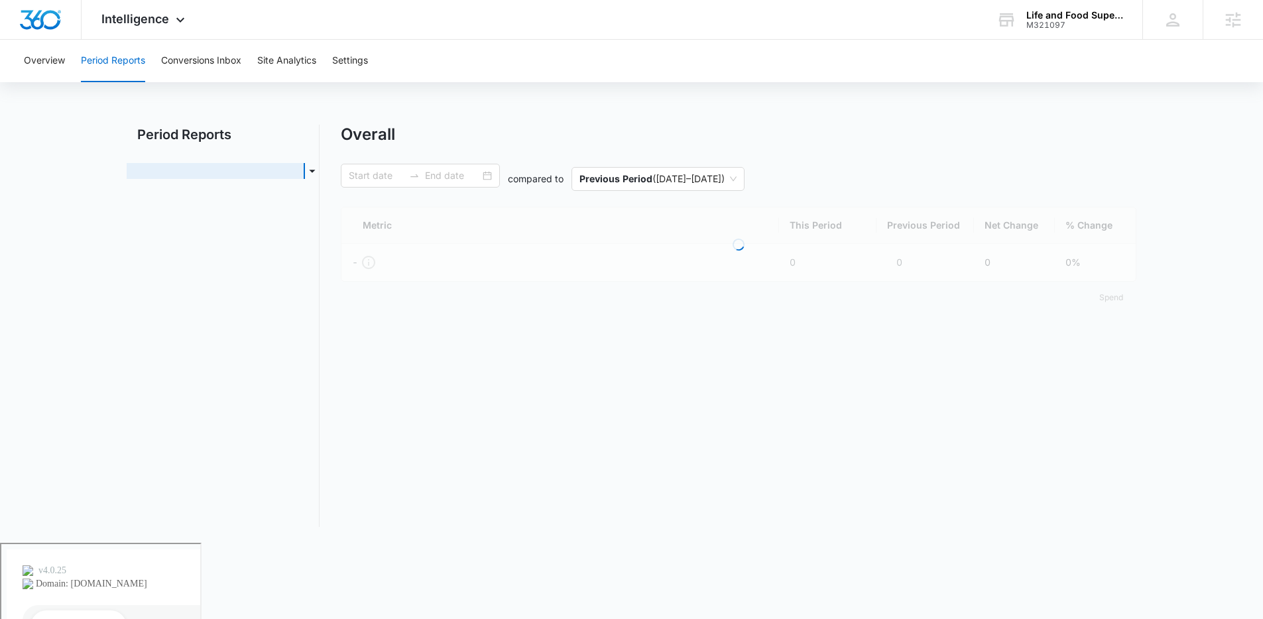
type input "02/14/2025"
type input "08/13/2025"
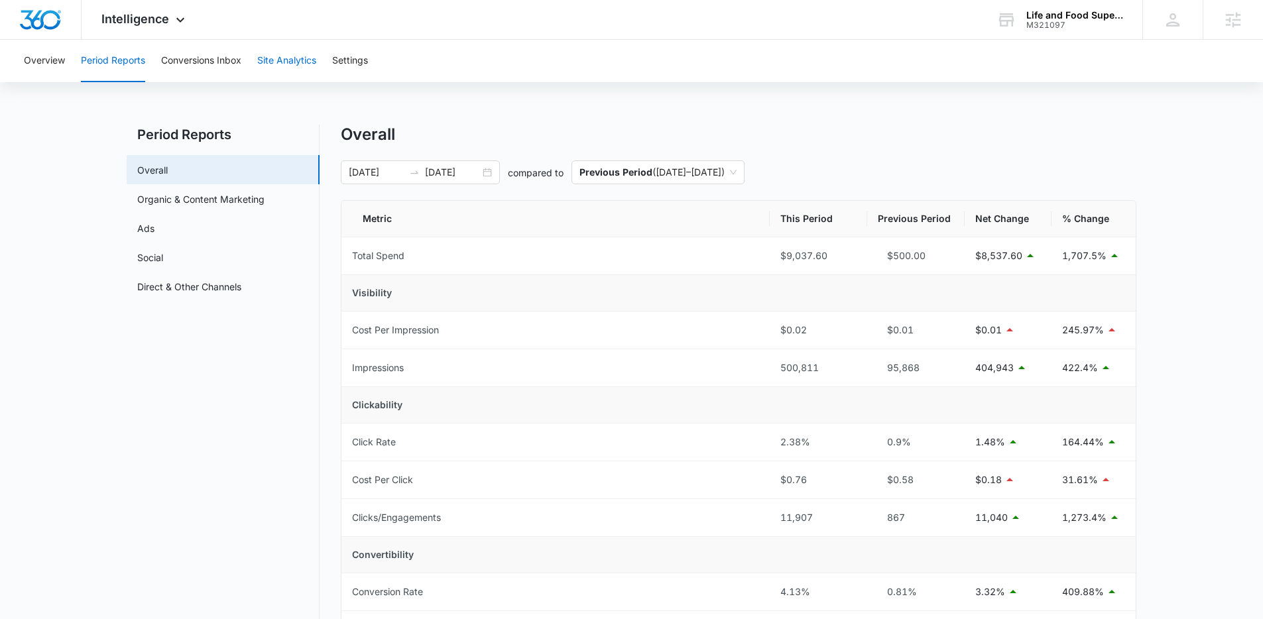
click at [273, 59] on button "Site Analytics" at bounding box center [286, 61] width 59 height 42
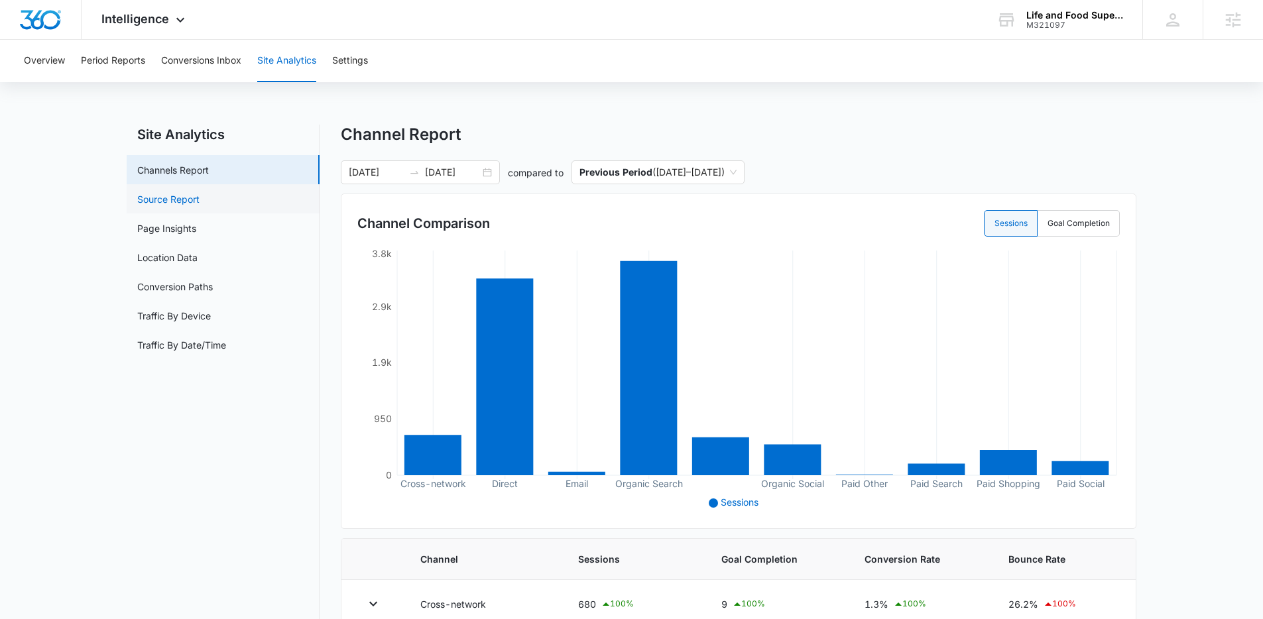
click at [172, 196] on link "Source Report" at bounding box center [168, 199] width 62 height 14
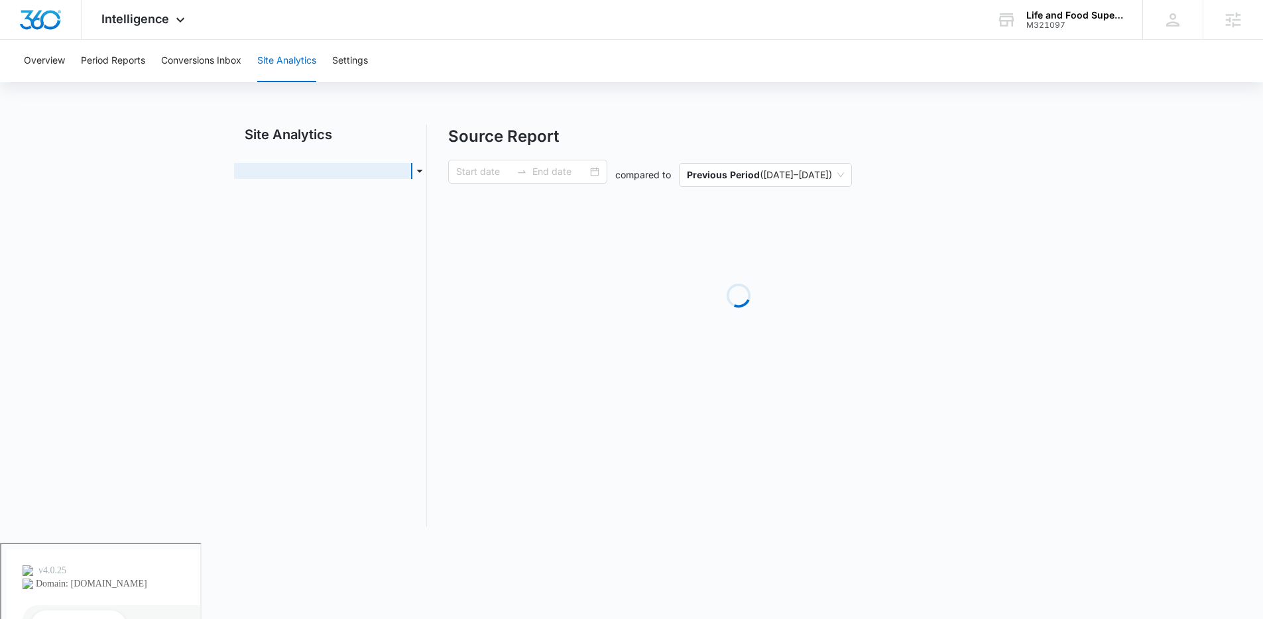
type input "02/14/2025"
type input "08/13/2025"
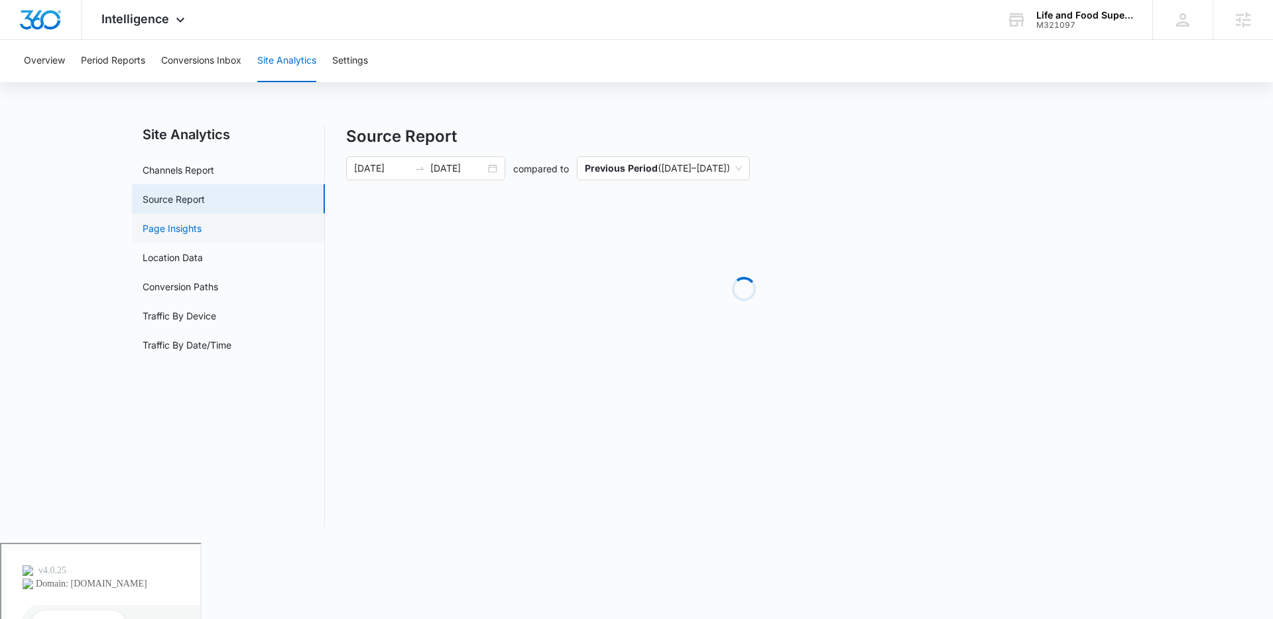
click at [181, 235] on link "Page Insights" at bounding box center [172, 229] width 59 height 14
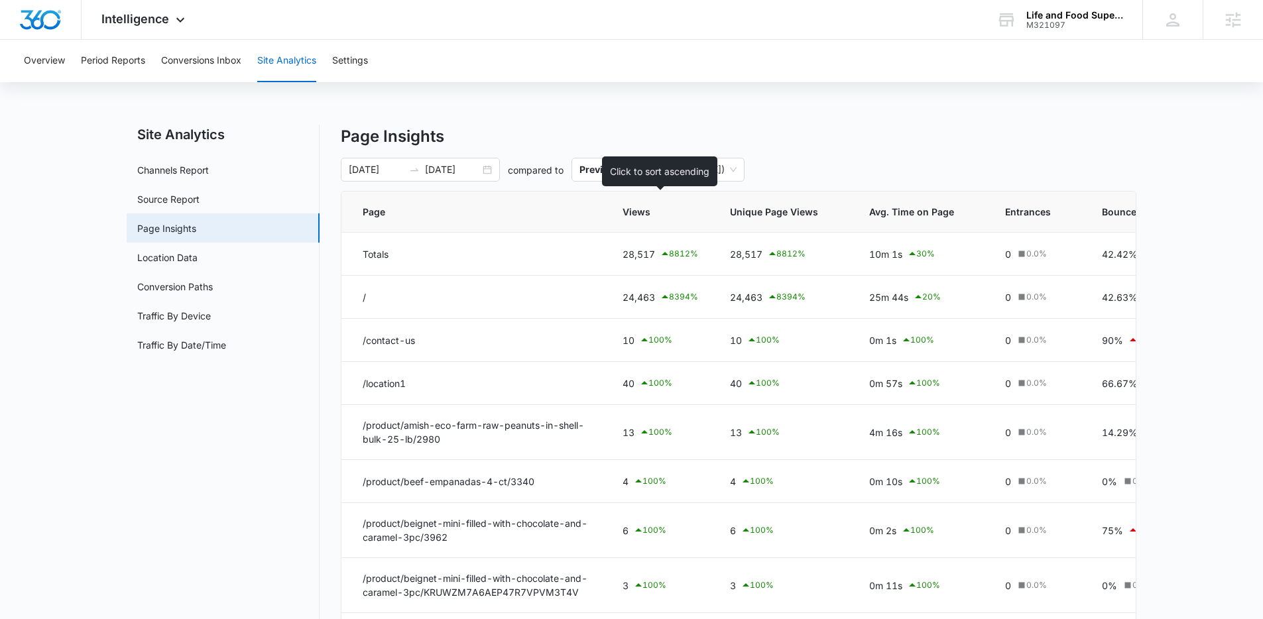
click at [689, 214] on div at bounding box center [691, 212] width 14 height 14
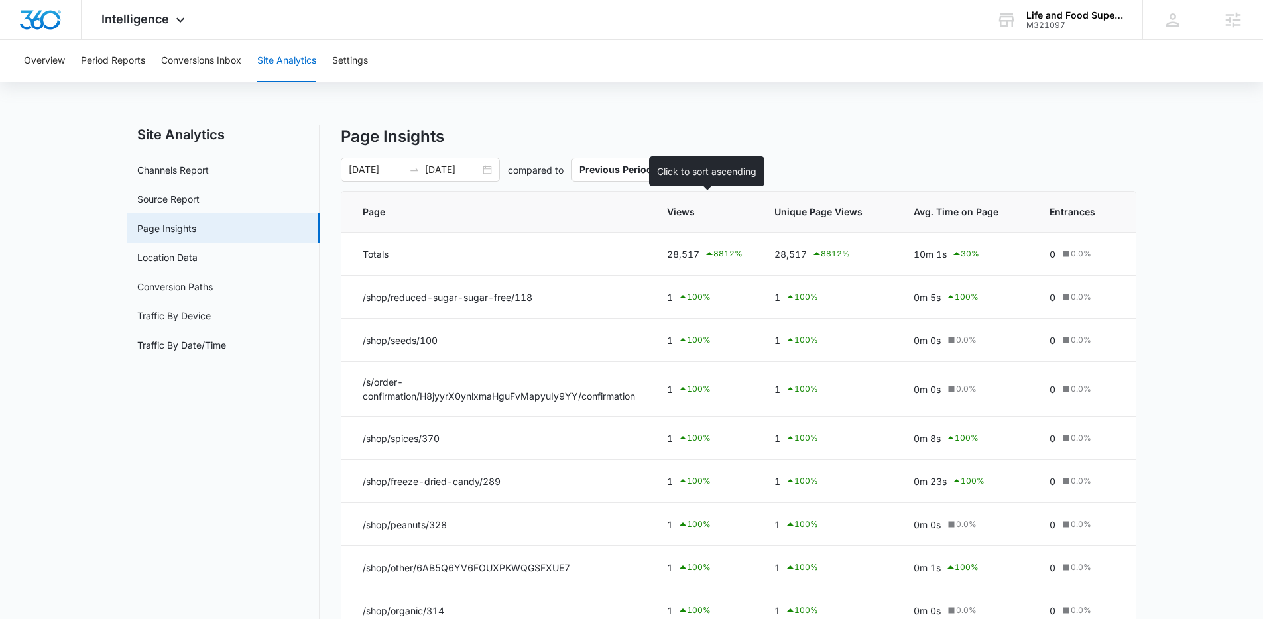
click at [678, 214] on span "Views" at bounding box center [695, 212] width 56 height 14
click at [736, 218] on icon at bounding box center [736, 212] width 14 height 14
